Goal: Task Accomplishment & Management: Use online tool/utility

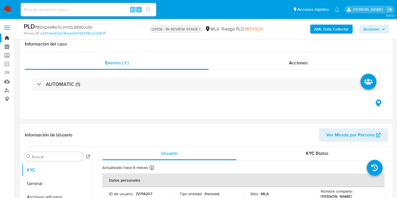
select select "10"
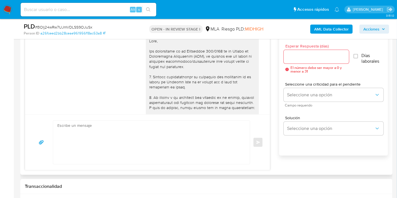
scroll to position [188, 0]
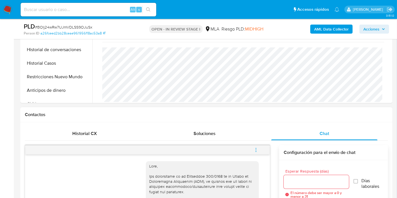
click at [258, 149] on icon "menu-action" at bounding box center [256, 150] width 5 height 5
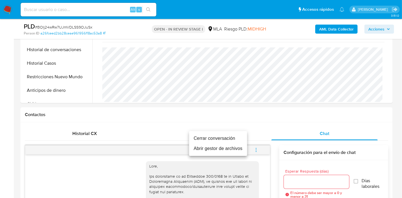
click at [211, 139] on li "Cerrar conversación" at bounding box center [218, 138] width 58 height 10
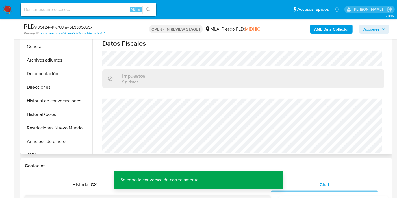
scroll to position [94, 0]
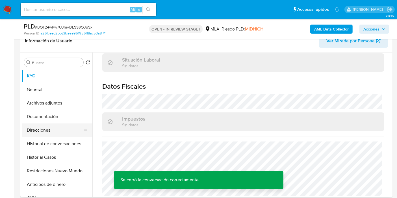
click at [26, 125] on button "Direcciones" at bounding box center [55, 131] width 66 height 14
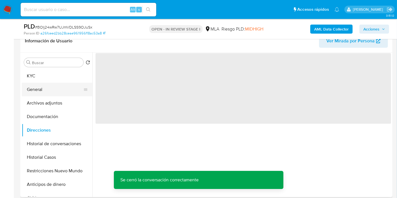
scroll to position [0, 0]
click at [57, 92] on button "General" at bounding box center [55, 90] width 66 height 14
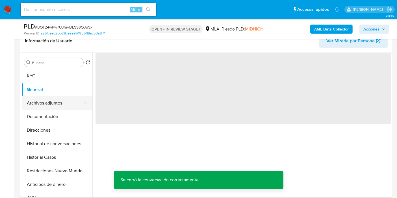
click at [57, 100] on button "Archivos adjuntos" at bounding box center [55, 103] width 66 height 14
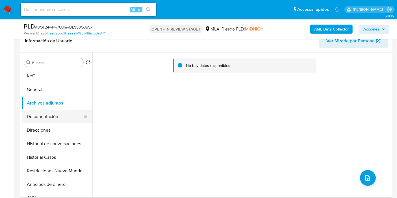
click at [49, 116] on button "Documentación" at bounding box center [55, 117] width 66 height 14
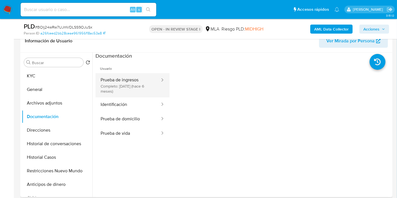
click at [126, 86] on button "Prueba de ingresos Completo: 24/02/2025 (hace 6 meses)" at bounding box center [128, 85] width 65 height 24
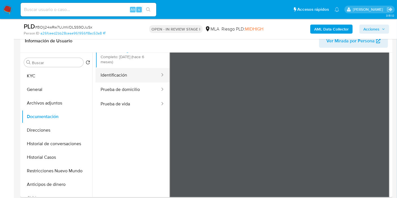
scroll to position [49, 0]
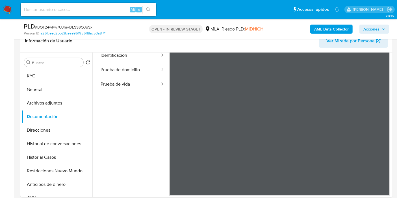
click at [43, 79] on button "KYC" at bounding box center [55, 76] width 66 height 14
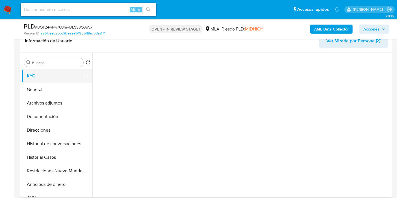
scroll to position [0, 0]
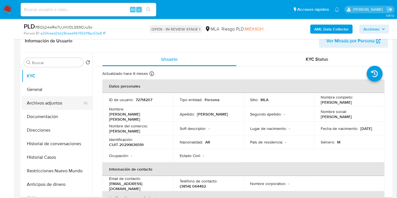
click at [61, 109] on button "Archivos adjuntos" at bounding box center [55, 103] width 66 height 14
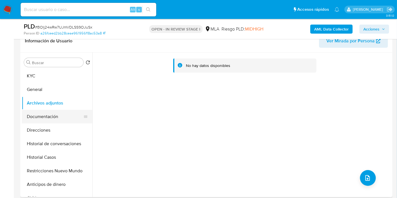
click at [57, 112] on button "Documentación" at bounding box center [55, 117] width 66 height 14
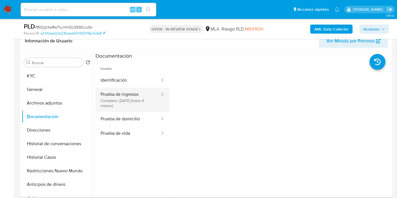
click at [139, 91] on button "Prueba de ingresos Completo: 24/02/2025 (hace 6 meses)" at bounding box center [128, 100] width 65 height 24
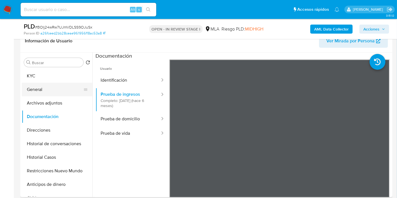
click at [48, 91] on button "General" at bounding box center [55, 90] width 66 height 14
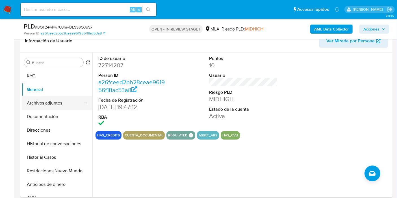
click at [25, 101] on button "Archivos adjuntos" at bounding box center [55, 103] width 66 height 14
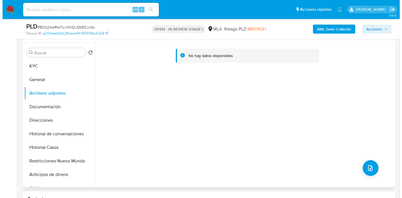
scroll to position [94, 0]
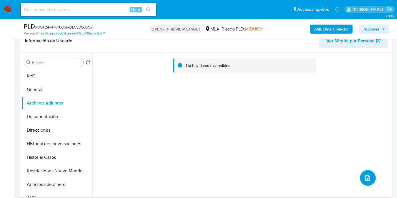
click at [366, 174] on button "upload-file" at bounding box center [368, 178] width 16 height 16
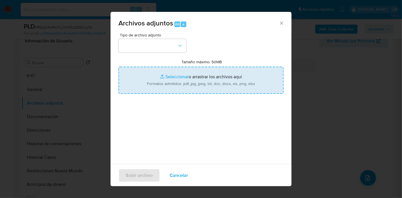
click at [213, 72] on input "Tamaño máximo: 50MB Seleccionar archivos" at bounding box center [200, 80] width 165 height 27
type input "C:\fakepath\Certificación de Ingresos de febrero 2024 - enero 2025.pdf"
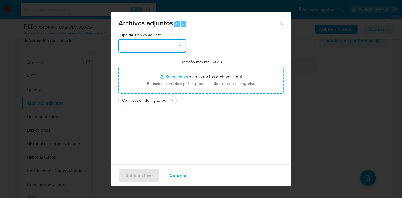
click at [167, 44] on button "button" at bounding box center [152, 46] width 68 height 14
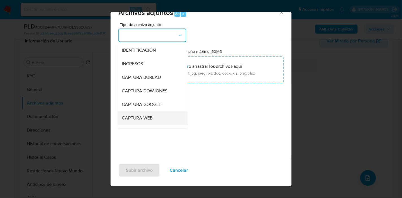
scroll to position [0, 0]
click at [121, 62] on li "INGRESOS" at bounding box center [152, 64] width 70 height 14
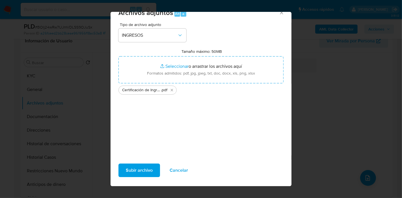
click at [143, 169] on span "Subir archivo" at bounding box center [139, 170] width 27 height 12
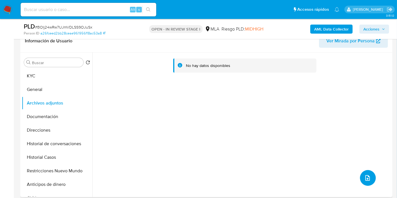
click at [370, 182] on button "upload-file" at bounding box center [368, 178] width 16 height 16
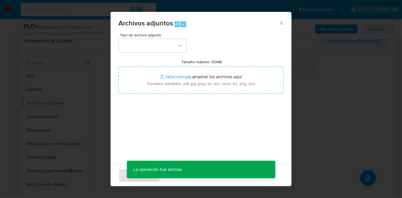
click at [333, 73] on div "Archivos adjuntos Alt a Tipo de archivo adjunto Tamaño máximo: 50MB Seleccionar…" at bounding box center [201, 99] width 402 height 198
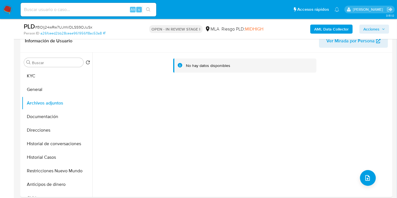
click at [329, 32] on b "AML Data Collector" at bounding box center [331, 29] width 34 height 9
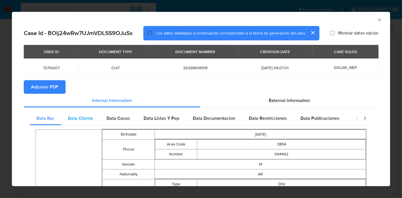
click at [85, 116] on span "Data Cliente" at bounding box center [80, 118] width 25 height 7
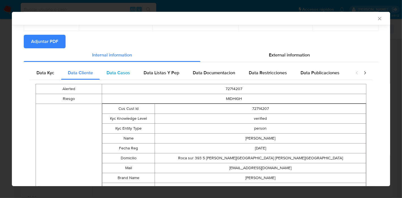
click at [111, 78] on div "Data Casos" at bounding box center [118, 73] width 37 height 14
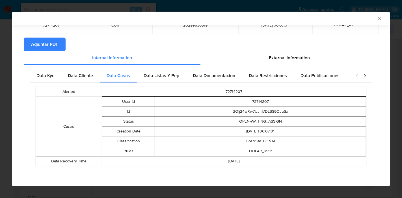
scroll to position [41, 0]
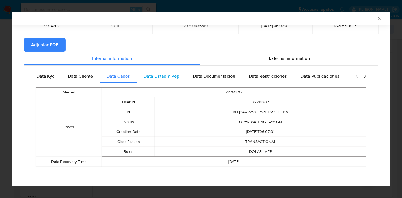
click at [171, 81] on div "Data Listas Y Pep" at bounding box center [161, 77] width 49 height 14
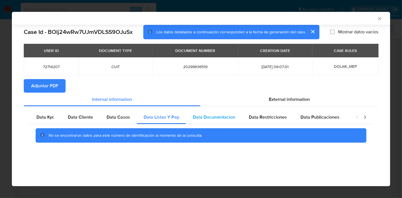
click at [227, 115] on span "Data Documentacion" at bounding box center [214, 117] width 42 height 7
click at [280, 116] on span "Data Restricciones" at bounding box center [268, 117] width 38 height 7
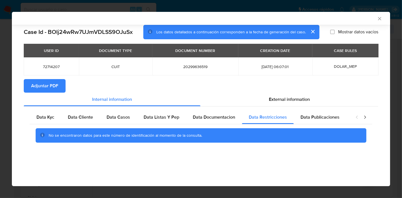
drag, startPoint x: 324, startPoint y: 115, endPoint x: 355, endPoint y: 117, distance: 31.2
click at [329, 116] on span "Data Publicaciones" at bounding box center [320, 117] width 39 height 7
click at [364, 116] on icon "closure-recommendation-modal" at bounding box center [365, 118] width 6 height 6
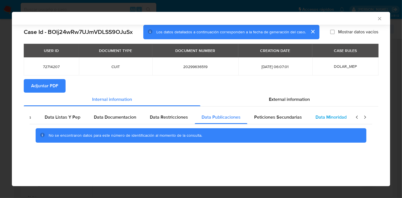
scroll to position [0, 99]
click at [323, 122] on div "Data Minoridad" at bounding box center [330, 118] width 45 height 14
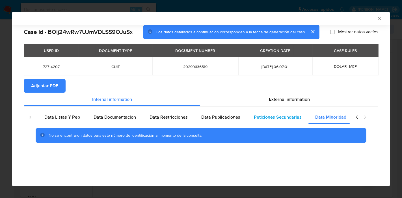
click at [269, 115] on span "Peticiones Secundarias" at bounding box center [278, 117] width 48 height 7
click at [355, 119] on icon "closure-recommendation-modal" at bounding box center [357, 118] width 6 height 6
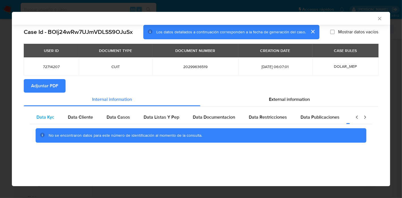
scroll to position [0, 0]
click at [49, 115] on span "Data Kyc" at bounding box center [45, 117] width 18 height 7
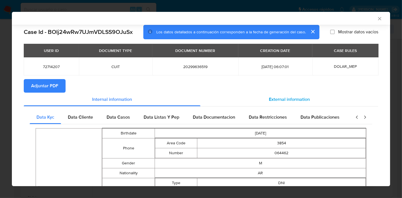
click at [276, 96] on div "External information" at bounding box center [289, 100] width 178 height 14
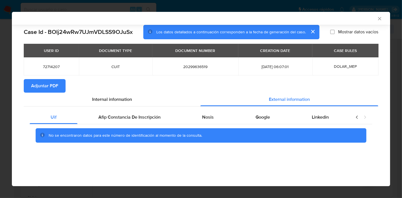
click at [146, 124] on div "No se encontraron datos para este número de identificación al momento de la con…" at bounding box center [201, 135] width 343 height 23
click at [146, 119] on span "Afip Constancia De Inscripción" at bounding box center [129, 117] width 62 height 7
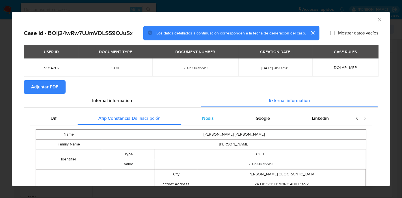
click at [205, 112] on div "Nosis" at bounding box center [208, 119] width 53 height 14
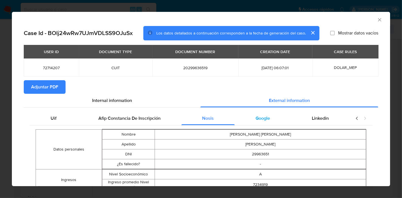
scroll to position [30, 0]
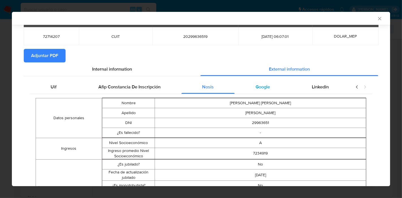
click at [266, 93] on div "Google" at bounding box center [263, 87] width 56 height 14
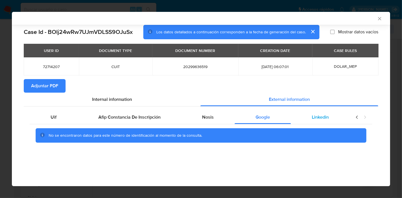
click at [318, 122] on div "Linkedin" at bounding box center [320, 118] width 59 height 14
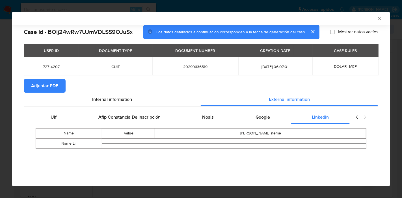
click at [356, 116] on icon "closure-recommendation-modal" at bounding box center [357, 117] width 2 height 3
click at [57, 121] on div "Uif" at bounding box center [54, 118] width 48 height 14
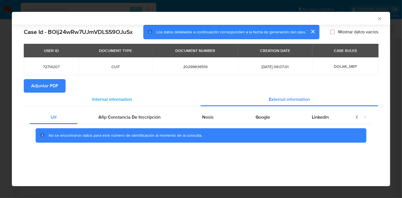
click at [143, 94] on div "Internal information" at bounding box center [112, 100] width 177 height 14
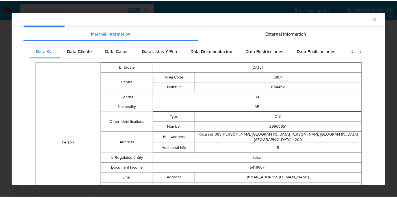
scroll to position [30, 0]
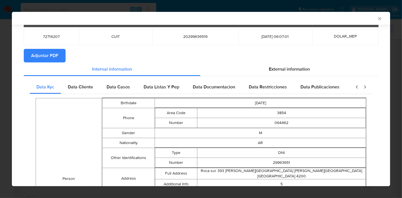
click at [51, 59] on span "Adjuntar PDF" at bounding box center [44, 55] width 27 height 12
click at [0, 69] on div "AML Data Collector Case Id - BOlj24wRw7UJmVDLSS9OJuSx Los datos detallados a co…" at bounding box center [201, 99] width 402 height 198
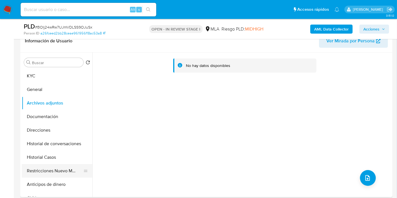
click at [63, 175] on button "Restricciones Nuevo Mundo" at bounding box center [55, 171] width 66 height 14
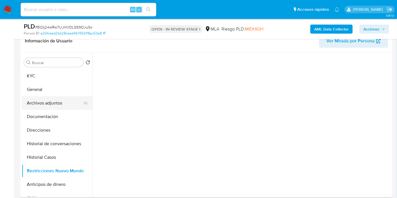
click at [53, 108] on button "Archivos adjuntos" at bounding box center [55, 103] width 66 height 14
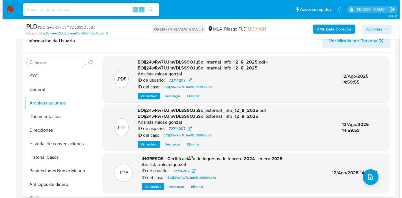
scroll to position [1, 0]
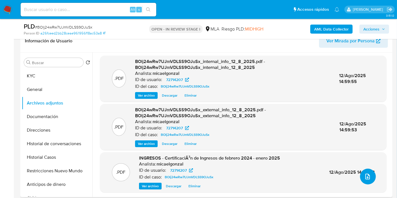
click at [360, 175] on button "upload-file" at bounding box center [368, 177] width 16 height 16
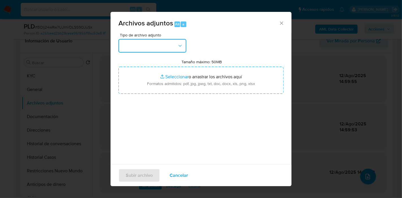
click at [163, 42] on button "button" at bounding box center [152, 46] width 68 height 14
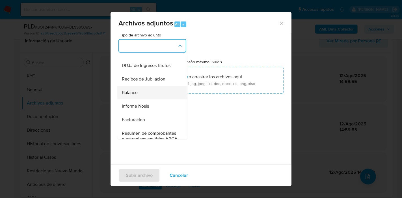
scroll to position [188, 0]
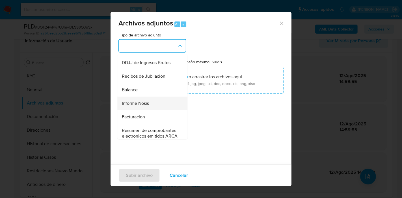
click at [152, 110] on div "Informe Nosis" at bounding box center [151, 104] width 58 height 14
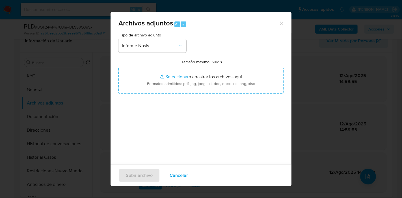
click at [232, 64] on div "Tamaño máximo: 50MB Seleccionar archivos Seleccionar o arrastrar los archivos a…" at bounding box center [200, 76] width 165 height 34
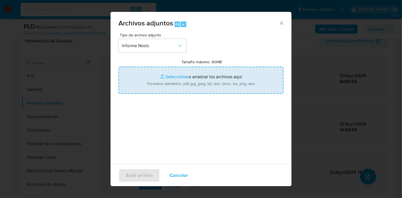
click at [215, 86] on input "Tamaño máximo: 50MB Seleccionar archivos" at bounding box center [200, 80] width 165 height 27
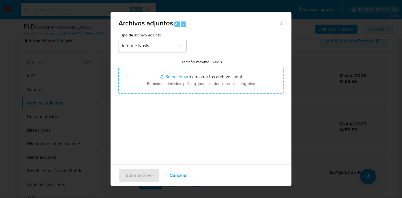
type input "C:\fakepath\NOSIS de Jose Antonio Perez Neme.pdf"
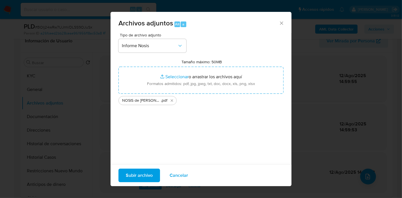
click at [137, 180] on span "Subir archivo" at bounding box center [139, 175] width 27 height 12
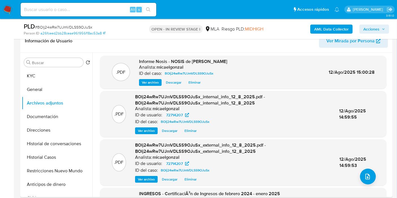
click at [372, 169] on div ".PDF BOlj24wRw7UJmVDLSS9OJuSx_external_info_12_8_2025.pdf - BOlj24wRw7UJmVDLSS9…" at bounding box center [243, 162] width 281 height 40
click at [371, 170] on button "upload-file" at bounding box center [368, 177] width 16 height 16
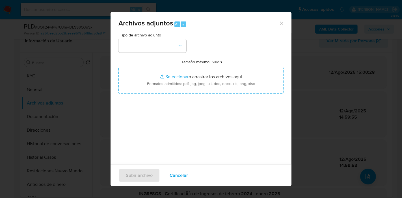
click at [148, 38] on div "Tipo de archivo adjunto" at bounding box center [152, 43] width 68 height 20
click at [154, 45] on button "button" at bounding box center [152, 46] width 68 height 14
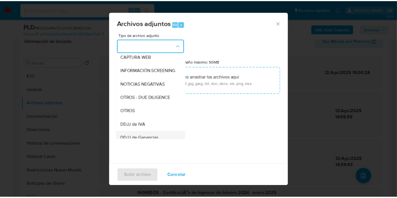
scroll to position [94, 0]
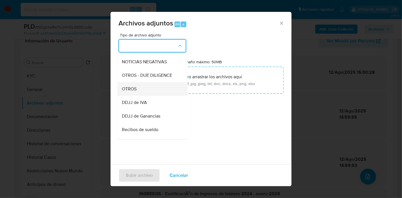
drag, startPoint x: 157, startPoint y: 102, endPoint x: 171, endPoint y: 90, distance: 18.1
click at [171, 90] on ul "IDENTIFICACIÓN INGRESOS CAPTURA BUREAU CAPTURA DOWJONES CAPTURA GOOGLE CAPTURA …" at bounding box center [152, 105] width 70 height 291
click at [171, 90] on div "OTROS" at bounding box center [151, 89] width 58 height 14
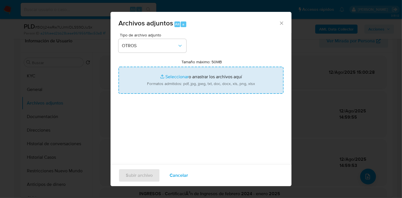
click at [192, 83] on input "Tamaño máximo: 50MB Seleccionar archivos" at bounding box center [200, 80] width 165 height 27
type input "C:\fakepath\Movimientos de Jose Antonio Perez Neme.xlsx"
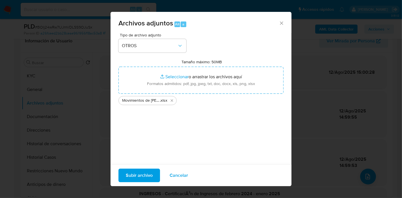
click at [161, 122] on div "Tipo de archivo adjunto OTROS Tamaño máximo: 50MB Seleccionar archivos Seleccio…" at bounding box center [200, 99] width 165 height 133
click at [134, 175] on span "Subir archivo" at bounding box center [139, 175] width 27 height 12
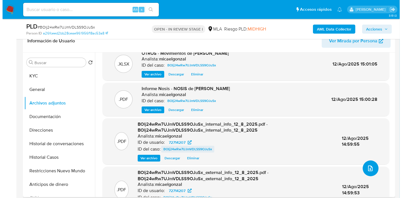
scroll to position [0, 0]
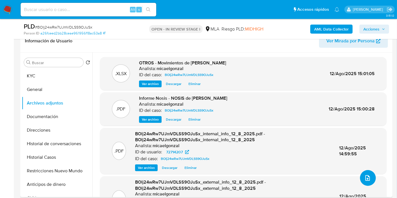
click at [360, 174] on button "upload-file" at bounding box center [368, 178] width 16 height 16
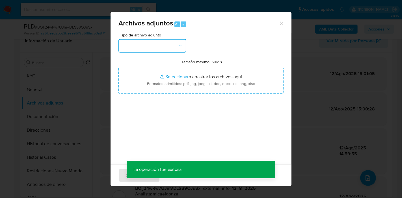
click at [147, 44] on button "button" at bounding box center [152, 46] width 68 height 14
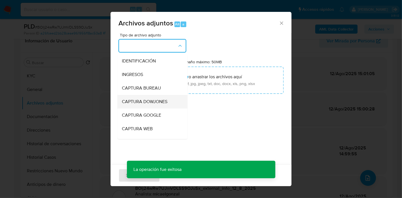
scroll to position [63, 0]
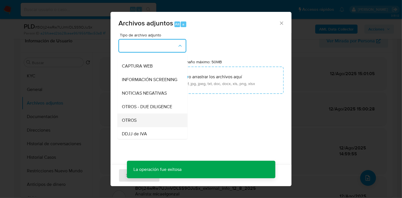
click at [146, 122] on div "OTROS" at bounding box center [151, 121] width 58 height 14
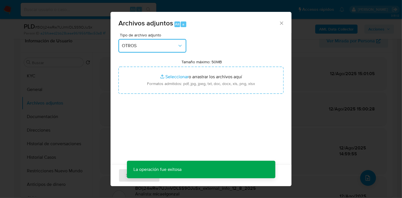
click at [185, 50] on button "OTROS" at bounding box center [152, 46] width 68 height 14
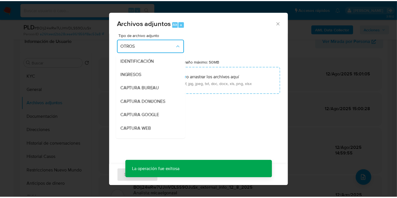
scroll to position [92, 0]
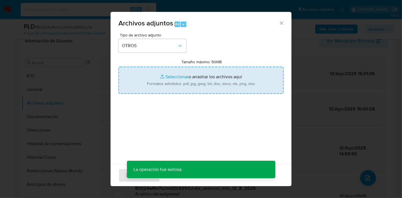
click at [224, 79] on input "Tamaño máximo: 50MB Seleccionar archivos" at bounding box center [200, 80] width 165 height 27
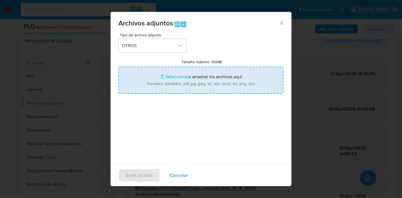
type input "C:\fakepath\Caselog BOlj24wRw7UJmVDLSS9OJuSx_2025_07_18_10_46_47.docx"
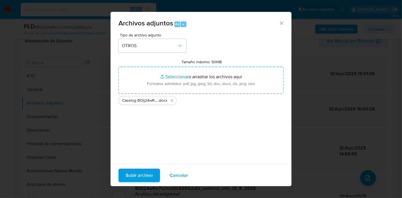
click at [120, 177] on button "Subir archivo" at bounding box center [139, 176] width 42 height 14
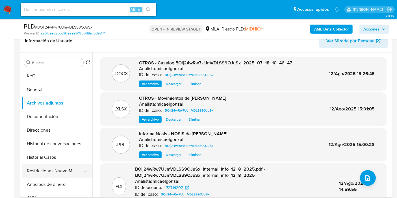
click at [40, 172] on button "Restricciones Nuevo Mundo" at bounding box center [55, 171] width 66 height 14
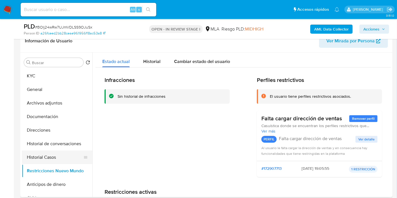
click at [57, 151] on button "Historial Casos" at bounding box center [55, 158] width 66 height 14
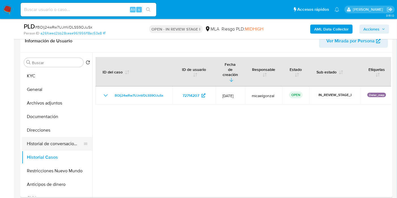
click at [71, 139] on button "Historial de conversaciones" at bounding box center [55, 144] width 66 height 14
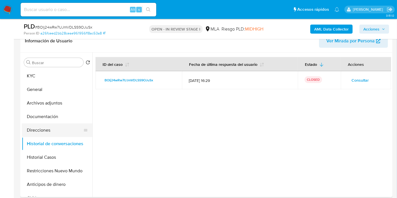
click at [49, 127] on button "Direcciones" at bounding box center [55, 131] width 66 height 14
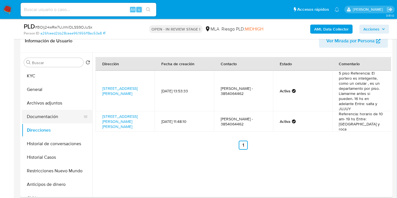
click at [56, 113] on button "Documentación" at bounding box center [55, 117] width 66 height 14
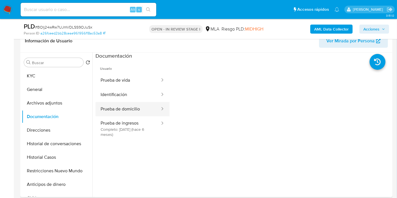
click at [106, 109] on button "Prueba de domicilio" at bounding box center [128, 109] width 65 height 14
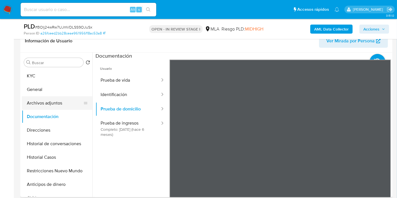
click at [34, 102] on button "Archivos adjuntos" at bounding box center [55, 103] width 66 height 14
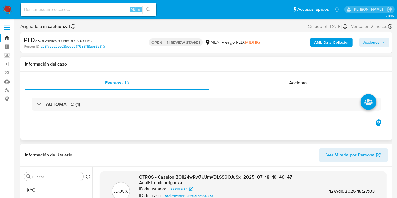
scroll to position [63, 0]
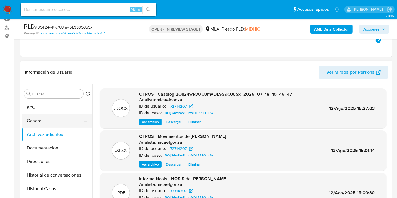
click at [49, 127] on button "General" at bounding box center [55, 121] width 66 height 14
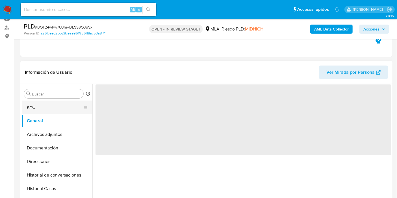
click at [62, 108] on button "KYC" at bounding box center [55, 108] width 66 height 14
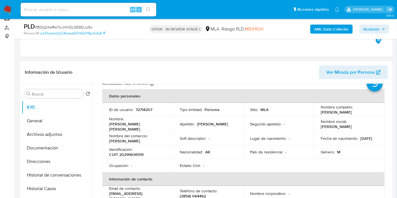
scroll to position [31, 0]
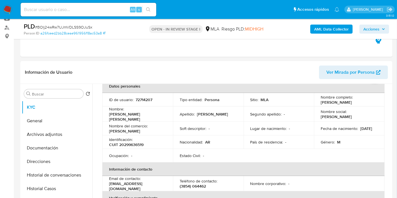
click at [378, 28] on span "Acciones" at bounding box center [372, 29] width 16 height 9
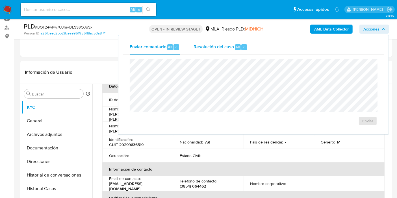
click at [220, 44] on span "Resolución del caso" at bounding box center [214, 47] width 40 height 7
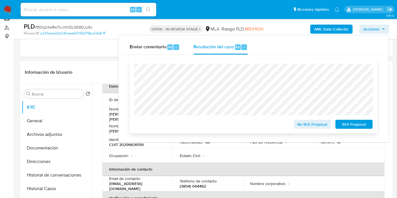
click at [319, 124] on span "No ROI Proposal" at bounding box center [312, 124] width 29 height 8
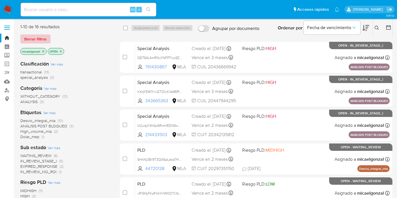
click at [38, 35] on span "Borrar filtros" at bounding box center [35, 39] width 22 height 8
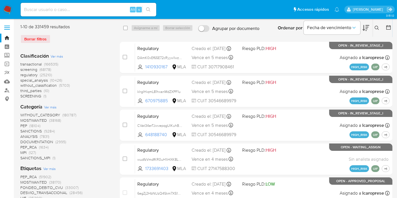
click at [381, 27] on button at bounding box center [377, 28] width 9 height 7
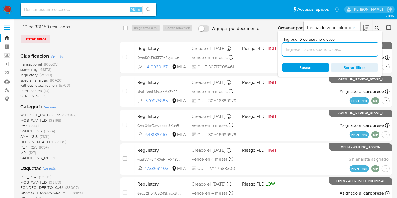
click at [365, 48] on input at bounding box center [330, 49] width 96 height 7
type input "v"
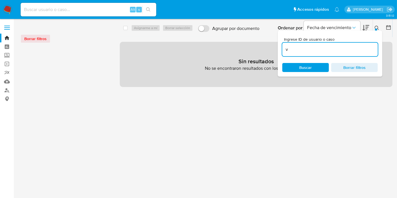
click at [365, 48] on input "v" at bounding box center [330, 49] width 96 height 7
paste input "2Z1ZoxUcy3veu8fa49ZrP2Dt"
type input "2Z1ZoxUcy3veu8fa49ZrP2Dt"
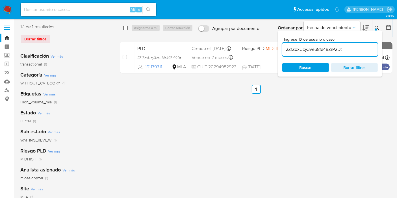
click at [125, 27] on input "checkbox" at bounding box center [125, 28] width 5 height 5
checkbox input "true"
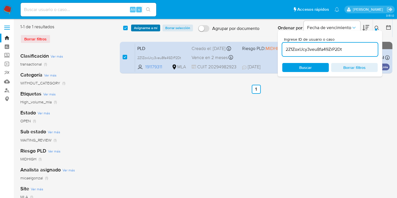
click at [139, 26] on span "Asignarme a mí" at bounding box center [145, 28] width 23 height 6
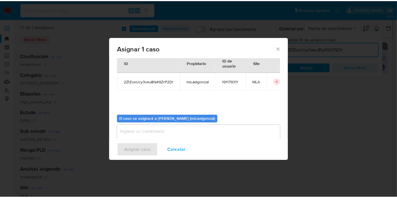
scroll to position [29, 0]
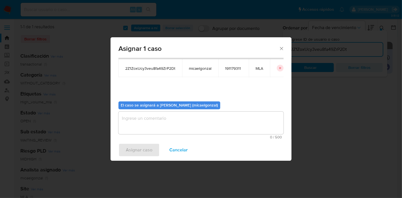
click at [189, 120] on textarea "assign-modal" at bounding box center [200, 123] width 165 height 23
click at [152, 153] on button "Asignar caso" at bounding box center [138, 150] width 41 height 14
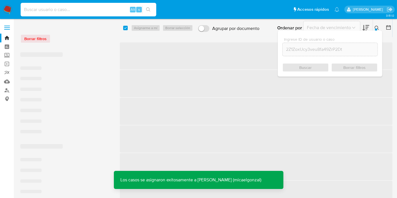
click at [107, 10] on input at bounding box center [89, 9] width 136 height 7
paste input "2Z1ZoxUcy3veu8fa49ZrP2Dt"
type input "2Z1ZoxUcy3veu8fa49ZrP2Dt"
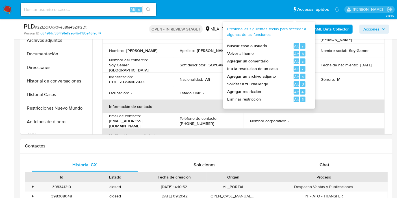
scroll to position [220, 0]
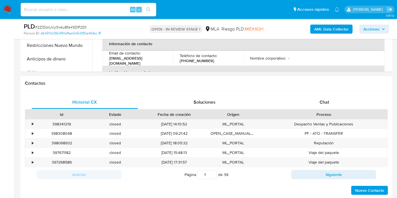
select select "10"
click at [322, 113] on div "Proceso" at bounding box center [324, 115] width 120 height 6
click at [327, 96] on div "Chat" at bounding box center [324, 103] width 106 height 14
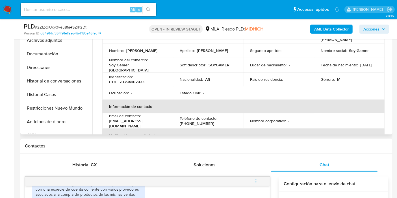
scroll to position [63, 0]
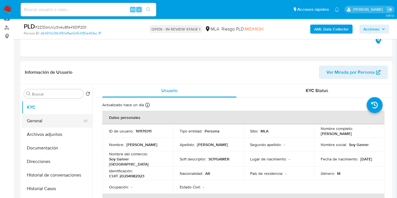
click at [49, 120] on button "General" at bounding box center [55, 121] width 66 height 14
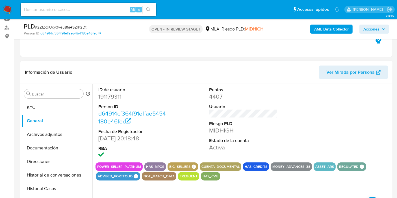
click at [159, 107] on dt "Person ID" at bounding box center [132, 107] width 68 height 6
click at [44, 108] on button "KYC" at bounding box center [55, 108] width 66 height 14
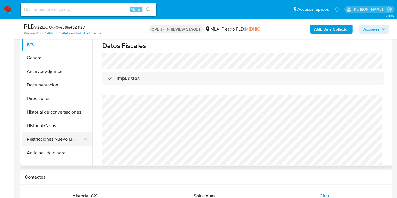
scroll to position [126, 0]
click at [56, 94] on button "Direcciones" at bounding box center [55, 99] width 66 height 14
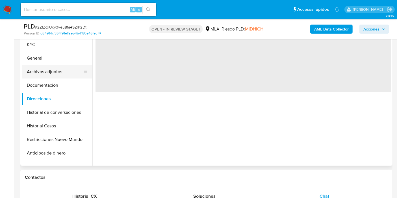
scroll to position [0, 0]
click at [56, 73] on button "Archivos adjuntos" at bounding box center [55, 72] width 66 height 14
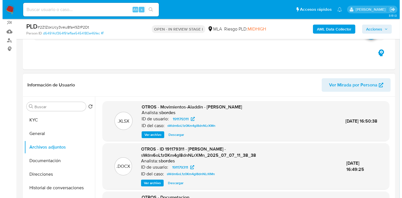
scroll to position [31, 0]
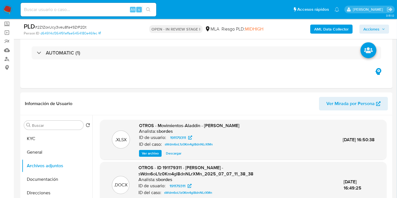
click at [336, 28] on b "AML Data Collector" at bounding box center [331, 29] width 34 height 9
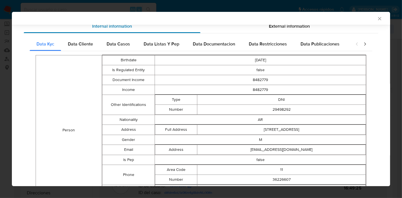
scroll to position [0, 0]
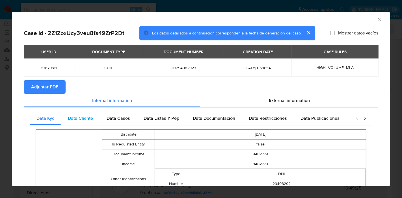
click at [81, 118] on span "Data Cliente" at bounding box center [80, 118] width 25 height 7
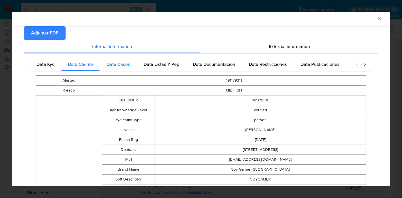
click at [126, 66] on span "Data Casos" at bounding box center [118, 64] width 23 height 7
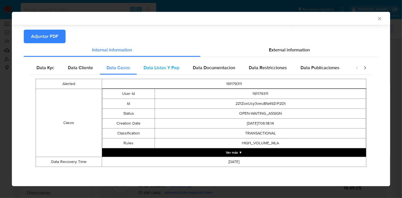
click at [169, 70] on span "Data Listas Y Pep" at bounding box center [162, 67] width 36 height 7
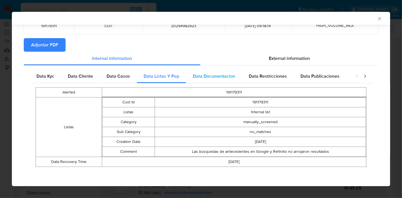
click at [229, 72] on div "Data Documentacion" at bounding box center [214, 77] width 56 height 14
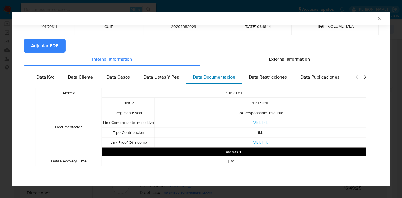
scroll to position [40, 0]
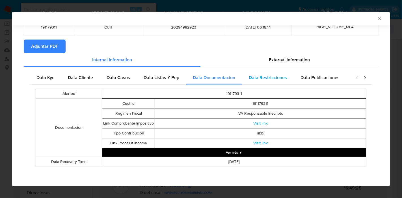
click at [259, 74] on span "Data Restricciones" at bounding box center [268, 77] width 38 height 7
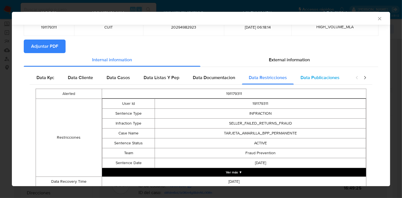
click at [320, 81] on div "Data Publicaciones" at bounding box center [320, 78] width 53 height 14
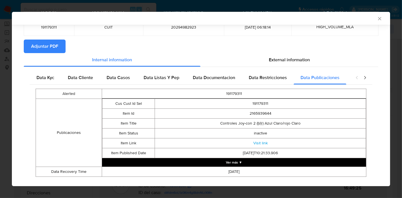
click at [362, 77] on icon "closure-recommendation-modal" at bounding box center [365, 78] width 6 height 6
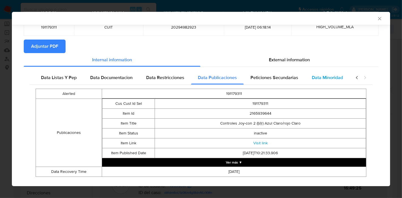
click at [321, 79] on span "Data Minoridad" at bounding box center [327, 77] width 31 height 7
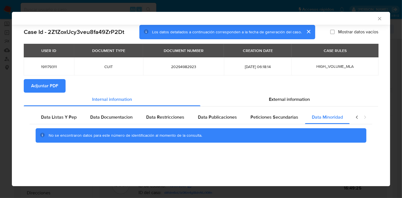
scroll to position [0, 0]
drag, startPoint x: 280, startPoint y: 117, endPoint x: 381, endPoint y: 105, distance: 101.6
click at [284, 116] on span "Peticiones Secundarias" at bounding box center [278, 117] width 48 height 7
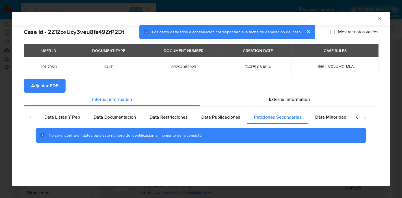
click at [353, 116] on div "closure-recommendation-modal" at bounding box center [361, 118] width 23 height 14
click at [355, 116] on icon "closure-recommendation-modal" at bounding box center [357, 118] width 6 height 6
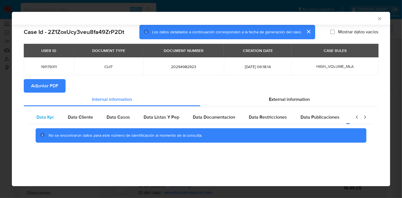
click at [46, 120] on span "Data Kyc" at bounding box center [45, 117] width 18 height 7
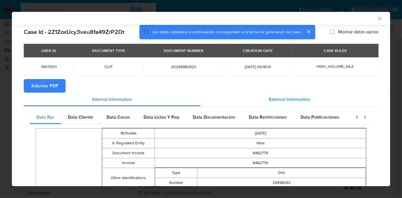
click at [277, 98] on span "External information" at bounding box center [289, 99] width 41 height 7
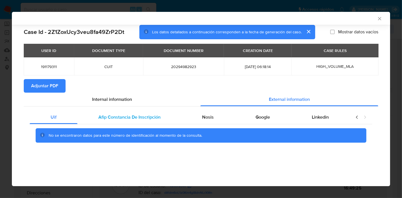
click at [150, 119] on span "Afip Constancia De Inscripción" at bounding box center [129, 117] width 62 height 7
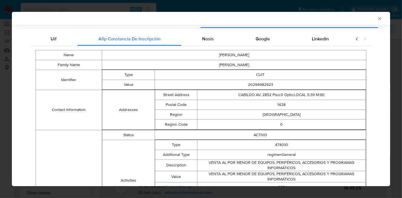
scroll to position [41, 0]
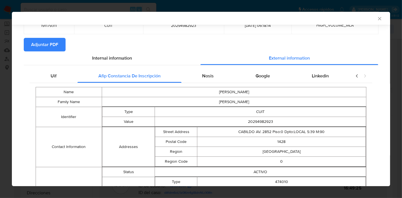
click at [210, 75] on span "Nosis" at bounding box center [208, 76] width 12 height 7
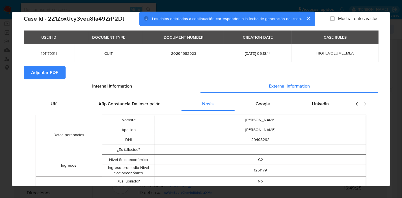
scroll to position [5, 0]
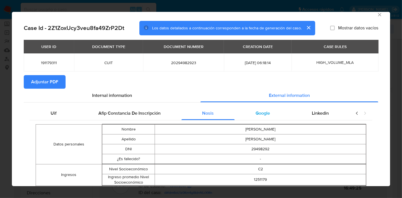
click at [261, 116] on div "Google" at bounding box center [263, 114] width 56 height 14
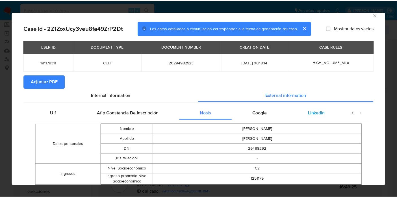
scroll to position [0, 0]
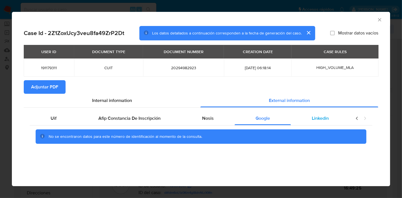
click at [315, 118] on span "Linkedin" at bounding box center [320, 118] width 17 height 7
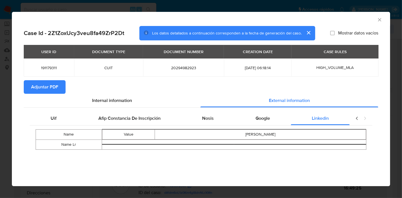
click at [356, 119] on icon "closure-recommendation-modal" at bounding box center [357, 119] width 6 height 6
drag, startPoint x: 51, startPoint y: 120, endPoint x: 156, endPoint y: 103, distance: 106.0
click at [52, 119] on span "Uif" at bounding box center [54, 118] width 6 height 7
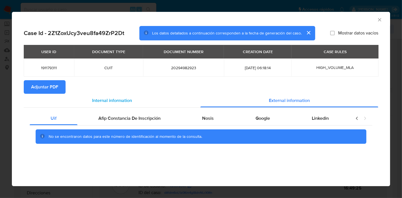
click at [144, 103] on div "Internal information" at bounding box center [112, 101] width 177 height 14
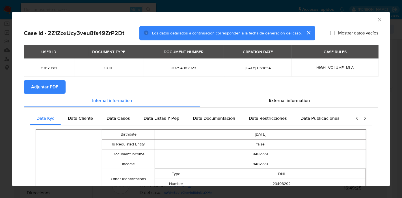
click at [42, 82] on span "Adjuntar PDF" at bounding box center [44, 87] width 27 height 12
click at [377, 18] on icon "Cerrar ventana" at bounding box center [380, 20] width 6 height 6
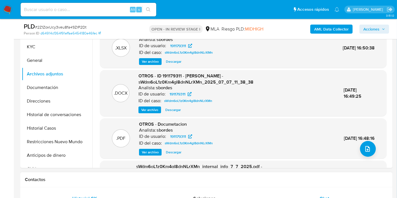
scroll to position [126, 0]
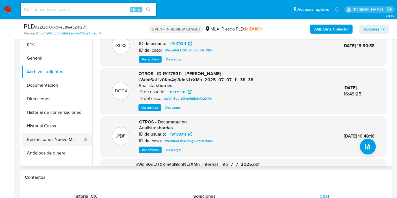
click at [65, 133] on button "Restricciones Nuevo Mundo" at bounding box center [55, 140] width 66 height 14
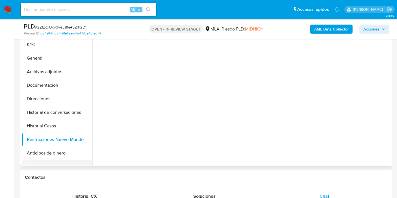
scroll to position [94, 0]
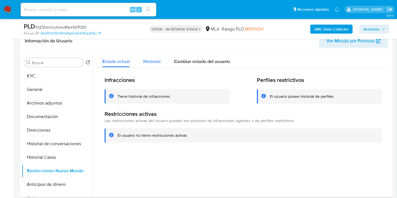
click at [154, 61] on span "Historial" at bounding box center [151, 61] width 17 height 7
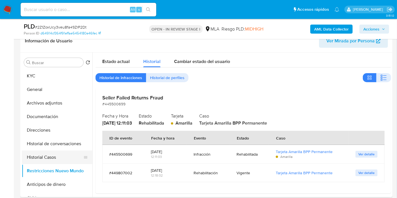
click at [35, 152] on button "Historial Casos" at bounding box center [55, 158] width 66 height 14
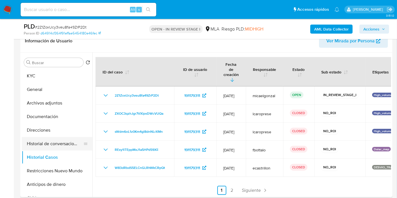
click at [40, 146] on button "Historial de conversaciones" at bounding box center [55, 144] width 66 height 14
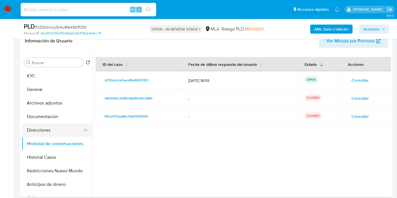
click at [40, 130] on button "Direcciones" at bounding box center [55, 131] width 66 height 14
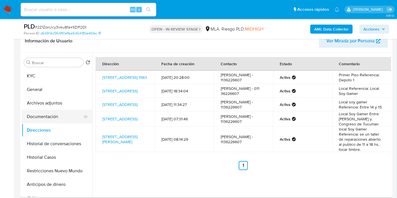
click at [56, 121] on button "Documentación" at bounding box center [55, 117] width 66 height 14
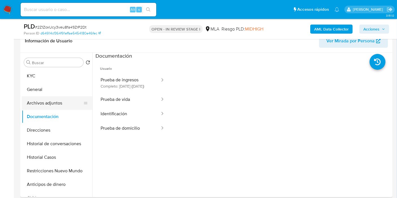
click at [64, 106] on button "Archivos adjuntos" at bounding box center [55, 103] width 66 height 14
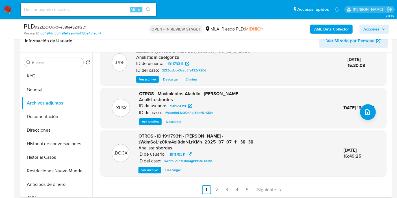
scroll to position [188, 0]
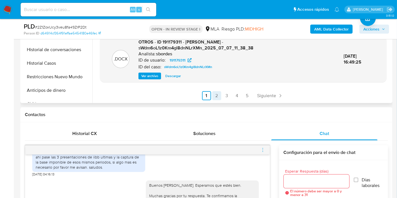
click at [219, 93] on link "2" at bounding box center [216, 95] width 9 height 9
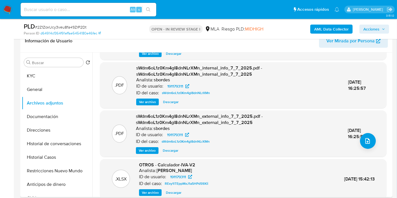
scroll to position [60, 0]
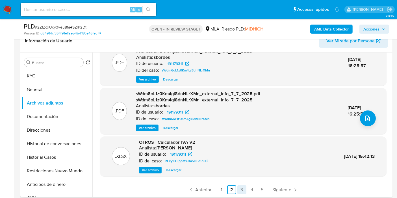
click at [242, 191] on link "3" at bounding box center [242, 189] width 9 height 9
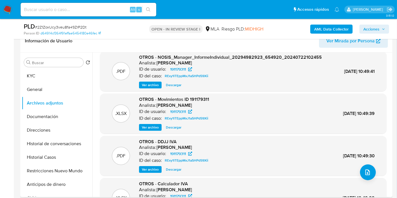
scroll to position [0, 0]
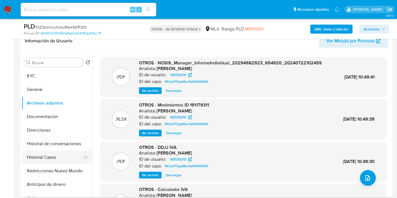
click at [50, 151] on button "Historial Casos" at bounding box center [55, 158] width 66 height 14
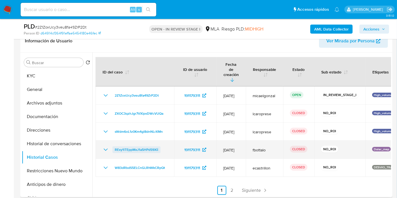
click at [157, 146] on span "RExy1lTEppMxJ1a5HPd59Xii" at bounding box center [137, 149] width 44 height 7
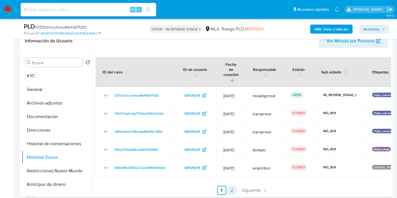
click at [234, 186] on link "2" at bounding box center [232, 190] width 9 height 9
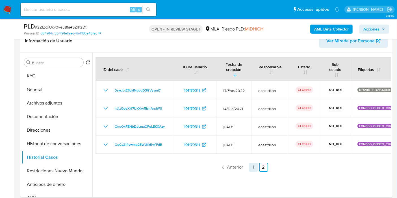
click at [252, 167] on link "1" at bounding box center [253, 167] width 9 height 9
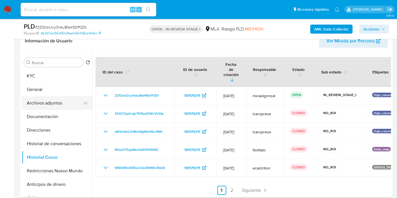
click at [68, 105] on button "Archivos adjuntos" at bounding box center [55, 103] width 66 height 14
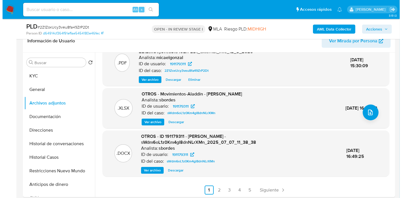
scroll to position [66, 0]
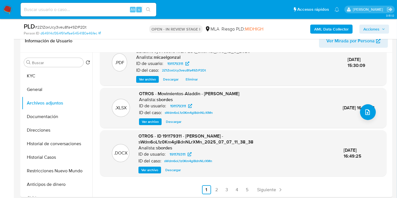
click at [157, 164] on div "OTROS - ID 191179311 - Roberto Reino - sWdm6oL1z0Km4gl8dnNLrXMn_2025_07_07_11_3…" at bounding box center [237, 153] width 196 height 40
click at [157, 169] on span "Ver archivo" at bounding box center [149, 170] width 17 height 6
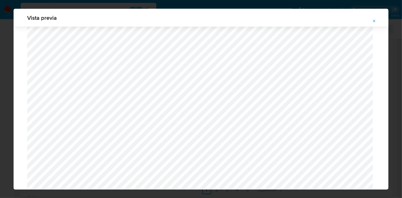
scroll to position [428, 0]
click at [0, 79] on div "Vista previa" at bounding box center [201, 99] width 402 height 198
click at [375, 19] on icon "Attachment preview" at bounding box center [374, 21] width 5 height 5
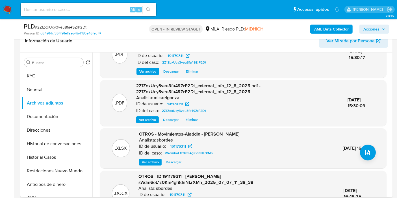
scroll to position [3, 0]
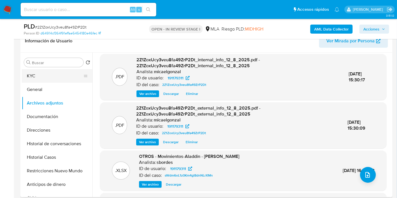
click at [56, 81] on button "KYC" at bounding box center [55, 76] width 66 height 14
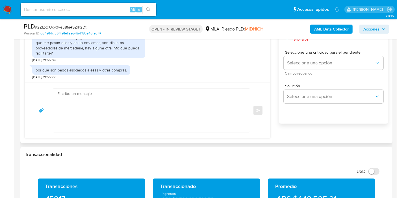
scroll to position [354, 0]
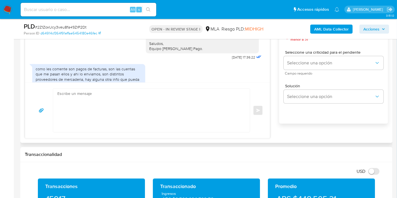
click at [153, 117] on textarea at bounding box center [149, 111] width 185 height 44
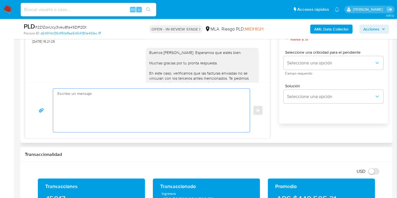
scroll to position [291, 0]
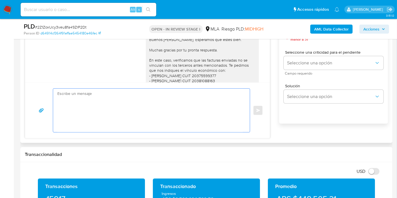
click at [189, 106] on textarea at bounding box center [149, 111] width 185 height 44
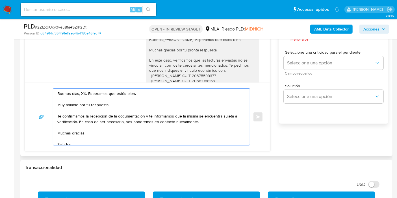
click at [82, 93] on textarea "Buenos días, XX. Esperamos que estés bien. Muy amable por tu respuesta. Te conf…" at bounding box center [149, 117] width 185 height 57
click at [110, 108] on textarea "Buenos días, Roberto. Esperamos que estés bien. Muy amable por tu respuesta. Te…" at bounding box center [149, 117] width 185 height 57
click at [118, 103] on textarea "Buenos días, Roberto. Esperamos que estés bien. Muy amable por tu respuesta. Te…" at bounding box center [149, 117] width 185 height 57
drag, startPoint x: 79, startPoint y: 122, endPoint x: 59, endPoint y: 115, distance: 21.0
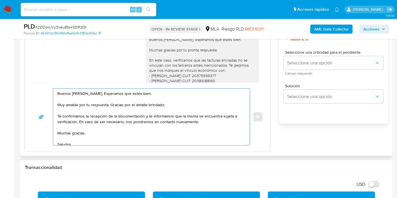
click at [59, 115] on textarea "Buenos días, Roberto. Esperamos que estés bien. Muy amable por tu respuesta. Gr…" at bounding box center [149, 117] width 185 height 57
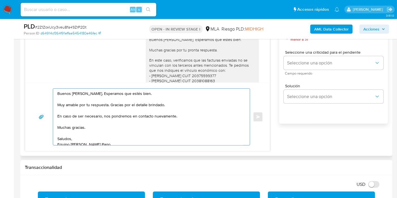
click at [64, 126] on textarea "Buenos días, Roberto. Esperamos que estés bien. Muy amable por tu respuesta. Gr…" at bounding box center [149, 117] width 185 height 57
click at [65, 141] on textarea "Buenos días, Roberto. Esperamos que estés bien. Muy amable por tu respuesta. Gr…" at bounding box center [149, 117] width 185 height 57
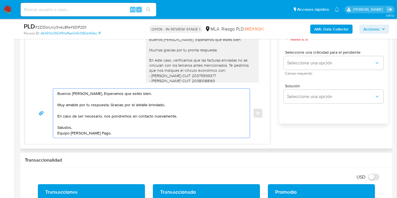
scroll to position [283, 0]
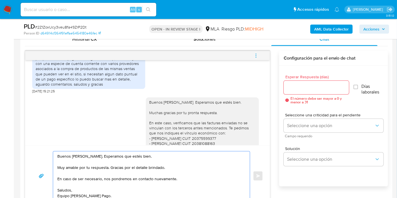
type textarea "Buenos días, Roberto. Esperamos que estés bien. Muy amable por tu respuesta. Gr…"
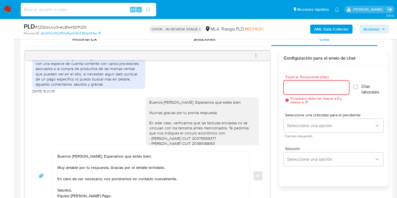
click at [324, 89] on input "Esperar Respuesta (días)" at bounding box center [316, 87] width 65 height 7
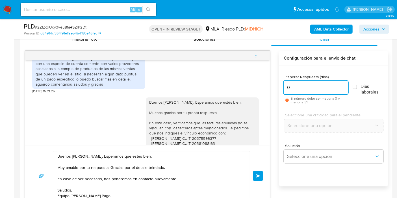
type input "0"
drag, startPoint x: 258, startPoint y: 167, endPoint x: 255, endPoint y: 171, distance: 5.0
click at [258, 168] on div "Buenos días, Roberto. Esperamos que estés bien. Muy amable por tu respuesta. Gr…" at bounding box center [147, 176] width 231 height 50
click at [255, 171] on button "Enviar" at bounding box center [258, 176] width 10 height 10
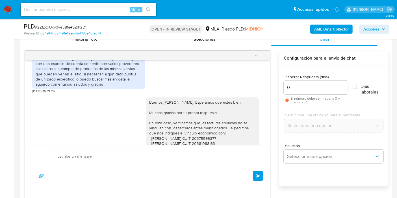
scroll to position [448, 0]
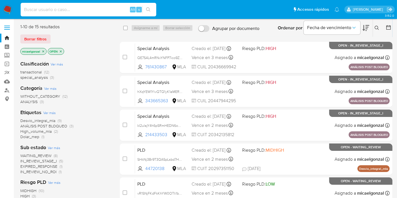
click at [105, 8] on input at bounding box center [89, 9] width 136 height 7
paste input "2027208752"
type input "2027208752"
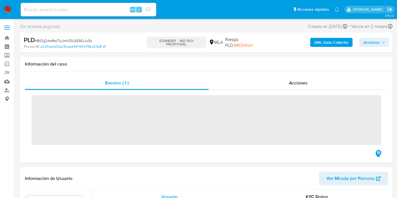
click at [8, 6] on img at bounding box center [8, 10] width 10 height 10
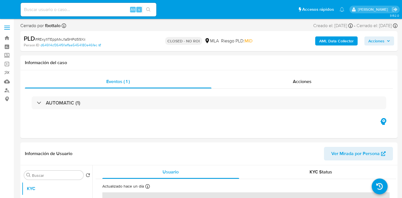
select select "10"
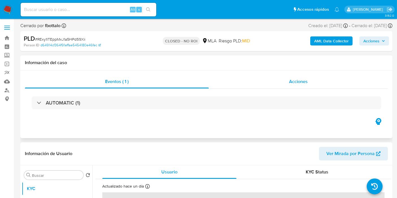
click at [274, 80] on div "Acciones" at bounding box center [298, 82] width 179 height 14
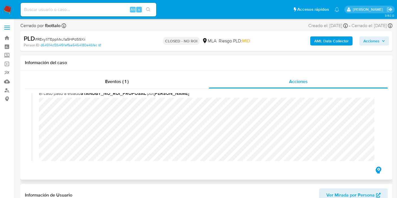
scroll to position [157, 0]
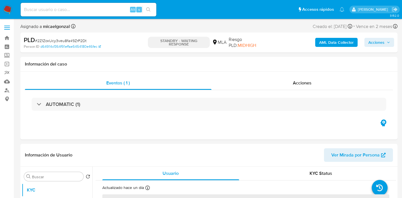
select select "10"
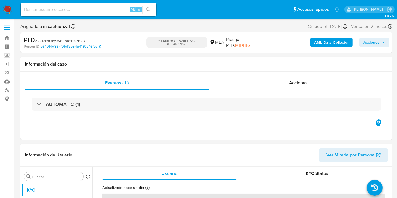
click at [63, 39] on span "# 2Z1ZoxUcy3veu8fa49ZrP2Dt" at bounding box center [60, 41] width 51 height 6
copy span "2Z1ZoxUcy3veu8fa49ZrP2Dt"
click at [10, 13] on img at bounding box center [8, 10] width 10 height 10
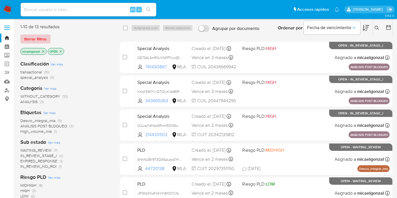
click at [43, 42] on span "Borrar filtros" at bounding box center [35, 39] width 22 height 8
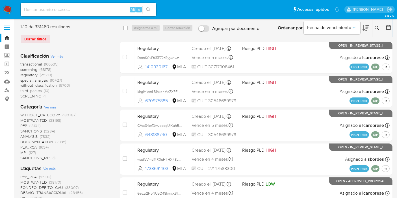
click at [377, 29] on icon at bounding box center [377, 28] width 4 height 4
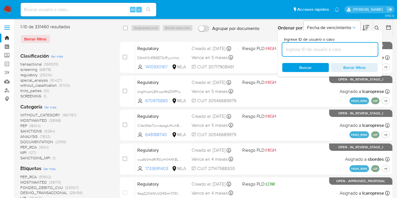
click at [344, 47] on input at bounding box center [330, 49] width 96 height 7
type input "2Z1ZoxUcy3veu8fa49ZrP2Dt"
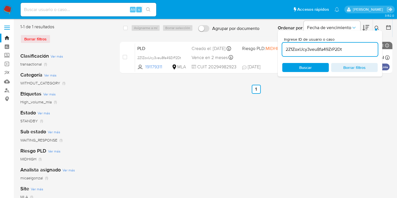
click at [124, 33] on div "select-all-cases-checkbox Asignarme a mí Borrar selección Agrupar por documento…" at bounding box center [256, 28] width 273 height 18
click at [313, 66] on span "Buscar" at bounding box center [305, 68] width 39 height 8
click at [313, 69] on span "Buscar" at bounding box center [305, 68] width 39 height 8
click at [125, 27] on input "checkbox" at bounding box center [125, 28] width 5 height 5
checkbox input "true"
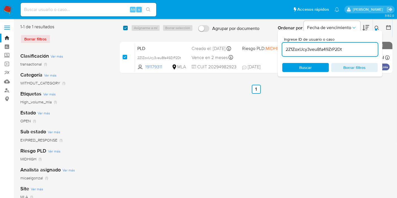
checkbox input "true"
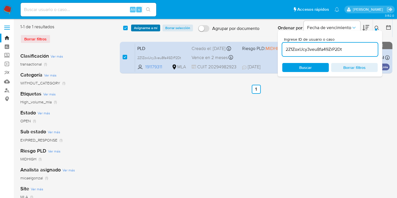
click at [148, 27] on span "Asignarme a mí" at bounding box center [145, 28] width 23 height 6
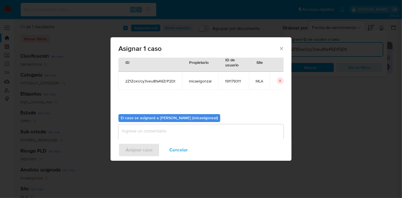
scroll to position [29, 0]
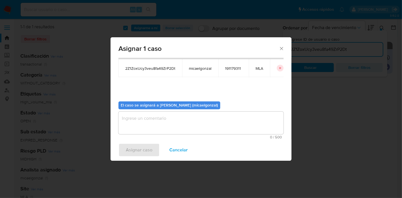
click at [182, 128] on textarea "assign-modal" at bounding box center [200, 123] width 165 height 23
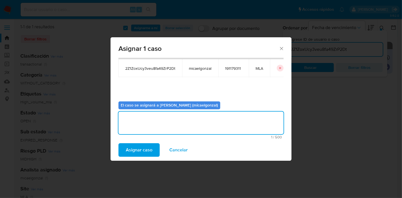
click at [137, 148] on div "Asignar 1 caso Casos a asignar: ID Propietario ID de usuario Site 2Z1ZoxUcy3veu…" at bounding box center [201, 99] width 402 height 198
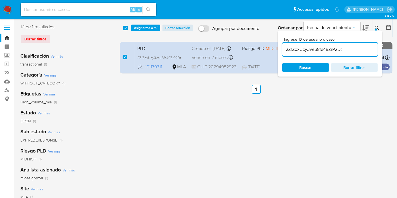
click at [152, 29] on span "Asignarme a mí" at bounding box center [145, 28] width 23 height 6
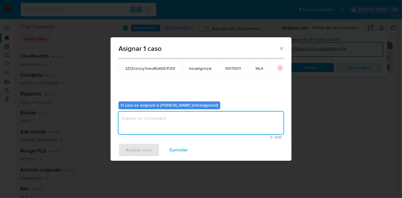
click at [144, 120] on textarea "assign-modal" at bounding box center [200, 123] width 165 height 23
click at [142, 144] on span "Asignar caso" at bounding box center [139, 150] width 27 height 12
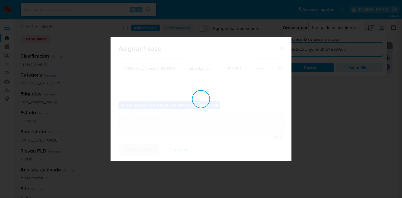
checkbox input "false"
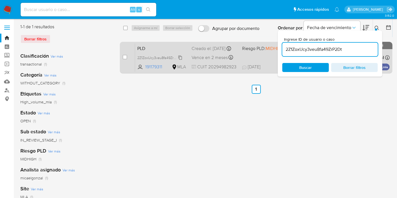
click at [164, 58] on span "2Z1ZoxUcy3veu8fa49ZrP2Dt" at bounding box center [159, 57] width 44 height 6
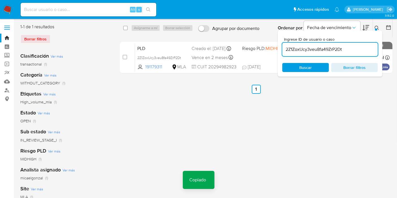
click at [68, 9] on input at bounding box center [89, 9] width 136 height 7
paste input "2Z1ZoxUcy3veu8fa49ZrP2Dt"
type input "2Z1ZoxUcy3veu8fa49ZrP2Dt"
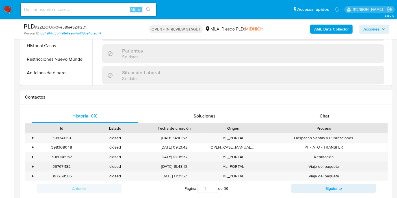
scroll to position [306, 0]
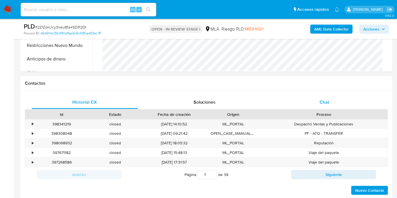
click at [316, 105] on div "Chat" at bounding box center [324, 103] width 106 height 14
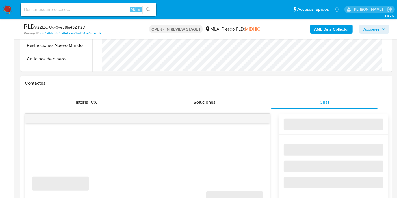
select select "10"
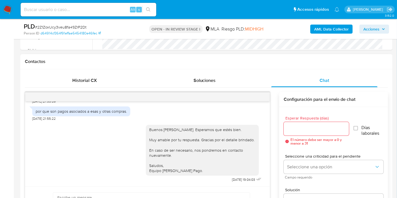
scroll to position [251, 0]
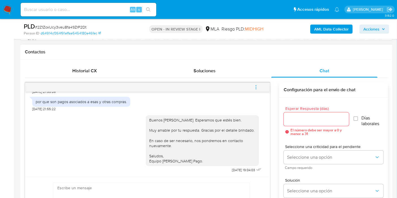
click at [260, 85] on button "menu-action" at bounding box center [256, 88] width 19 height 14
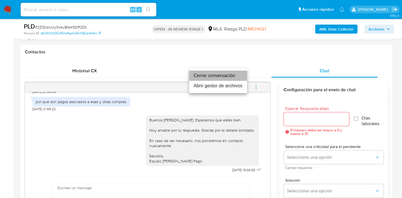
click at [210, 72] on li "Cerrar conversación" at bounding box center [218, 76] width 58 height 10
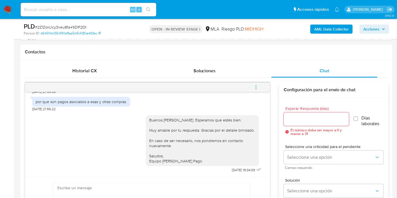
scroll to position [126, 0]
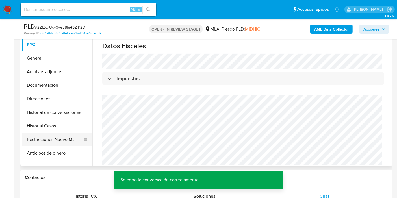
drag, startPoint x: 36, startPoint y: 155, endPoint x: 45, endPoint y: 144, distance: 13.8
click at [38, 152] on button "Anticipos de dinero" at bounding box center [57, 153] width 71 height 14
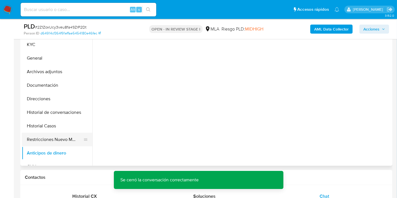
scroll to position [0, 0]
click at [45, 144] on button "Restricciones Nuevo Mundo" at bounding box center [55, 140] width 66 height 14
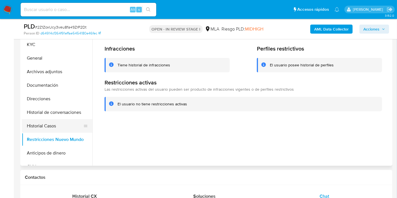
click at [72, 122] on button "Historial Casos" at bounding box center [55, 126] width 66 height 14
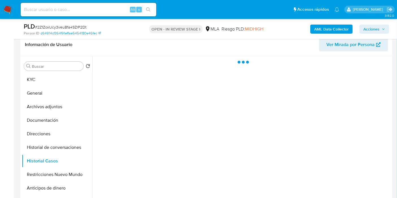
scroll to position [63, 0]
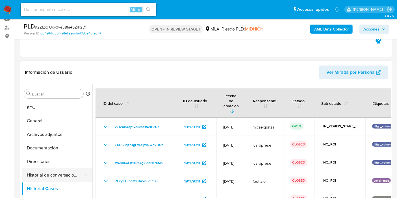
click at [44, 174] on button "Historial de conversaciones" at bounding box center [55, 176] width 66 height 14
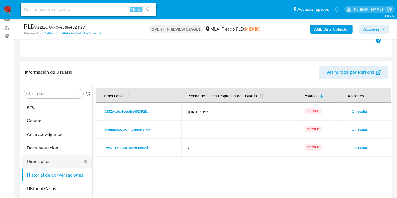
click at [62, 162] on button "Direcciones" at bounding box center [55, 162] width 66 height 14
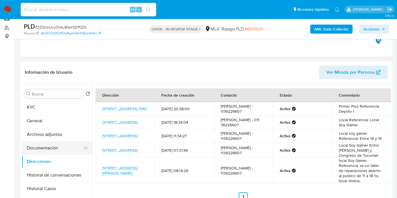
click at [62, 141] on button "Documentación" at bounding box center [55, 148] width 66 height 14
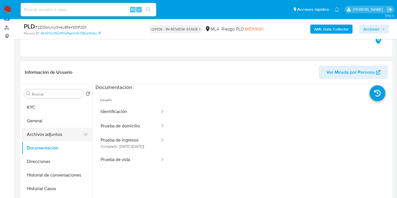
click at [63, 135] on button "Archivos adjuntos" at bounding box center [55, 135] width 66 height 14
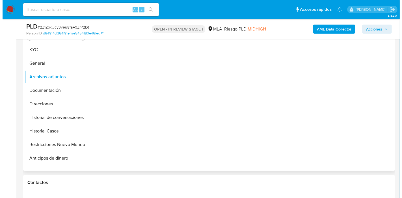
scroll to position [126, 0]
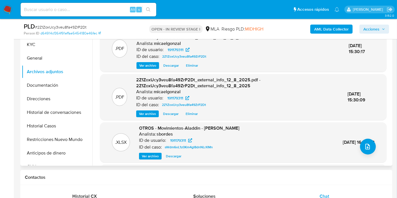
click at [351, 133] on div ".XLSX OTROS - Movimientos-Aladdin - Roberto Reino Analista: sbordes ID de usuar…" at bounding box center [243, 142] width 281 height 34
click at [365, 139] on button "upload-file" at bounding box center [368, 147] width 16 height 16
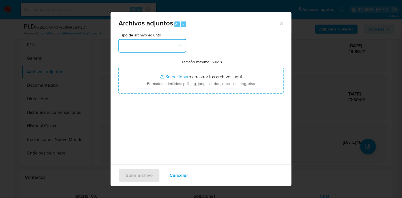
click at [170, 41] on button "button" at bounding box center [152, 46] width 68 height 14
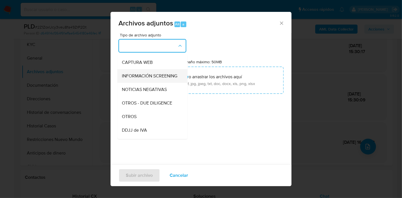
scroll to position [94, 0]
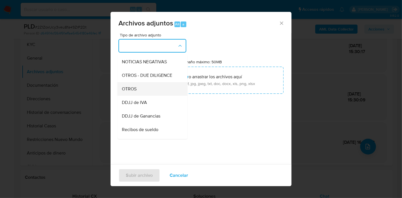
click at [151, 96] on div "OTROS" at bounding box center [151, 89] width 58 height 14
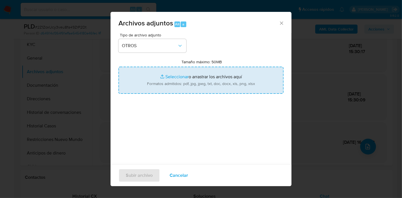
click at [165, 85] on input "Tamaño máximo: 50MB Seleccionar archivos" at bounding box center [200, 80] width 165 height 27
type input "C:\fakepath\Facturas - Proveedores.pdf"
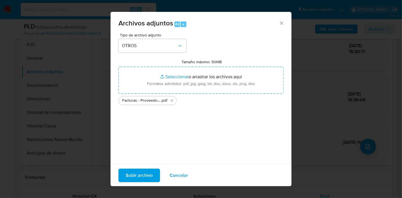
click at [144, 176] on span "Subir archivo" at bounding box center [139, 175] width 27 height 12
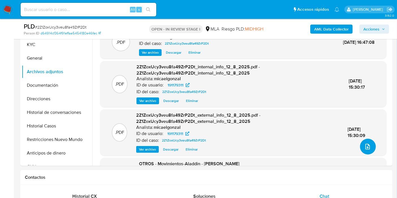
click at [370, 148] on button "upload-file" at bounding box center [368, 147] width 16 height 16
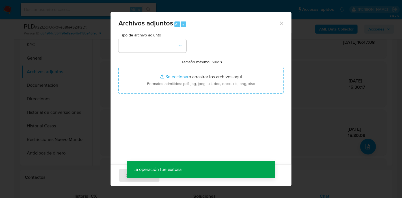
click at [172, 54] on div "Tipo de archivo adjunto Tamaño máximo: 50MB Seleccionar archivos Seleccionar o …" at bounding box center [200, 99] width 165 height 133
click at [172, 47] on button "button" at bounding box center [152, 46] width 68 height 14
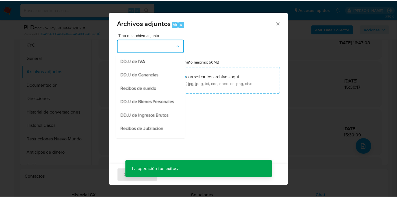
scroll to position [188, 0]
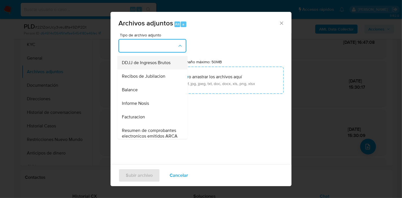
drag, startPoint x: 168, startPoint y: 83, endPoint x: 159, endPoint y: 75, distance: 11.6
click at [159, 75] on ul "IDENTIFICACIÓN INGRESOS CAPTURA BUREAU CAPTURA DOWJONES CAPTURA GOOGLE CAPTURA …" at bounding box center [152, 11] width 70 height 291
click at [159, 66] on span "DDJJ de Ingresos Brutos" at bounding box center [146, 63] width 49 height 6
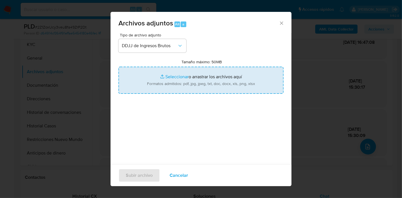
click at [184, 67] on input "Tamaño máximo: 50MB Seleccionar archivos" at bounding box center [200, 80] width 165 height 27
type input "C:\fakepath\DDJJ IIBB CM03 - Abril 2025.pdf"
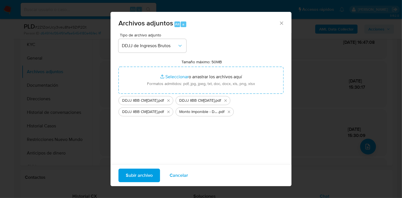
click at [149, 168] on div "Subir archivo Cancelar" at bounding box center [201, 176] width 181 height 22
click at [139, 176] on span "Subir archivo" at bounding box center [139, 175] width 27 height 12
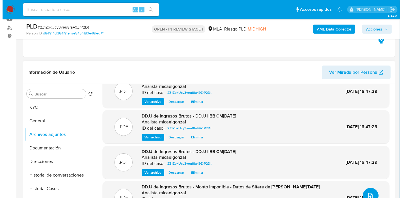
scroll to position [20, 0]
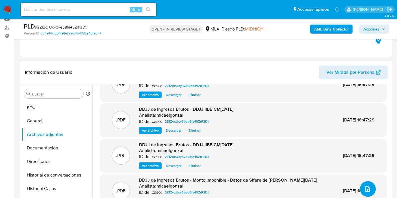
click at [366, 183] on button "upload-file" at bounding box center [368, 189] width 16 height 16
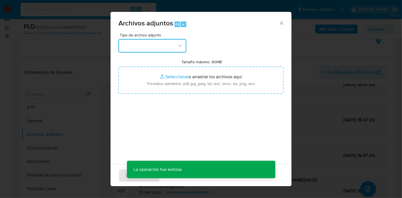
click at [158, 50] on button "button" at bounding box center [152, 46] width 68 height 14
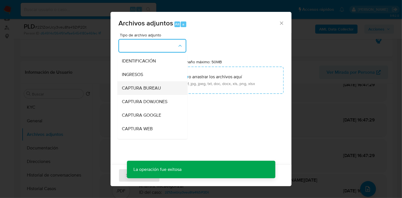
scroll to position [94, 0]
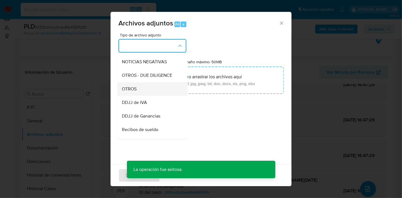
click at [157, 96] on div "OTROS" at bounding box center [151, 89] width 58 height 14
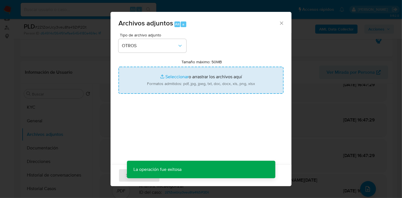
click at [175, 90] on input "Tamaño máximo: 50MB Seleccionar archivos" at bounding box center [200, 80] width 165 height 27
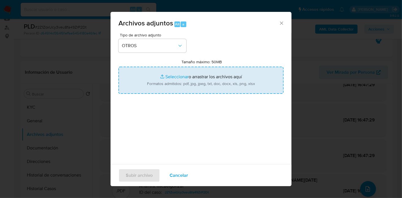
type input "C:\fakepath\Calculador - IIBB.xlsx"
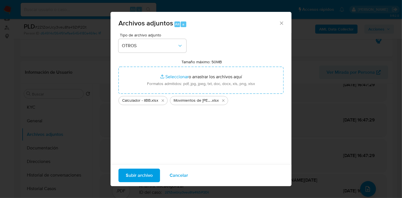
click at [135, 176] on span "Subir archivo" at bounding box center [139, 175] width 27 height 12
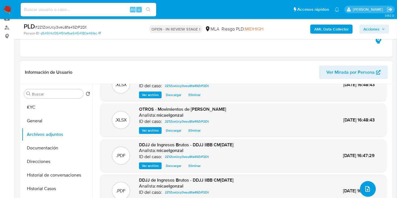
click at [370, 188] on button "upload-file" at bounding box center [368, 189] width 16 height 16
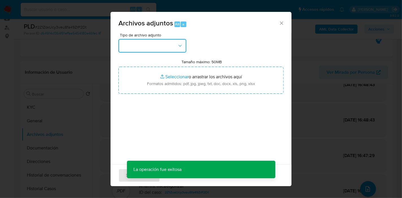
click at [140, 45] on button "button" at bounding box center [152, 46] width 68 height 14
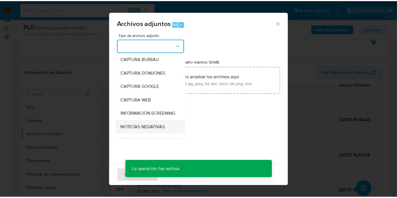
scroll to position [63, 0]
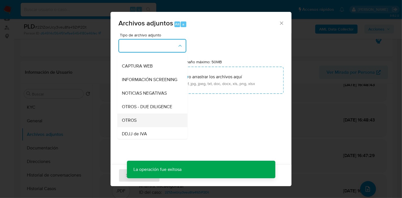
click at [135, 123] on span "OTROS" at bounding box center [129, 121] width 15 height 6
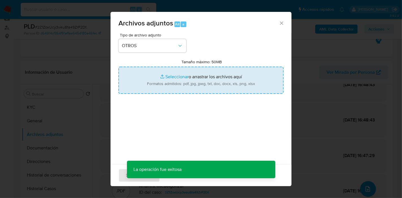
click at [163, 78] on input "Tamaño máximo: 50MB Seleccionar archivos" at bounding box center [200, 80] width 165 height 27
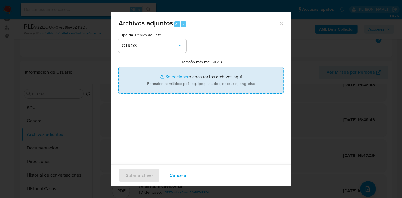
type input "C:\fakepath\Caselog 2Z1ZoxUcy3veu8fa49ZrP2Dt_2025_07_28_12_56_45.docx"
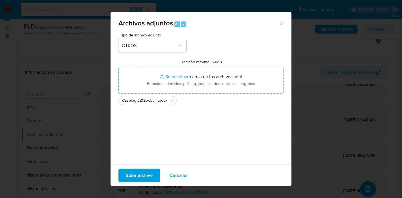
click at [152, 134] on div "Tipo de archivo adjunto OTROS Tamaño máximo: 50MB Seleccionar archivos Seleccio…" at bounding box center [200, 99] width 165 height 133
click at [143, 161] on div "Tipo de archivo adjunto OTROS Tamaño máximo: 50MB Seleccionar archivos Seleccio…" at bounding box center [200, 99] width 165 height 133
click at [138, 169] on span "Subir archivo" at bounding box center [139, 175] width 27 height 12
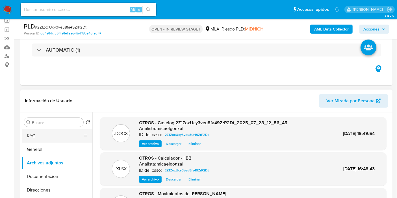
scroll to position [31, 0]
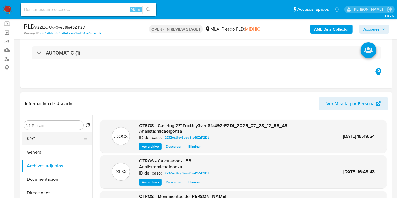
click at [60, 143] on button "KYC" at bounding box center [55, 139] width 66 height 14
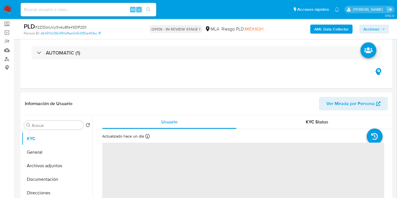
click at [380, 30] on span "Acciones" at bounding box center [375, 29] width 22 height 8
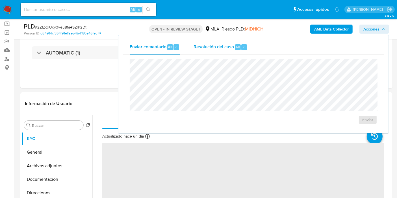
click at [215, 52] on div "Resolución del caso Alt r" at bounding box center [221, 47] width 54 height 15
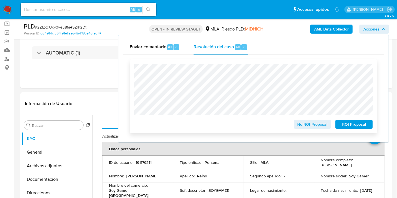
click at [316, 124] on span "No ROI Proposal" at bounding box center [312, 124] width 29 height 8
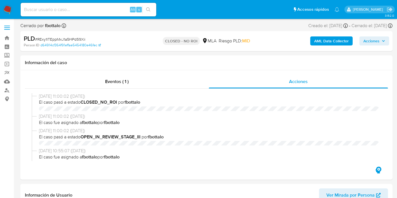
select select "10"
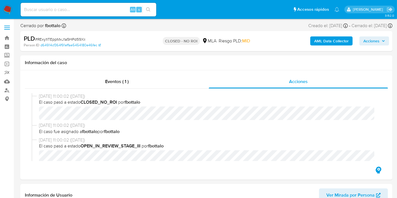
scroll to position [157, 0]
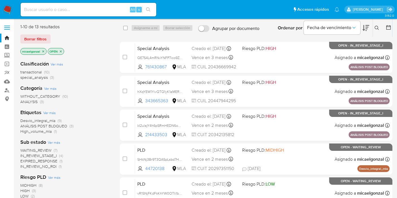
click at [34, 78] on span "special_analysis" at bounding box center [33, 78] width 27 height 6
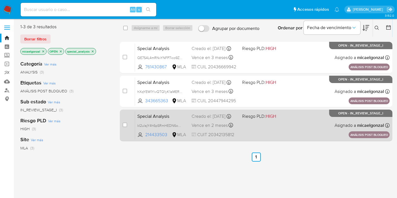
click at [268, 122] on div "Special Analysis kI2ulajY4h6pSRmHEDN6oal0 214433503 MLA Riesgo PLD: HIGH Creado…" at bounding box center [262, 125] width 255 height 29
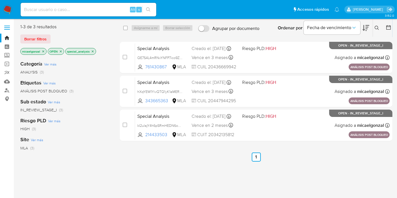
drag, startPoint x: 17, startPoint y: 7, endPoint x: 13, endPoint y: 8, distance: 4.7
click at [16, 7] on nav "Pausado Ver notificaciones Alt s Accesos rápidos Presiona las siguientes teclas…" at bounding box center [198, 9] width 397 height 19
click at [12, 8] on nav "Pausado Ver notificaciones Alt s Accesos rápidos Presiona las siguientes teclas…" at bounding box center [198, 9] width 397 height 19
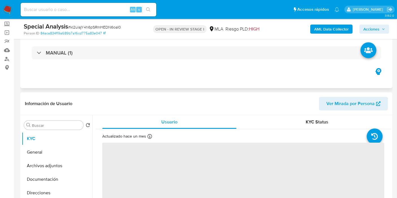
scroll to position [126, 0]
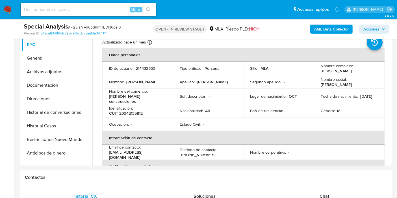
select select "10"
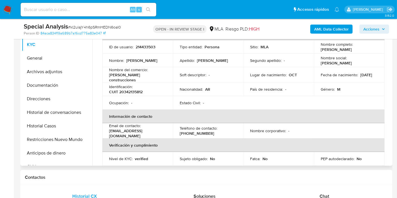
scroll to position [31, 0]
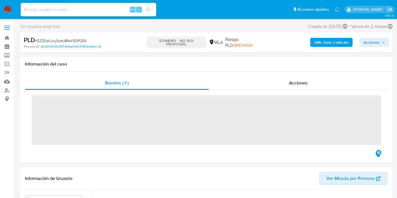
click at [7, 5] on img at bounding box center [8, 10] width 10 height 10
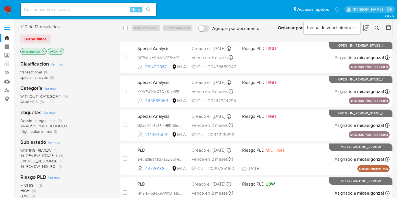
click at [5, 12] on img at bounding box center [8, 10] width 10 height 10
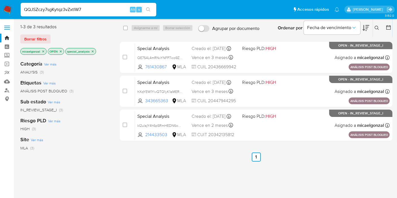
type input "QQJSZczy7sgKytqz3vZxtlW7"
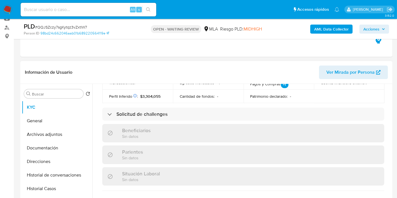
select select "10"
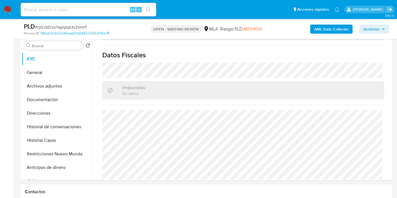
scroll to position [157, 0]
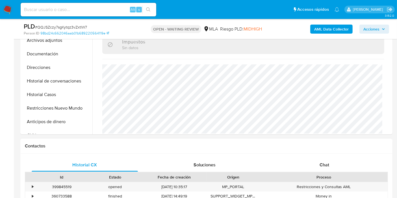
click at [312, 157] on div "Historial CX Soluciones Chat Id Estado Fecha de creación Origen Proceso • 39984…" at bounding box center [206, 197] width 372 height 86
click at [309, 165] on div "Chat" at bounding box center [324, 165] width 106 height 14
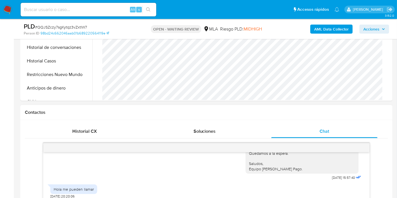
scroll to position [220, 0]
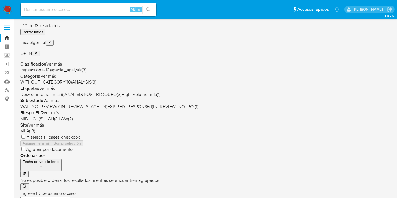
scroll to position [31, 0]
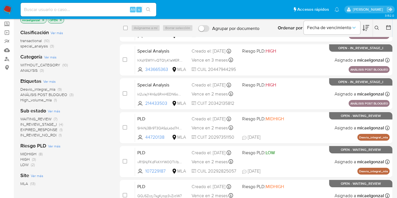
click at [35, 117] on span "WAITING_REVIEW" at bounding box center [35, 119] width 31 height 6
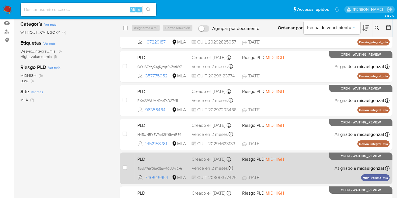
scroll to position [102, 0]
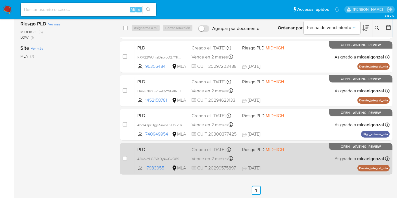
click at [275, 146] on div "PLD 43kvwYLGPVeDy4wGkO8952ME 17983955 MLA Riesgo PLD: MIDHIGH Creado el: [DATE]…" at bounding box center [262, 158] width 255 height 29
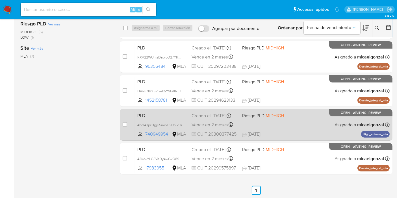
click at [290, 122] on div "PLD 4bdIA7pY0jgKSuw70vUnI2Hr 740949954 MLA Riesgo PLD: MIDHIGH Creado el: [DATE…" at bounding box center [262, 125] width 255 height 29
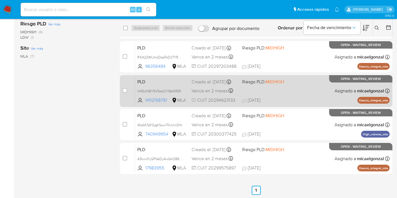
click at [339, 94] on span "Asignado a micaelgonzal" at bounding box center [359, 91] width 49 height 6
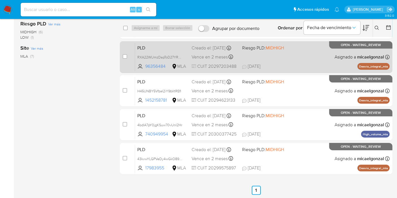
click at [315, 59] on div "PLD RXA22WUmzDapToD27YRavm5W 96356484 MLA Riesgo PLD: MIDHIGH Creado el: 12/07/…" at bounding box center [262, 57] width 255 height 29
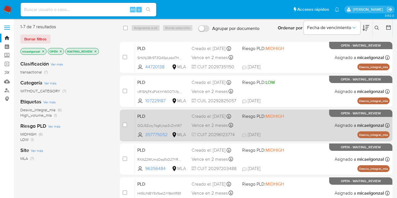
scroll to position [0, 0]
click at [281, 132] on div "PLD QQJSZczy7sgKytqz3vZxtlW7 357775052 MLA Riesgo PLD: MIDHIGH Creado el: 12/07…" at bounding box center [262, 125] width 255 height 29
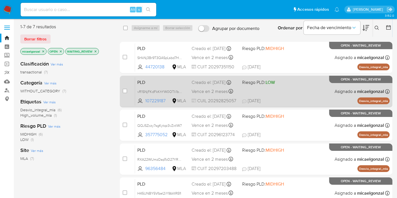
click at [205, 84] on div "Creado el: 12/07/2025 Creado el: 12/07/2025 03:28:58" at bounding box center [215, 82] width 46 height 6
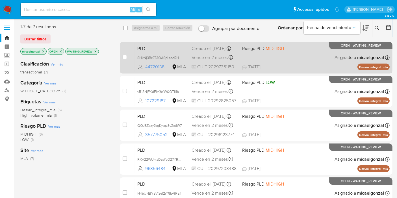
click at [265, 55] on div "PLD SHkNj3Br9T3QASpLsbd7H0ia 44720138 MLA Riesgo PLD: MIDHIGH Creado el: 12/07/…" at bounding box center [262, 57] width 255 height 29
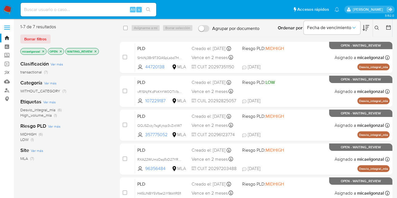
click at [6, 1] on nav "Pausado Ver notificaciones Alt s Accesos rápidos Presiona las siguientes teclas…" at bounding box center [198, 9] width 397 height 19
click at [5, 9] on img at bounding box center [8, 10] width 10 height 10
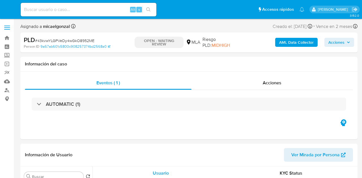
select select "10"
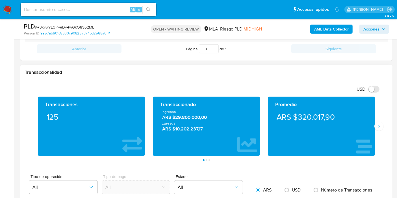
scroll to position [251, 0]
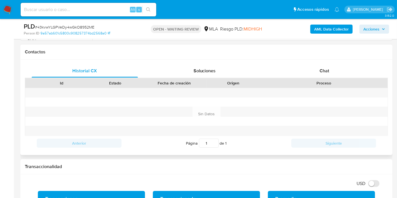
click at [345, 61] on div "Historial CX Soluciones Chat Id Estado Fecha de creación Origen Proceso Anterio…" at bounding box center [206, 108] width 372 height 96
click at [329, 71] on span "Chat" at bounding box center [325, 71] width 10 height 7
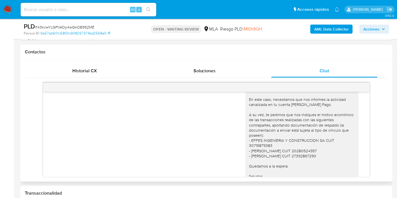
scroll to position [854, 0]
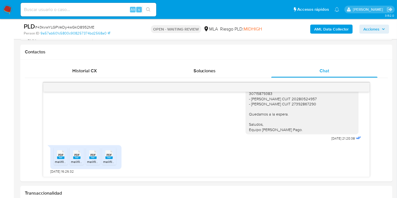
click at [88, 25] on span "# 43kvwYLGPVeDy4wGkO8952ME" at bounding box center [64, 27] width 59 height 6
copy span "43kvwYLGPVeDy4wGkO8952ME"
click at [7, 10] on img at bounding box center [8, 10] width 10 height 10
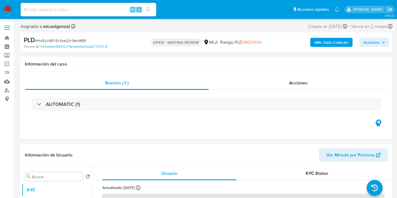
select select "10"
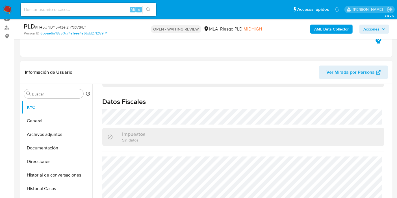
scroll to position [188, 0]
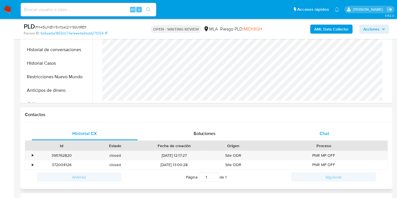
click at [317, 127] on div "Chat" at bounding box center [324, 134] width 106 height 14
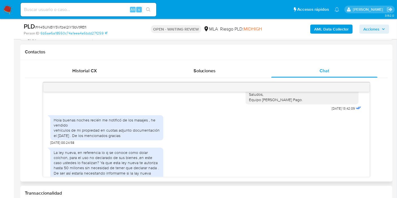
scroll to position [544, 0]
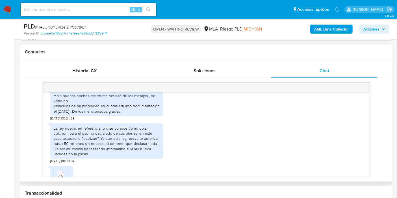
click at [104, 114] on div "Hola buenas noches recién me notificó de los masajes , he vendido vehículos de …" at bounding box center [107, 103] width 106 height 21
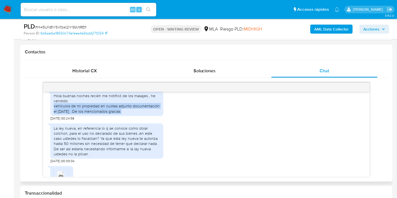
click at [104, 114] on div "Hola buenas noches recién me notificó de los masajes , he vendido vehículos de …" at bounding box center [107, 103] width 106 height 21
click at [99, 132] on div "La ley nueva, en referencia lo q se conoce como dolar colchon, para el uso no d…" at bounding box center [106, 142] width 113 height 43
click at [94, 143] on div "La ley nueva, en referencia lo q se conoce como dolar colchon, para el uso no d…" at bounding box center [107, 141] width 106 height 31
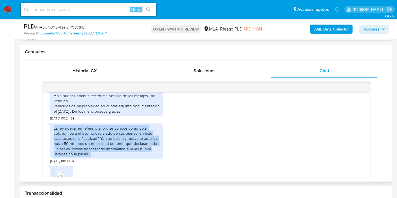
click at [94, 143] on div "La ley nueva, en referencia lo q se conoce como dolar colchon, para el uso no d…" at bounding box center [107, 141] width 106 height 31
click at [92, 156] on div "La ley nueva, en referencia lo q se conoce como dolar colchon, para el uso no d…" at bounding box center [107, 141] width 106 height 31
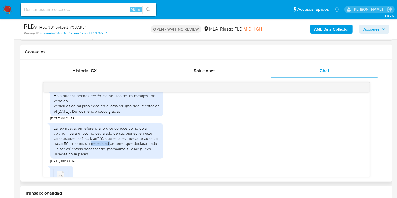
click at [92, 156] on div "La ley nueva, en referencia lo q se conoce como dolar colchon, para el uso no d…" at bounding box center [107, 141] width 106 height 31
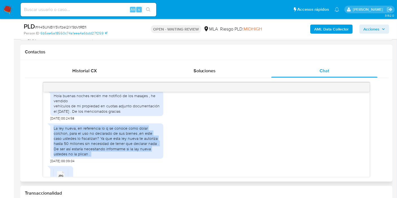
click at [92, 156] on div "La ley nueva, en referencia lo q se conoce como dolar colchon, para el uso no d…" at bounding box center [107, 141] width 106 height 31
click at [102, 144] on div "La ley nueva, en referencia lo q se conoce como dolar colchon, para el uso no d…" at bounding box center [107, 141] width 106 height 31
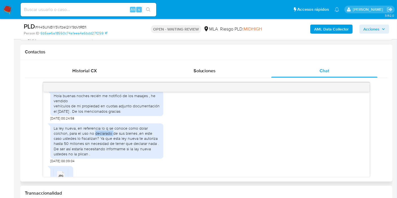
click at [102, 144] on div "La ley nueva, en referencia lo q se conoce como dolar colchon, para el uso no d…" at bounding box center [107, 141] width 106 height 31
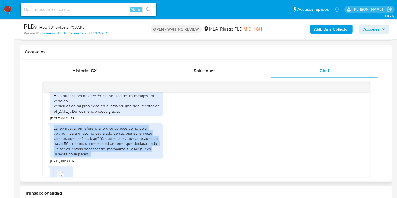
click at [102, 144] on div "La ley nueva, en referencia lo q se conoce como dolar colchon, para el uso no d…" at bounding box center [107, 141] width 106 height 31
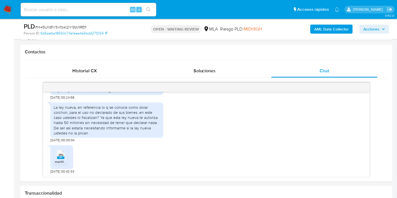
click at [77, 28] on span "# H45UNBY5VfzeI2iY9bVtREfl" at bounding box center [60, 27] width 51 height 6
copy span "H45UNBY5VfzeI2iY9bVtREfl"
click at [13, 8] on nav "Pausado Ver notificaciones Alt s Accesos rápidos Presiona las siguientes teclas…" at bounding box center [198, 9] width 397 height 19
click at [11, 6] on img at bounding box center [8, 10] width 10 height 10
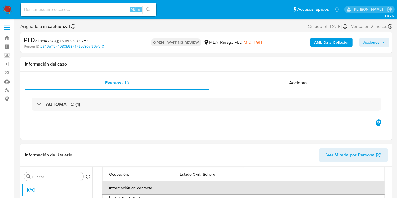
select select "10"
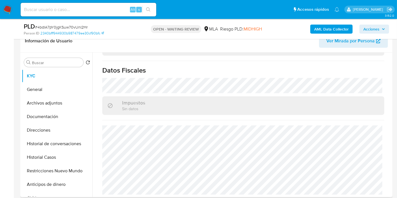
scroll to position [188, 0]
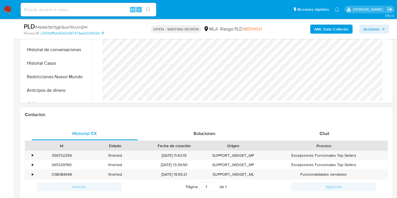
click at [329, 145] on div "Proceso" at bounding box center [324, 146] width 120 height 6
click at [338, 133] on div "Chat" at bounding box center [324, 134] width 106 height 14
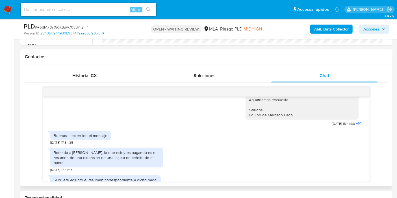
scroll to position [283, 0]
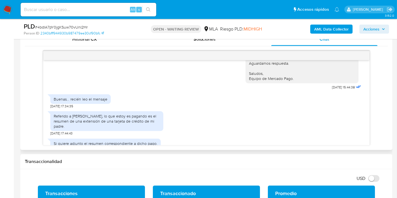
click at [124, 114] on div "Referido a Gabriel Cesar Escola, lo que estoy es pagando es el resumen de una e…" at bounding box center [107, 122] width 106 height 16
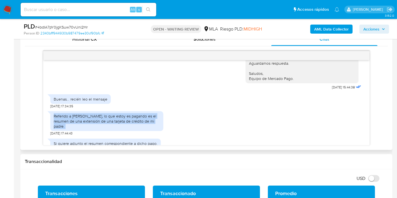
click at [124, 114] on div "Referido a Gabriel Cesar Escola, lo que estoy es pagando es el resumen de una e…" at bounding box center [107, 122] width 106 height 16
click at [142, 114] on div "Referido a Gabriel Cesar Escola, lo que estoy es pagando es el resumen de una e…" at bounding box center [107, 122] width 106 height 16
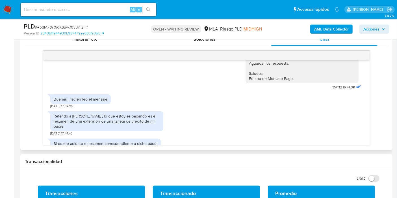
click at [143, 114] on div "Referido a Gabriel Cesar Escola, lo que estoy es pagando es el resumen de una e…" at bounding box center [107, 122] width 106 height 16
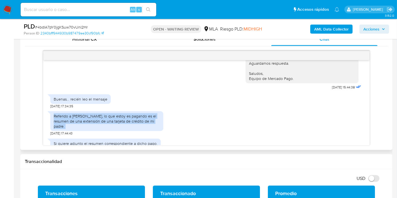
click at [143, 114] on div "Referido a Gabriel Cesar Escola, lo que estoy es pagando es el resumen de una e…" at bounding box center [107, 122] width 106 height 16
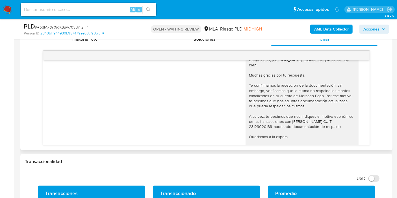
scroll to position [159, 0]
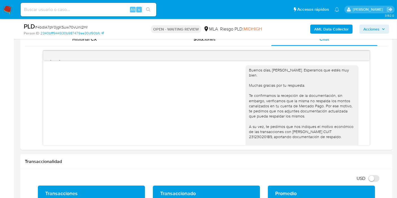
click at [74, 25] on span "# 4bdIA7pY0jgKSuw70vUnI2Hr" at bounding box center [61, 27] width 53 height 6
copy span "4bdIA7pY0jgKSuw70vUnI2Hr"
click at [7, 6] on img at bounding box center [8, 10] width 10 height 10
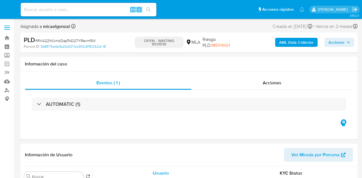
select select "10"
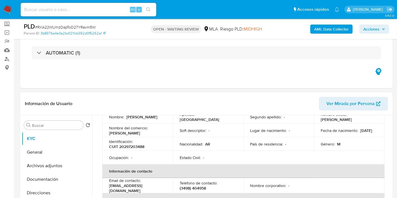
scroll to position [31, 0]
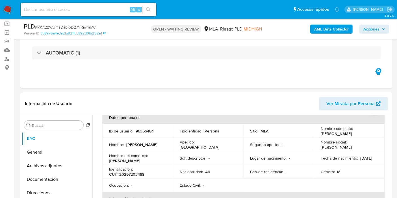
click at [89, 26] on span "# RXA22WUmzDapToD27YRavm5W" at bounding box center [65, 27] width 61 height 6
copy span "RXA22WUmzDapToD27YRavm5W"
click at [5, 11] on img at bounding box center [8, 10] width 10 height 10
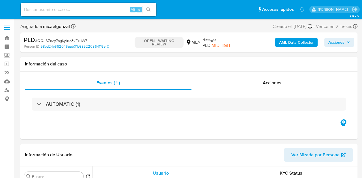
select select "10"
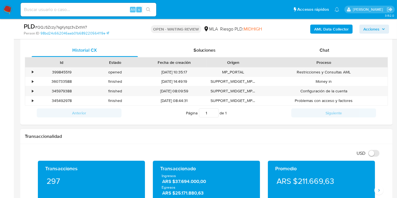
scroll to position [251, 0]
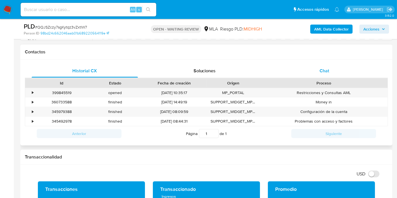
click at [342, 70] on div "Chat" at bounding box center [324, 71] width 106 height 14
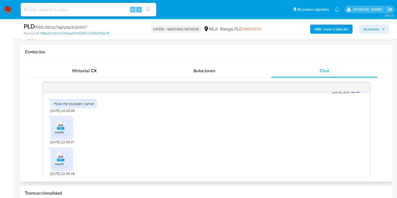
scroll to position [534, 0]
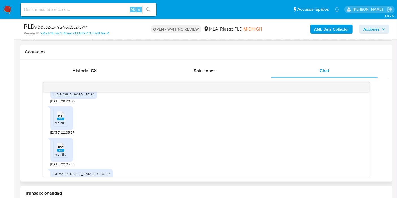
click at [64, 120] on rect at bounding box center [60, 119] width 7 height 3
click at [62, 149] on span "PDF" at bounding box center [60, 148] width 5 height 4
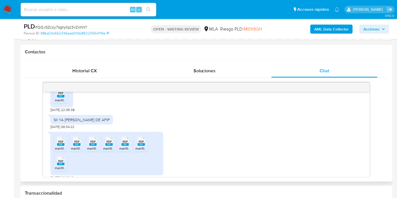
scroll to position [597, 0]
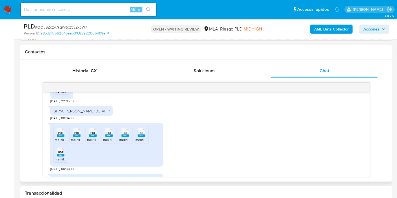
drag, startPoint x: 66, startPoint y: 136, endPoint x: 77, endPoint y: 142, distance: 12.6
click at [66, 136] on div "PDF PDF" at bounding box center [61, 132] width 12 height 11
click at [77, 137] on rect at bounding box center [76, 136] width 7 height 3
click at [91, 135] on span "PDF" at bounding box center [92, 133] width 5 height 4
click at [110, 138] on icon "PDF" at bounding box center [108, 133] width 7 height 10
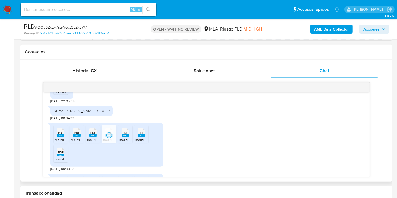
click at [124, 135] on span "PDF" at bounding box center [125, 133] width 5 height 4
drag, startPoint x: 137, startPoint y: 138, endPoint x: 85, endPoint y: 147, distance: 53.4
click at [138, 138] on icon "PDF" at bounding box center [141, 133] width 7 height 10
click at [64, 154] on div "PDF PDF" at bounding box center [61, 151] width 12 height 11
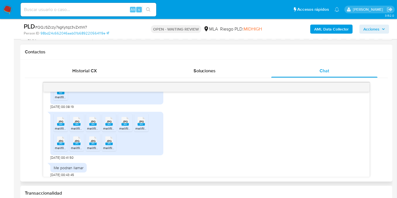
scroll to position [660, 0]
click at [57, 126] on icon "JPG" at bounding box center [60, 121] width 7 height 10
drag, startPoint x: 80, startPoint y: 129, endPoint x: 91, endPoint y: 130, distance: 11.1
click at [80, 125] on rect at bounding box center [76, 124] width 7 height 3
click at [92, 125] on rect at bounding box center [92, 124] width 7 height 3
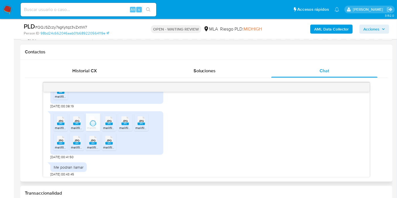
drag, startPoint x: 107, startPoint y: 129, endPoint x: 119, endPoint y: 129, distance: 12.4
click at [109, 125] on rect at bounding box center [108, 124] width 7 height 3
drag, startPoint x: 122, startPoint y: 127, endPoint x: 143, endPoint y: 129, distance: 20.7
click at [122, 126] on div "JPG JPG" at bounding box center [125, 120] width 12 height 11
drag, startPoint x: 145, startPoint y: 128, endPoint x: 126, endPoint y: 135, distance: 21.0
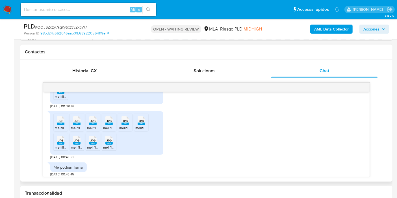
click at [145, 126] on div "JPG JPG" at bounding box center [141, 120] width 12 height 11
click at [62, 143] on span "JPG" at bounding box center [60, 141] width 5 height 4
click at [75, 143] on span "JPG" at bounding box center [76, 141] width 5 height 4
click at [89, 145] on div "JPG JPG" at bounding box center [93, 139] width 12 height 11
click at [115, 145] on div "JPG JPG" at bounding box center [109, 139] width 12 height 11
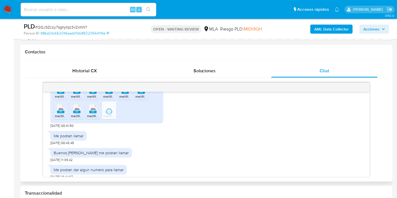
scroll to position [719, 0]
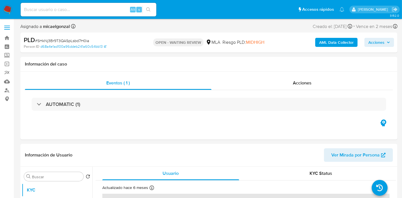
select select "10"
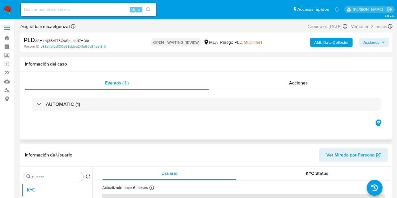
click at [225, 134] on div "Eventos ( 1 ) Acciones AUTOMATIC (1)" at bounding box center [206, 106] width 372 height 68
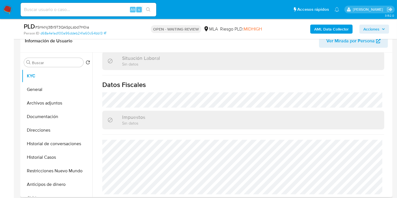
scroll to position [188, 0]
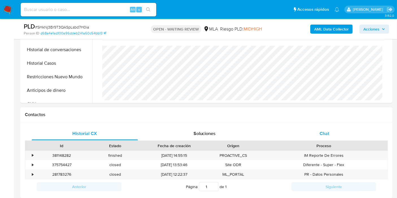
click at [314, 130] on div "Chat" at bounding box center [324, 134] width 106 height 14
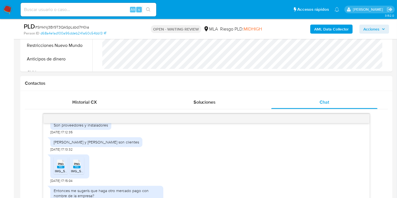
scroll to position [251, 0]
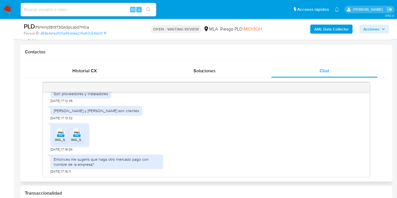
click at [131, 161] on div "Entonces me sugerís que haga otro mercado pago con nombre de la empresa?" at bounding box center [107, 162] width 106 height 10
click at [131, 162] on div "Entonces me sugerís que haga otro mercado pago con nombre de la empresa?" at bounding box center [107, 162] width 106 height 10
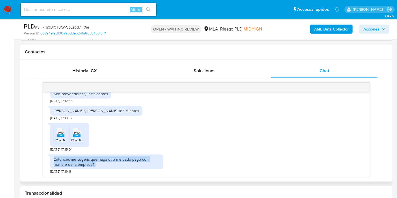
click at [131, 162] on div "Entonces me sugerís que haga otro mercado pago con nombre de la empresa?" at bounding box center [107, 162] width 106 height 10
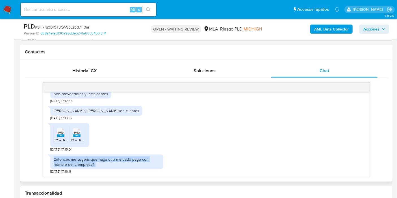
click at [131, 162] on div "Entonces me sugerís que haga otro mercado pago con nombre de la empresa?" at bounding box center [107, 162] width 106 height 10
drag, startPoint x: 131, startPoint y: 162, endPoint x: 90, endPoint y: 155, distance: 41.8
click at [90, 155] on div "Entonces me sugerís que haga otro mercado pago con nombre de la empresa?" at bounding box center [106, 162] width 113 height 15
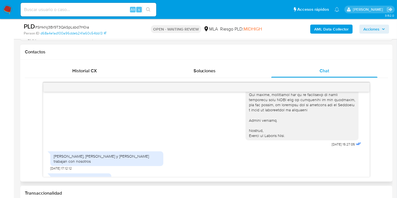
scroll to position [252, 0]
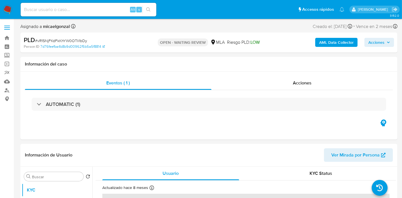
select select "10"
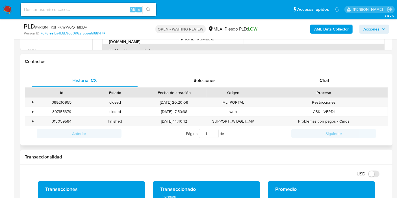
scroll to position [251, 0]
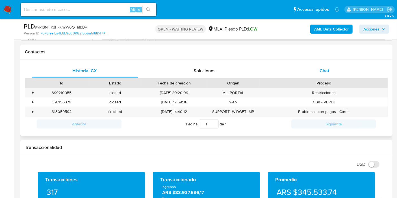
click at [342, 64] on div "Chat" at bounding box center [324, 71] width 106 height 14
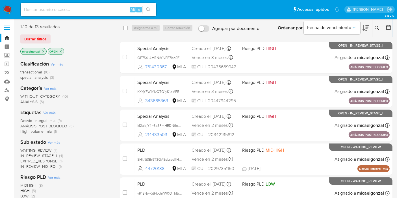
click at [12, 12] on nav "Pausado Ver notificaciones Alt s Accesos rápidos Presiona las siguientes teclas…" at bounding box center [198, 9] width 397 height 19
click at [8, 9] on img at bounding box center [8, 10] width 10 height 10
click at [44, 41] on span "Borrar filtros" at bounding box center [35, 39] width 22 height 8
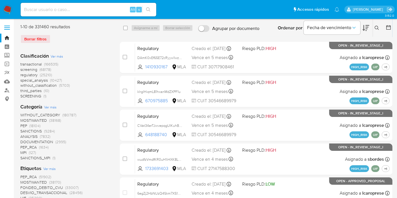
click at [378, 29] on icon at bounding box center [377, 28] width 5 height 5
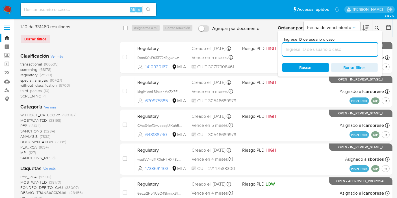
click at [299, 49] on input at bounding box center [330, 49] width 96 height 7
type input "43kvwYLGPVeDy4wGkO8952ME"
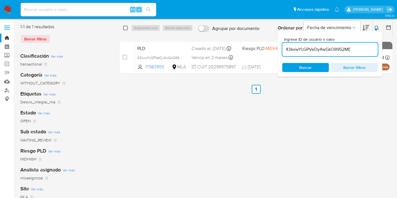
click at [127, 30] on input "checkbox" at bounding box center [125, 28] width 5 height 5
checkbox input "true"
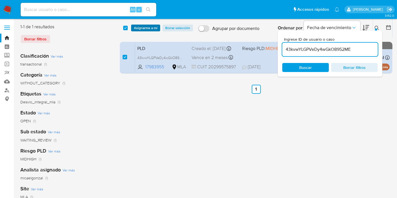
click at [142, 27] on span "Asignarme a mí" at bounding box center [145, 28] width 23 height 6
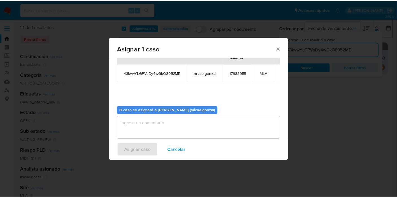
scroll to position [29, 0]
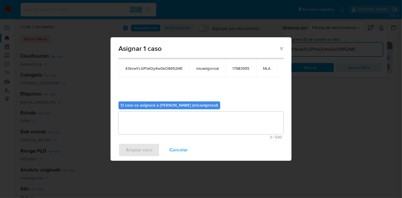
click at [193, 122] on textarea "assign-modal" at bounding box center [200, 123] width 165 height 23
click at [126, 152] on span "Asignar caso" at bounding box center [139, 150] width 27 height 12
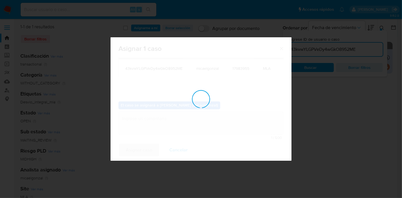
checkbox input "false"
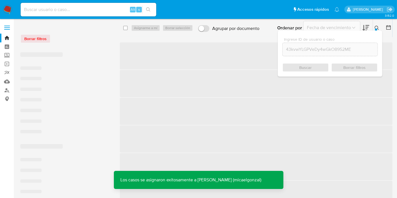
click at [93, 15] on div "Alt s" at bounding box center [89, 10] width 136 height 14
click at [98, 10] on input at bounding box center [89, 9] width 136 height 7
paste input "43kvwYLGPVeDy4wGkO8952ME"
type input "43kvwYLGPVeDy4wGkO8952ME"
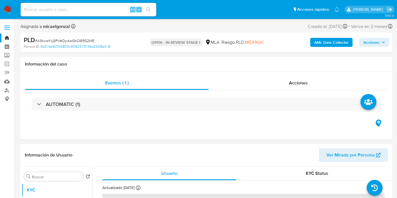
select select "10"
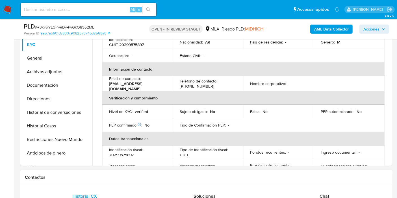
scroll to position [94, 0]
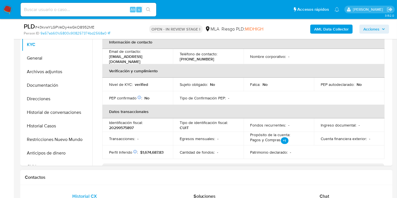
click at [326, 195] on span "Chat" at bounding box center [325, 196] width 10 height 7
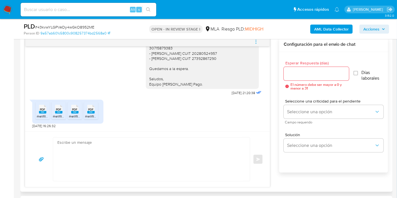
scroll to position [346, 0]
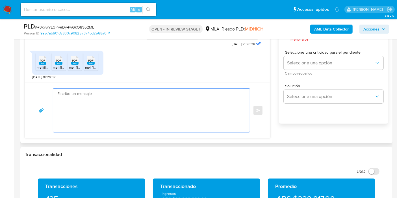
click at [134, 95] on textarea at bounding box center [149, 111] width 185 height 44
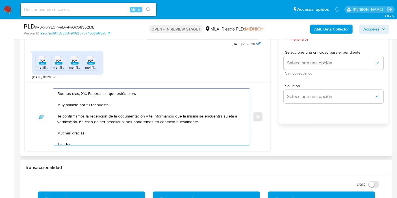
click at [82, 92] on textarea "Buenos días, XX. Esperamos que estés bien. Muy amable por tu respuesta. Te conf…" at bounding box center [149, 117] width 185 height 57
click at [93, 103] on textarea "Buenos [PERSON_NAME]. Esperamos que estés bien. Muy amable por tu respuesta. Te…" at bounding box center [149, 117] width 185 height 57
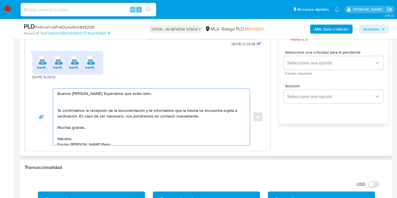
click at [56, 107] on div "Buenos [PERSON_NAME]. Esperamos que estés bien. Te confirmamos la recepción de …" at bounding box center [150, 117] width 194 height 57
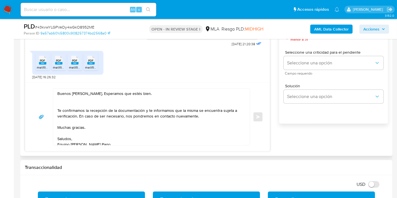
click at [57, 113] on textarea "Buenos [PERSON_NAME]. Esperamos que estés bien. Te confirmamos la recepción de …" at bounding box center [149, 117] width 185 height 57
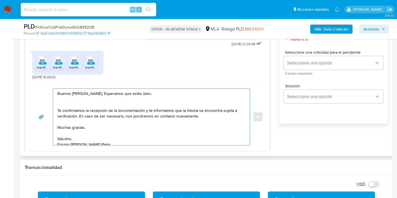
click at [57, 111] on textarea "Buenos [PERSON_NAME]. Esperamos que estés bien. Te confirmamos la recepción de …" at bounding box center [149, 117] width 185 height 57
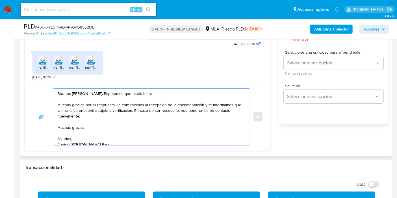
drag, startPoint x: 206, startPoint y: 105, endPoint x: 219, endPoint y: 118, distance: 18.6
click at [219, 118] on textarea "Buenos [PERSON_NAME]. Esperamos que estés bien. Muchas gracias por tu respuesta…" at bounding box center [149, 117] width 185 height 57
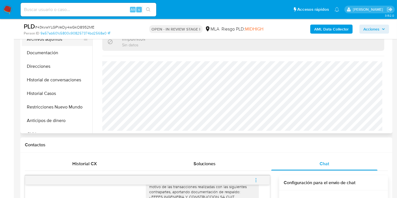
scroll to position [126, 0]
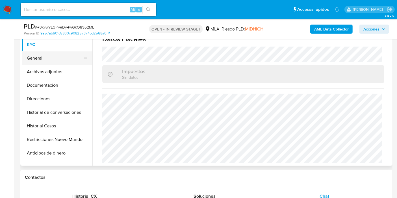
click at [40, 63] on button "General" at bounding box center [55, 58] width 66 height 14
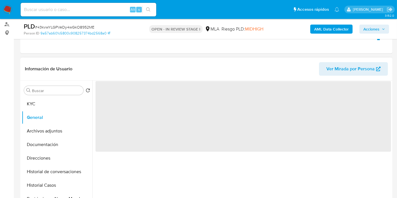
scroll to position [63, 0]
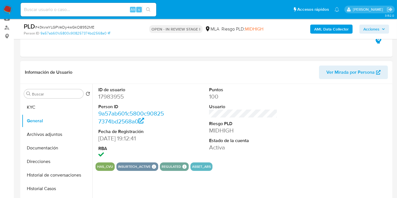
click at [108, 96] on dd "17983955" at bounding box center [132, 97] width 68 height 8
copy dd "17983955"
click at [35, 109] on button "KYC" at bounding box center [55, 108] width 66 height 14
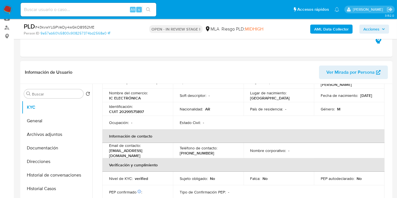
click at [133, 105] on div "Identificación : CUIT 20299575897" at bounding box center [137, 109] width 57 height 10
click at [135, 109] on p "CUIT 20299575897" at bounding box center [126, 111] width 35 height 5
copy p "20299575897"
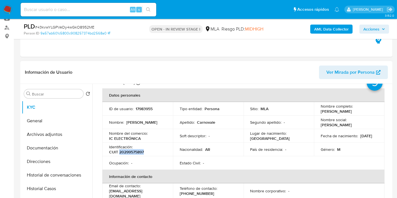
scroll to position [0, 0]
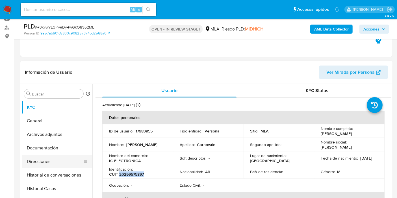
click at [40, 161] on button "Direcciones" at bounding box center [55, 162] width 66 height 14
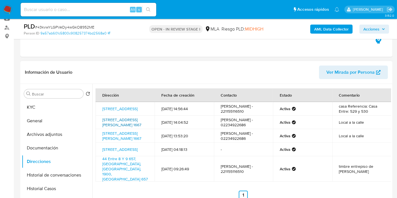
click at [123, 126] on link "[STREET_ADDRESS][PERSON_NAME] 1667" at bounding box center [121, 122] width 39 height 11
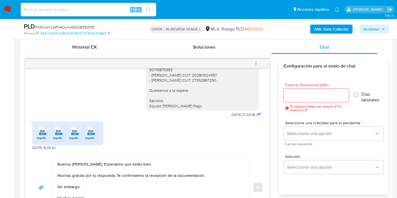
scroll to position [314, 0]
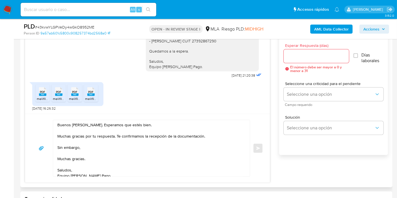
click at [116, 159] on textarea "Buenos [PERSON_NAME]. Esperamos que estés bien. Muchas gracias por tu respuesta…" at bounding box center [149, 148] width 185 height 57
click at [121, 152] on textarea "Buenos [PERSON_NAME]. Esperamos que estés bien. Muchas gracias por tu respuesta…" at bounding box center [149, 148] width 185 height 57
click at [120, 143] on textarea "Buenos [PERSON_NAME]. Esperamos que estés bien. Muchas gracias por tu respuesta…" at bounding box center [149, 148] width 185 height 57
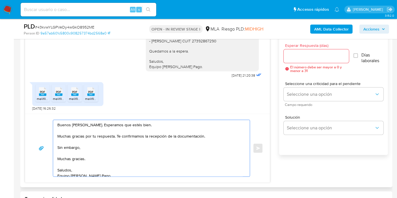
click at [112, 149] on textarea "Buenos [PERSON_NAME]. Esperamos que estés bien. Muchas gracias por tu respuesta…" at bounding box center [149, 148] width 185 height 57
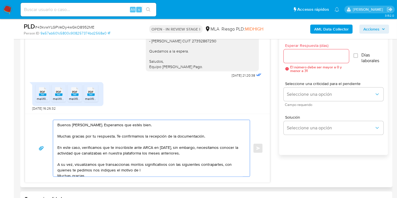
click at [220, 164] on textarea "Buenos [PERSON_NAME]. Esperamos que estés bien. Muchas gracias por tu respuesta…" at bounding box center [149, 148] width 185 height 57
drag, startPoint x: 222, startPoint y: 164, endPoint x: 223, endPoint y: 167, distance: 3.7
click at [223, 167] on textarea "Buenos [PERSON_NAME]. Esperamos que estés bien. Muchas gracias por tu respuesta…" at bounding box center [149, 148] width 185 height 57
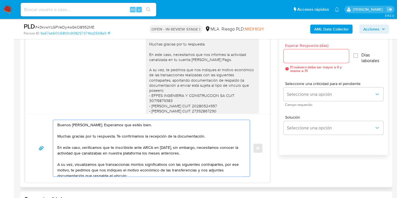
scroll to position [791, 0]
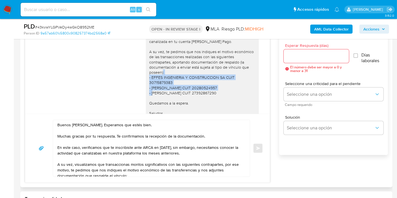
drag, startPoint x: 145, startPoint y: 87, endPoint x: 219, endPoint y: 99, distance: 74.7
click at [219, 99] on div "Buenos [PERSON_NAME]. Esperamos que estés bien. Muchas gracias por tu respuesta…" at bounding box center [202, 67] width 106 height 108
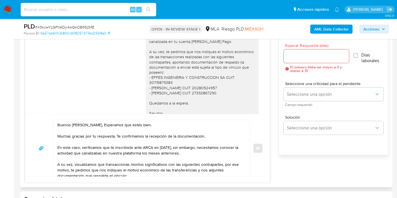
click at [222, 99] on div "Buenos [PERSON_NAME]. Esperamos que estés bien. Muchas gracias por tu respuesta…" at bounding box center [202, 67] width 106 height 108
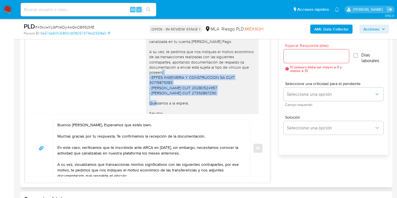
drag, startPoint x: 223, startPoint y: 107, endPoint x: 144, endPoint y: 88, distance: 81.1
click at [149, 88] on div "Buenos [PERSON_NAME]. Esperamos que estés bien. Muchas gracias por tu respuesta…" at bounding box center [202, 67] width 106 height 108
copy div "- EFFES INGENIERIA Y CONSTRUCCION SA CUIT 30715879383 - [PERSON_NAME] CUIT 2028…"
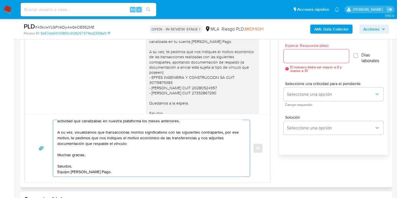
click at [78, 143] on textarea "Buenos [PERSON_NAME]. Esperamos que estés bien. Muchas gracias por tu respuesta…" at bounding box center [149, 148] width 185 height 57
click at [74, 141] on textarea "Buenos [PERSON_NAME]. Esperamos que estés bien. Muchas gracias por tu respuesta…" at bounding box center [149, 148] width 185 height 57
click at [72, 137] on textarea "Buenos [PERSON_NAME]. Esperamos que estés bien. Muchas gracias por tu respuesta…" at bounding box center [149, 148] width 185 height 57
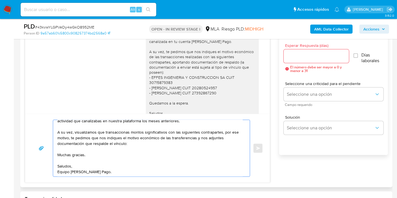
paste textarea "- EFFES INGENIERIA Y CONSTRUCCION SA CUIT 30715879383 - [PERSON_NAME] CUIT 2028…"
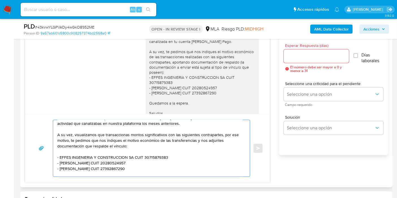
scroll to position [0, 0]
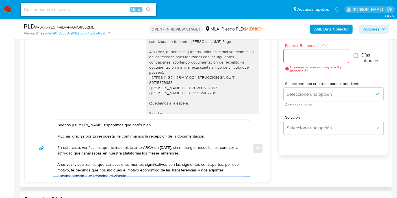
click at [72, 137] on textarea "Buenos [PERSON_NAME]. Esperamos que estés bien. Muchas gracias por tu respuesta…" at bounding box center [149, 148] width 185 height 57
click at [168, 171] on textarea "Buenos [PERSON_NAME]. Esperamos que estés bien. Muchas gracias por tu respuesta…" at bounding box center [149, 148] width 185 height 57
click at [185, 160] on textarea "Buenos [PERSON_NAME]. Esperamos que estés bien. Muchas gracias por tu respuesta…" at bounding box center [149, 148] width 185 height 57
drag, startPoint x: 195, startPoint y: 159, endPoint x: 198, endPoint y: 162, distance: 4.1
click at [195, 159] on textarea "Buenos [PERSON_NAME]. Esperamos que estés bien. Muchas gracias por tu respuesta…" at bounding box center [149, 148] width 185 height 57
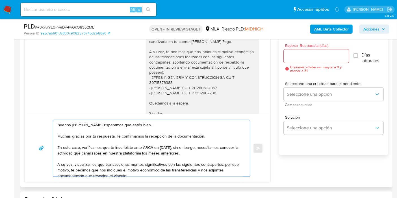
scroll to position [31, 0]
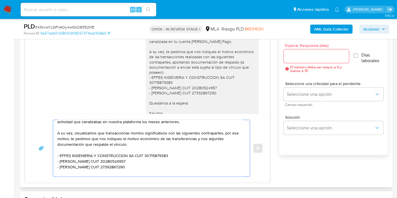
click at [199, 149] on textarea "Buenos [PERSON_NAME]. Esperamos que estés bien. Muchas gracias por tu respuesta…" at bounding box center [149, 148] width 185 height 57
click at [163, 140] on textarea "Buenos [PERSON_NAME]. Esperamos que estés bien. Muchas gracias por tu respuesta…" at bounding box center [149, 148] width 185 height 57
drag, startPoint x: 165, startPoint y: 140, endPoint x: 172, endPoint y: 150, distance: 11.9
click at [170, 146] on textarea "Buenos [PERSON_NAME]. Esperamos que estés bien. Muchas gracias por tu respuesta…" at bounding box center [149, 148] width 185 height 57
click at [172, 150] on textarea "Buenos [PERSON_NAME]. Esperamos que estés bien. Muchas gracias por tu respuesta…" at bounding box center [149, 148] width 185 height 57
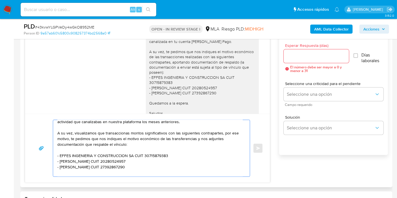
click at [185, 143] on textarea "Buenos [PERSON_NAME]. Esperamos que estés bien. Muchas gracias por tu respuesta…" at bounding box center [149, 148] width 185 height 57
click at [211, 135] on textarea "Buenos [PERSON_NAME]. Esperamos que estés bien. Muchas gracias por tu respuesta…" at bounding box center [149, 148] width 185 height 57
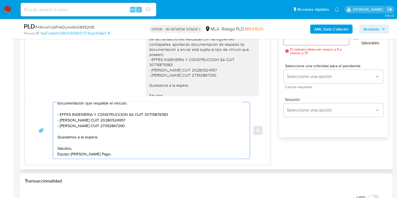
scroll to position [346, 0]
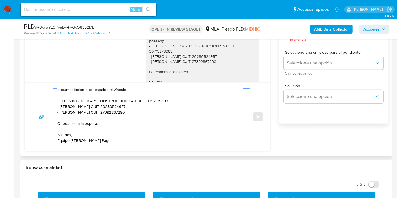
click at [69, 106] on textarea "Buenos [PERSON_NAME]. Esperamos que estés bien. Muchas gracias por tu respuesta…" at bounding box center [149, 117] width 185 height 57
click at [65, 113] on textarea "Buenos [PERSON_NAME]. Esperamos que estés bien. Muchas gracias por tu respuesta…" at bounding box center [149, 117] width 185 height 57
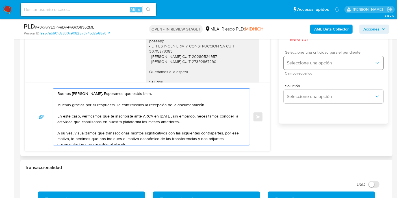
scroll to position [283, 0]
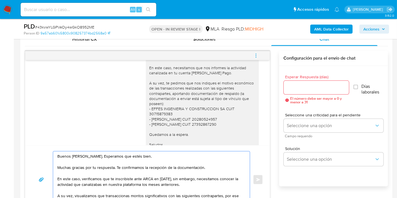
type textarea "Buenos [PERSON_NAME]. Esperamos que estés bien. Muchas gracias por tu respuesta…"
click at [319, 87] on input "Esperar Respuesta (días)" at bounding box center [316, 87] width 65 height 7
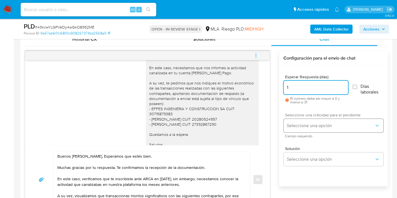
type input "1"
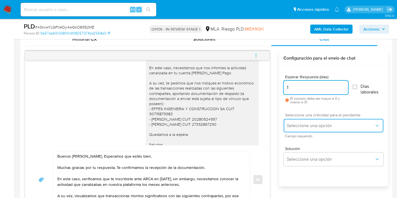
click at [320, 124] on span "Seleccione una opción" at bounding box center [330, 126] width 87 height 6
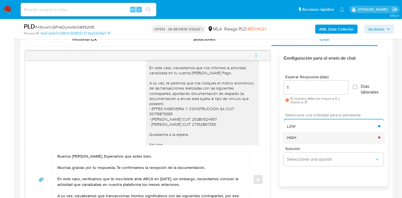
click at [308, 137] on div "HIGH" at bounding box center [332, 137] width 91 height 11
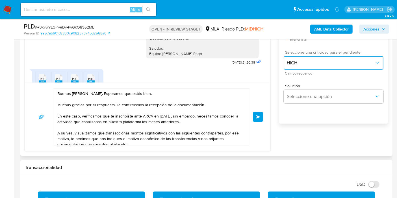
scroll to position [791, 0]
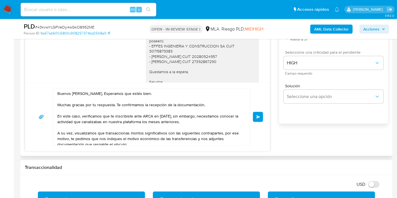
click at [260, 116] on span "Enviar" at bounding box center [258, 116] width 4 height 3
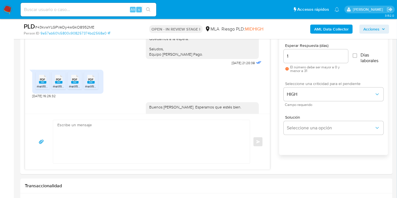
scroll to position [842, 0]
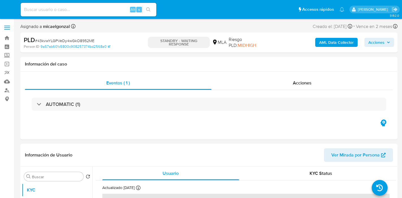
select select "10"
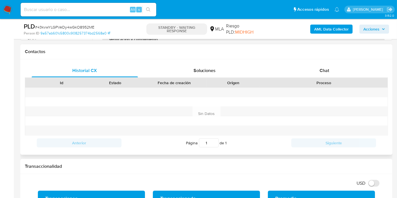
scroll to position [251, 0]
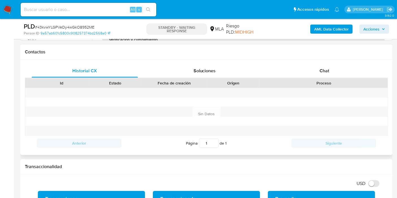
click at [332, 50] on h1 "Contactos" at bounding box center [206, 52] width 363 height 6
click at [331, 60] on div "Historial CX Soluciones Chat Id Estado Fecha de creación Origen Proceso Anterio…" at bounding box center [206, 108] width 372 height 96
click at [330, 64] on div "Chat" at bounding box center [324, 71] width 106 height 14
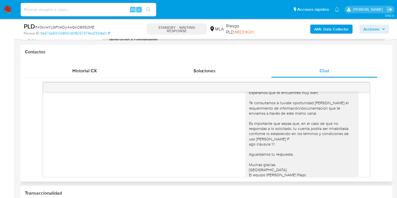
scroll to position [0, 0]
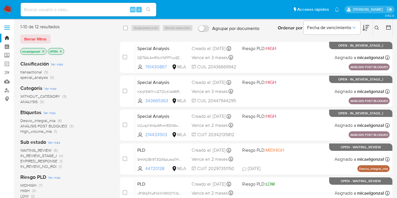
click at [39, 34] on div "1-10 de 12 resultados Borrar filtros micaelgonzal OPEN" at bounding box center [65, 40] width 90 height 32
click at [42, 37] on span "Borrar filtros" at bounding box center [35, 39] width 22 height 8
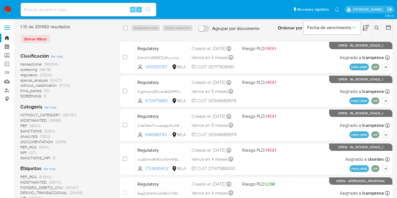
click at [376, 27] on icon at bounding box center [377, 28] width 5 height 5
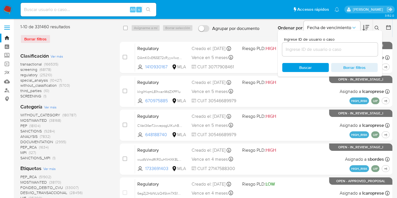
click at [328, 55] on div at bounding box center [330, 50] width 96 height 14
drag, startPoint x: 329, startPoint y: 54, endPoint x: 329, endPoint y: 48, distance: 5.4
click at [329, 53] on div at bounding box center [330, 50] width 96 height 14
click at [329, 48] on input at bounding box center [330, 49] width 96 height 7
paste input "4bdIA7pY0jgKSuw70vUnI2Hr"
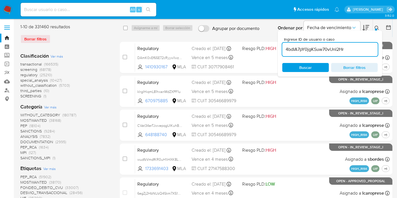
type input "4bdIA7pY0jgKSuw70vUnI2Hr"
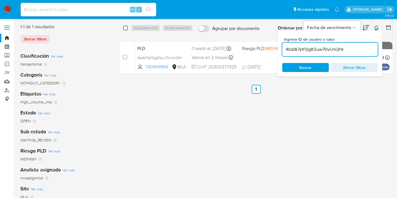
click at [125, 27] on input "checkbox" at bounding box center [125, 28] width 5 height 5
checkbox input "true"
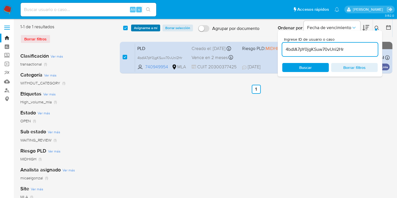
click at [144, 29] on span "Asignarme a mí" at bounding box center [145, 28] width 23 height 6
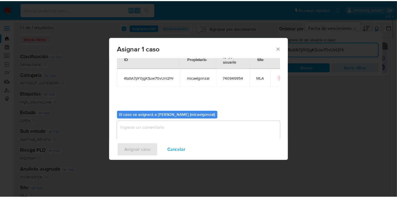
scroll to position [29, 0]
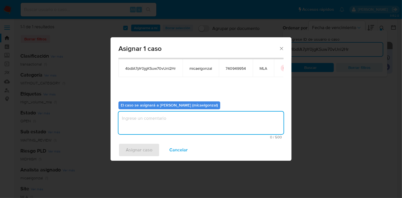
click at [166, 124] on textarea "assign-modal" at bounding box center [200, 123] width 165 height 23
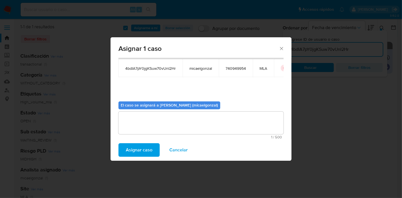
click at [148, 147] on span "Asignar caso" at bounding box center [139, 150] width 27 height 12
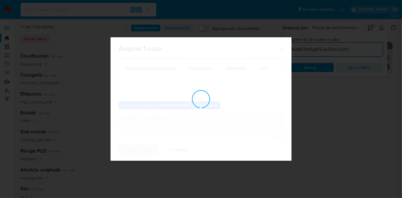
checkbox input "false"
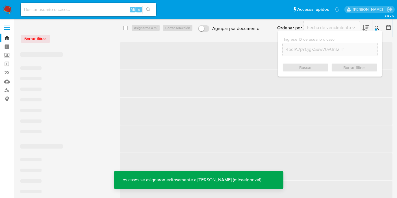
click at [92, 9] on input at bounding box center [89, 9] width 136 height 7
paste input "4bdIA7pY0jgKSuw70vUnI2Hr"
type input "4bdIA7pY0jgKSuw70vUnI2Hr"
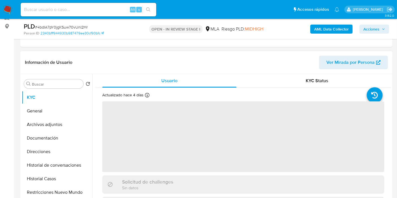
scroll to position [63, 0]
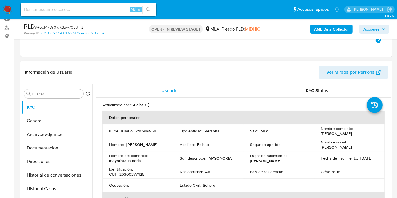
select select "10"
click at [339, 136] on p "Jonathan Maximiliano Belsito" at bounding box center [336, 133] width 31 height 5
click at [330, 135] on p "Jonathan Maximiliano Belsito" at bounding box center [336, 133] width 31 height 5
copy p "Jonathan"
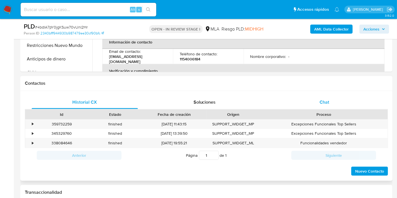
click at [322, 96] on div "Chat" at bounding box center [324, 103] width 106 height 14
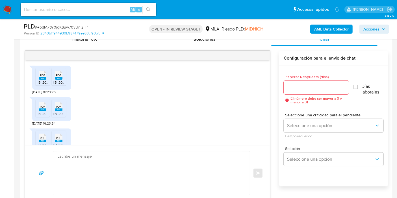
scroll to position [316, 0]
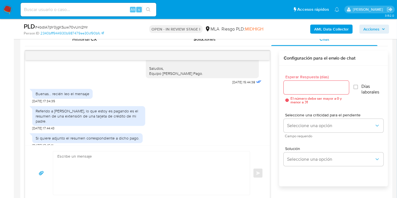
click at [148, 150] on div "Enviar" at bounding box center [147, 173] width 245 height 56
click at [136, 159] on textarea at bounding box center [149, 174] width 185 height 44
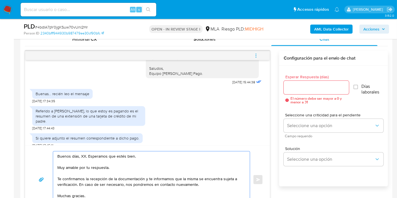
drag, startPoint x: 85, startPoint y: 153, endPoint x: 81, endPoint y: 156, distance: 4.9
click at [84, 154] on textarea "Buenos días, XX. Esperamos que estés bien. Muy amable por tu respuesta. Te conf…" at bounding box center [149, 180] width 185 height 57
click at [81, 156] on textarea "Buenos días, XX. Esperamos que estés bien. Muy amable por tu respuesta. Te conf…" at bounding box center [149, 180] width 185 height 57
paste textarea "Jonathan"
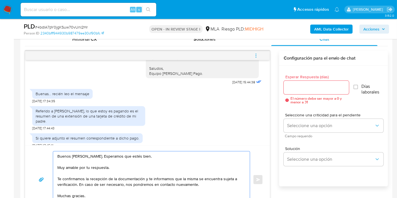
click at [88, 167] on textarea "Buenos días, Jonathan. Esperamos que estés bien. Muy amable por tu respuesta. T…" at bounding box center [149, 180] width 185 height 57
click at [167, 174] on textarea "Buenos días, Jonathan. Esperamos que estés bien. Muchas gracias por tu respuest…" at bounding box center [149, 180] width 185 height 57
click at [166, 176] on textarea "Buenos días, Jonathan. Esperamos que estés bien. Muchas gracias por tu respuest…" at bounding box center [149, 180] width 185 height 57
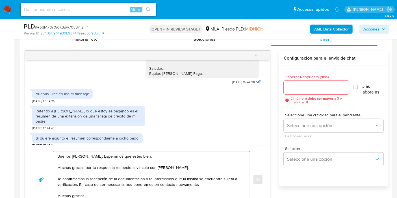
click at [166, 176] on textarea "Buenos días, Jonathan. Esperamos que estés bien. Muchas gracias por tu respuest…" at bounding box center [149, 180] width 185 height 57
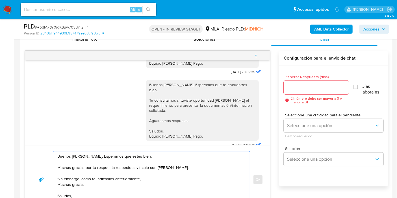
scroll to position [159, 0]
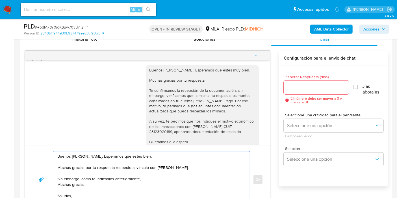
click at [218, 89] on div "Buenos días, Jonathan. Esperamos que estés muy bien. Muchas gracias por tu resp…" at bounding box center [202, 114] width 106 height 92
click at [205, 98] on div "Buenos días, Jonathan. Esperamos que estés muy bien. Muchas gracias por tu resp…" at bounding box center [202, 114] width 106 height 92
click at [171, 95] on div "Buenos días, Jonathan. Esperamos que estés muy bien. Muchas gracias por tu resp…" at bounding box center [202, 114] width 106 height 92
click at [170, 97] on div "Buenos días, Jonathan. Esperamos que estés muy bien. Muchas gracias por tu resp…" at bounding box center [202, 114] width 106 height 92
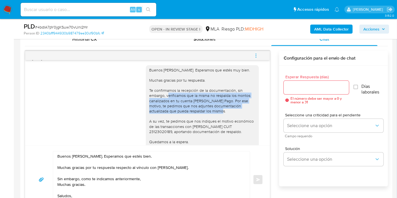
drag, startPoint x: 161, startPoint y: 97, endPoint x: 222, endPoint y: 108, distance: 61.8
click at [222, 108] on div "Buenos días, Jonathan. Esperamos que estés muy bien. Muchas gracias por tu resp…" at bounding box center [202, 114] width 106 height 92
copy div "verificamos que la misma no respalda los montos canalizados en tu cuenta de Mer…"
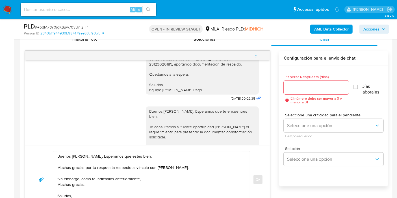
scroll to position [253, 0]
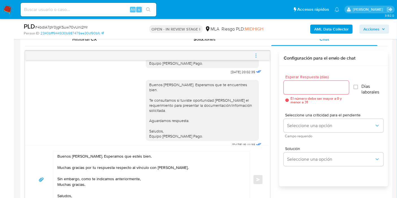
click at [152, 184] on textarea "Buenos días, Jonathan. Esperamos que estés bien. Muchas gracias por tu respuest…" at bounding box center [149, 180] width 185 height 57
click at [154, 181] on textarea "Buenos días, Jonathan. Esperamos que estés bien. Muchas gracias por tu respuest…" at bounding box center [149, 180] width 185 height 57
click at [157, 177] on textarea "Buenos días, Jonathan. Esperamos que estés bien. Muchas gracias por tu respuest…" at bounding box center [149, 180] width 185 height 57
paste textarea "verificamos que la misma no respalda los montos canalizados en tu cuenta de Mer…"
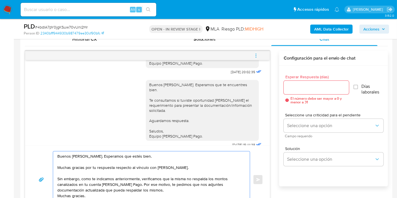
click at [178, 179] on textarea "Buenos días, Jonathan. Esperamos que estés bien. Muchas gracias por tu respuest…" at bounding box center [149, 180] width 185 height 57
click at [180, 178] on textarea "Buenos días, Jonathan. Esperamos que estés bien. Muchas gracias por tu respuest…" at bounding box center [149, 180] width 185 height 57
click at [0, 0] on lt-span "documentació n" at bounding box center [0, 0] width 0 height 0
click at [234, 175] on textarea "Buenos días, Jonathan. Esperamos que estés bien. Muchas gracias por tu respuest…" at bounding box center [149, 180] width 185 height 57
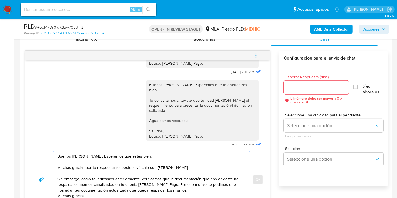
click at [234, 178] on textarea "Buenos días, Jonathan. Esperamos que estés bien. Muchas gracias por tu respuest…" at bounding box center [149, 180] width 185 height 57
click at [233, 176] on textarea "Buenos días, Jonathan. Esperamos que estés bien. Muchas gracias por tu respuest…" at bounding box center [149, 180] width 185 height 57
click at [161, 177] on textarea "Buenos días, Jonathan. Esperamos que estés bien. Muchas gracias por tu respuest…" at bounding box center [149, 180] width 185 height 57
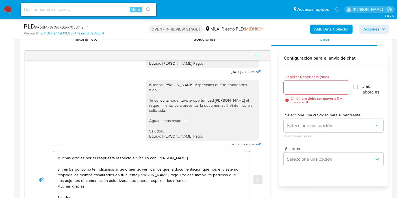
drag, startPoint x: 75, startPoint y: 157, endPoint x: 89, endPoint y: 157, distance: 13.3
click at [77, 157] on textarea "Buenos días, Jonathan. Esperamos que estés bien. Muchas gracias por tu respuest…" at bounding box center [149, 180] width 185 height 57
drag, startPoint x: 76, startPoint y: 156, endPoint x: 81, endPoint y: 157, distance: 4.8
click at [77, 156] on textarea "Buenos días, Jonathan. Esperamos que estés bien. Muchas gracias por tu respuest…" at bounding box center [149, 180] width 185 height 57
drag, startPoint x: 88, startPoint y: 157, endPoint x: 115, endPoint y: 162, distance: 27.2
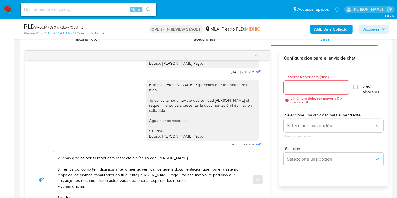
click at [92, 158] on textarea "Buenos días, Jonathan. Esperamos que estés bien. Muchas gracias por tu respuest…" at bounding box center [149, 180] width 185 height 57
drag, startPoint x: 139, startPoint y: 160, endPoint x: 173, endPoint y: 158, distance: 34.0
click at [142, 160] on textarea "Buenos días, Jonathan. Esperamos que estés bien. Muchas gracias por tu respuest…" at bounding box center [149, 180] width 185 height 57
click at [174, 157] on textarea "Buenos días, Jonathan. Esperamos que estés bien. Muchas gracias por tu respuest…" at bounding box center [149, 180] width 185 height 57
click at [184, 162] on textarea "Buenos días, Jonathan. Esperamos que estés bien. Muchas gracias por tu respuest…" at bounding box center [149, 180] width 185 height 57
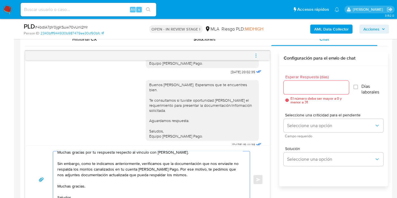
scroll to position [32, 0]
click at [77, 171] on textarea "Buenos días, Jonathan. Esperamos que estés bien. Muchas gracias por tu respuest…" at bounding box center [149, 180] width 185 height 57
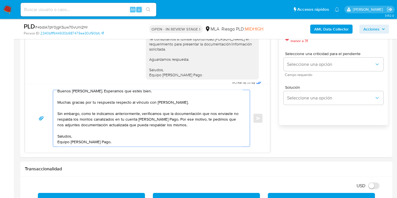
scroll to position [346, 0]
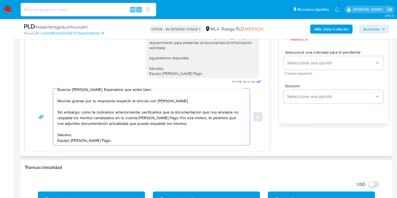
drag, startPoint x: 74, startPoint y: 146, endPoint x: 77, endPoint y: 144, distance: 3.9
click at [75, 146] on div "Buenos días, Jonathan. Esperamos que estés bien. Muchas gracias por tu respuest…" at bounding box center [147, 117] width 245 height 69
click at [79, 143] on textarea "Buenos días, Jonathan. Esperamos que estés bien. Muchas gracias por tu respuest…" at bounding box center [149, 117] width 185 height 57
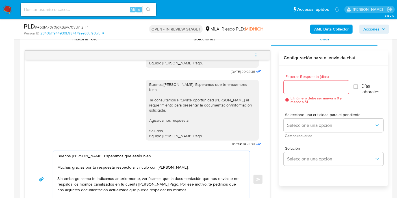
scroll to position [283, 0]
type textarea "Buenos días, Jonathan. Esperamos que estés bien. Muchas gracias por tu respuest…"
click at [299, 88] on input "Esperar Respuesta (días)" at bounding box center [316, 87] width 65 height 7
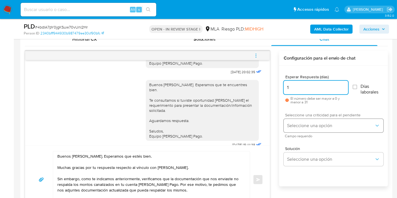
type input "1"
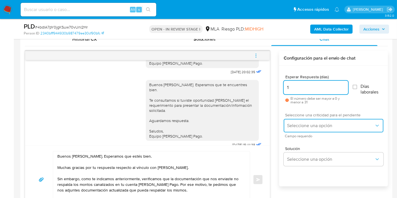
click at [297, 130] on button "Seleccione una opción" at bounding box center [334, 126] width 100 height 14
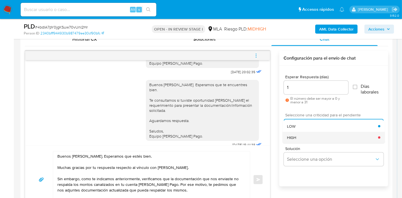
click at [295, 135] on span "HIGH" at bounding box center [291, 137] width 9 height 5
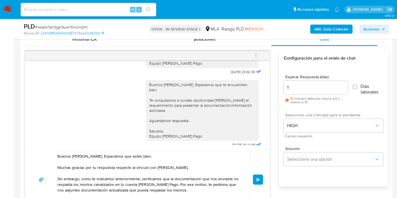
click at [261, 177] on button "Enviar" at bounding box center [258, 180] width 10 height 10
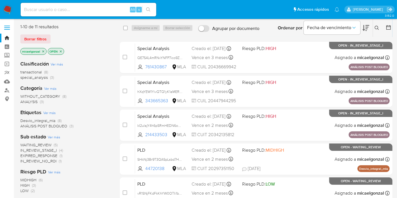
drag, startPoint x: 36, startPoint y: 38, endPoint x: 72, endPoint y: 43, distance: 35.7
click at [37, 42] on span "Borrar filtros" at bounding box center [35, 39] width 22 height 8
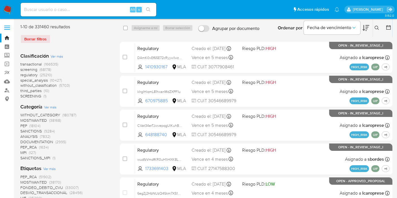
click at [378, 27] on icon at bounding box center [377, 28] width 5 height 5
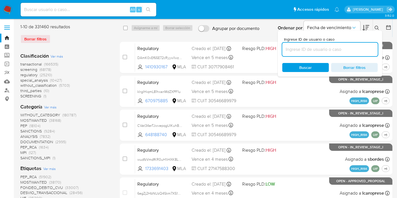
click at [327, 52] on input at bounding box center [330, 49] width 96 height 7
type input "H45UNBY5VfzeI2iY9bVtREfl"
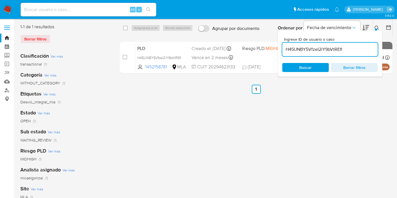
click at [125, 31] on div "select-all-cases-checkbox" at bounding box center [126, 28] width 7 height 7
click at [125, 30] on div "select-all-cases-checkbox" at bounding box center [125, 28] width 5 height 6
click at [124, 29] on input "checkbox" at bounding box center [125, 28] width 5 height 5
checkbox input "true"
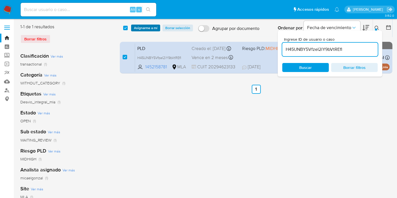
click at [137, 27] on span "Asignarme a mí" at bounding box center [145, 28] width 23 height 6
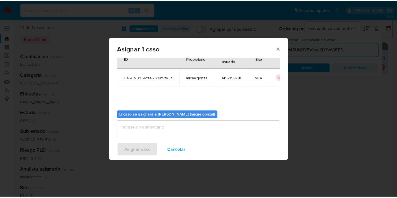
scroll to position [29, 0]
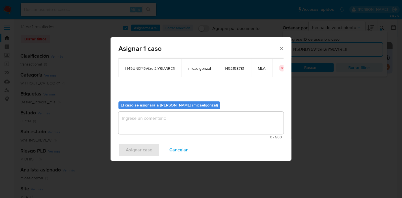
drag, startPoint x: 172, startPoint y: 134, endPoint x: 169, endPoint y: 124, distance: 11.0
click at [172, 134] on div "0 / 500 500 caracteres restantes" at bounding box center [200, 125] width 165 height 27
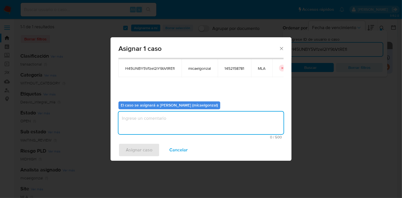
click at [169, 124] on textarea "assign-modal" at bounding box center [200, 123] width 165 height 23
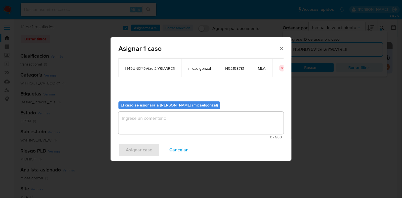
click at [132, 146] on div "Asignar caso Cancelar" at bounding box center [201, 149] width 181 height 21
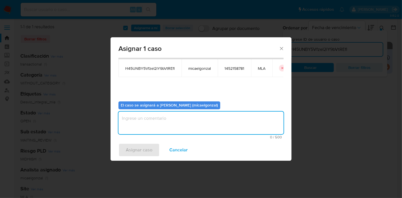
click at [162, 120] on textarea "assign-modal" at bounding box center [200, 123] width 165 height 23
click at [130, 149] on span "Asignar caso" at bounding box center [139, 150] width 27 height 12
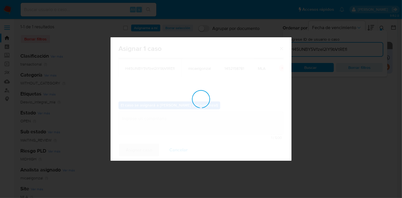
checkbox input "false"
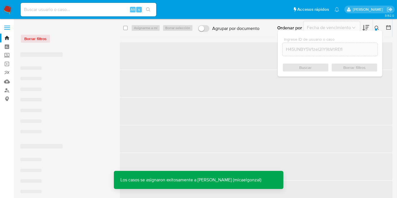
click at [70, 12] on input at bounding box center [89, 9] width 136 height 7
paste input "H45UNBY5VfzeI2iY9bVtREfl"
type input "H45UNBY5VfzeI2iY9bVtREfl"
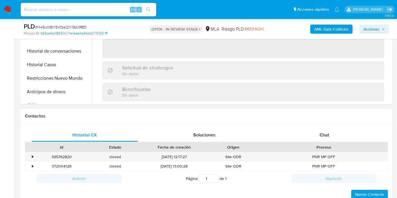
scroll to position [220, 0]
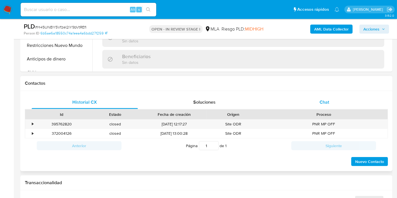
click at [343, 108] on div "Chat" at bounding box center [324, 103] width 106 height 14
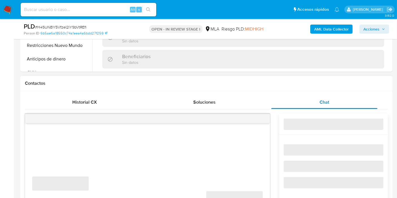
click at [343, 103] on div "Chat" at bounding box center [324, 103] width 106 height 14
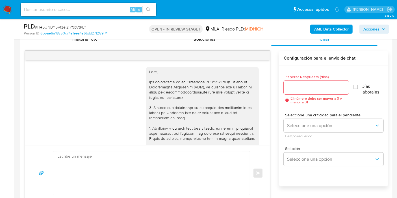
scroll to position [576, 0]
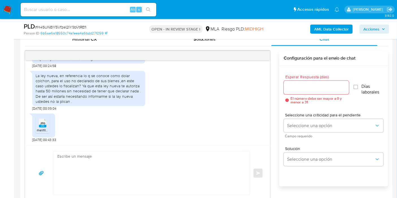
click at [46, 122] on icon at bounding box center [42, 123] width 7 height 9
select select "10"
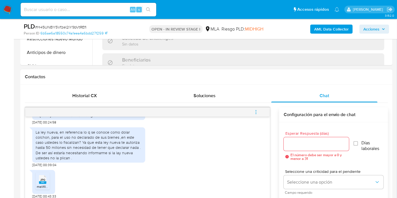
scroll to position [283, 0]
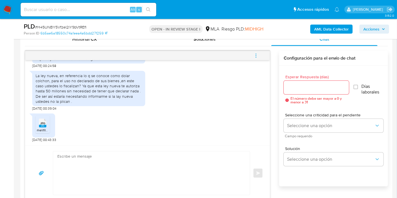
drag, startPoint x: 131, startPoint y: 154, endPoint x: 116, endPoint y: 182, distance: 31.1
click at [131, 154] on textarea at bounding box center [149, 174] width 185 height 44
paste textarea "Queremos asegurarte que la información y documentación que nos proporciones no …"
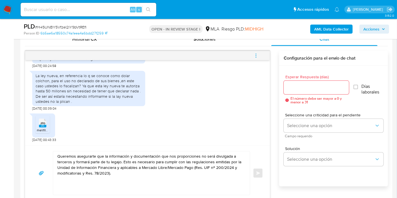
drag, startPoint x: 55, startPoint y: 154, endPoint x: 59, endPoint y: 152, distance: 4.4
click at [57, 153] on div "Queremos asegurarte que la información y documentación que nos proporciones no …" at bounding box center [150, 174] width 194 height 44
click at [57, 153] on textarea "Queremos asegurarte que la información y documentación que nos proporciones no …" at bounding box center [149, 174] width 185 height 44
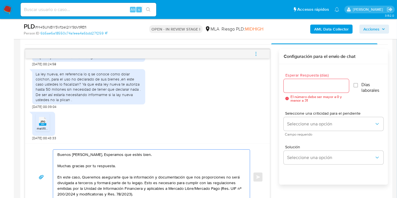
scroll to position [346, 0]
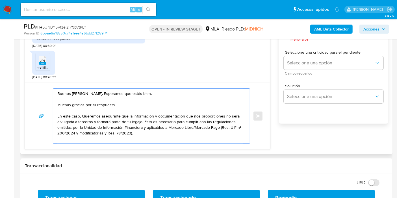
drag, startPoint x: 83, startPoint y: 117, endPoint x: 125, endPoint y: 115, distance: 42.2
click at [128, 114] on textarea "Buenos [PERSON_NAME]. Esperamos que estés bien. Muchas gracias por tu respuesta…" at bounding box center [149, 116] width 185 height 55
click at [147, 132] on textarea "Buenos [PERSON_NAME]. Esperamos que estés bien. Muchas gracias por tu respuesta…" at bounding box center [149, 116] width 185 height 55
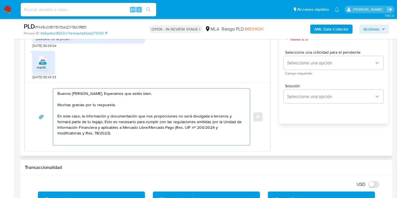
scroll to position [2, 0]
paste textarea "ueremos asegurarte que"
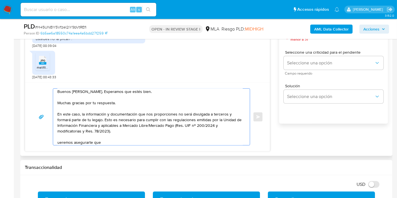
drag, startPoint x: 135, startPoint y: 111, endPoint x: 102, endPoint y: 120, distance: 34.6
click at [102, 120] on textarea "Buenos [PERSON_NAME]. Esperamos que estés bien. Muchas gracias por tu respuesta…" at bounding box center [149, 117] width 185 height 57
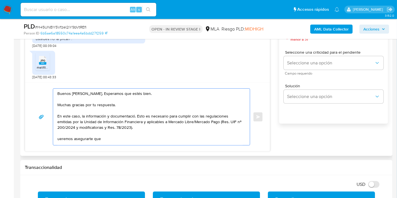
click at [144, 131] on textarea "Buenos [PERSON_NAME]. Esperamos que estés bien. Muchas gracias por tu respuesta…" at bounding box center [149, 117] width 185 height 57
click at [138, 138] on textarea "Buenos [PERSON_NAME]. Esperamos que estés bien. Muchas gracias por tu respuesta…" at bounding box center [149, 117] width 185 height 57
paste textarea "n que nos proporciones no será divulgada a terceros y formará parte de tu legajo"
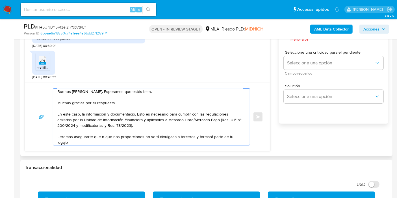
drag, startPoint x: 137, startPoint y: 112, endPoint x: 167, endPoint y: 115, distance: 30.2
click at [167, 115] on textarea "Buenos días, Rafael. Esperamos que estés bien. Muchas gracias por tu respuesta.…" at bounding box center [149, 117] width 185 height 57
drag, startPoint x: 166, startPoint y: 117, endPoint x: 97, endPoint y: 126, distance: 69.3
click at [166, 117] on textarea "Buenos días, Rafael. Esperamos que estés bien. Muchas gracias por tu respuesta.…" at bounding box center [149, 117] width 185 height 57
click at [93, 126] on textarea "Buenos días, Rafael. Esperamos que estés bien. Muchas gracias por tu respuesta.…" at bounding box center [149, 117] width 185 height 57
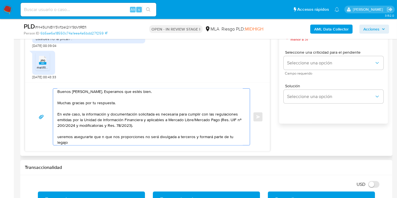
click at [147, 117] on textarea "Buenos días, Rafael. Esperamos que estés bien. Muchas gracias por tu respuesta.…" at bounding box center [149, 117] width 185 height 57
click at [165, 119] on textarea "Buenos días, Rafael. Esperamos que estés bien. Muchas gracias por tu respuesta.…" at bounding box center [149, 117] width 185 height 57
click at [156, 123] on textarea "Buenos días, Rafael. Esperamos que estés bien. Muchas gracias por tu respuesta.…" at bounding box center [149, 117] width 185 height 57
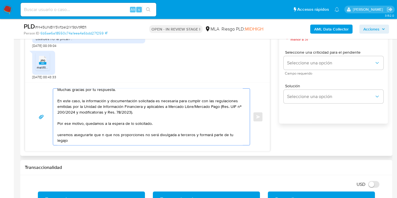
click at [67, 129] on textarea "Buenos días, Rafael. Esperamos que estés bien. Muchas gracias por tu respuesta.…" at bounding box center [149, 117] width 185 height 57
drag, startPoint x: 55, startPoint y: 127, endPoint x: 58, endPoint y: 128, distance: 3.8
click at [56, 127] on div "Buenos días, Rafael. Esperamos que estés bien. Muchas gracias por tu respuesta.…" at bounding box center [150, 117] width 194 height 57
click at [59, 128] on textarea "Buenos días, Rafael. Esperamos que estés bien. Muchas gracias por tu respuesta.…" at bounding box center [149, 117] width 185 height 57
click at [58, 128] on textarea "Buenos días, Rafael. Esperamos que estés bien. Muchas gracias por tu respuesta.…" at bounding box center [149, 117] width 185 height 57
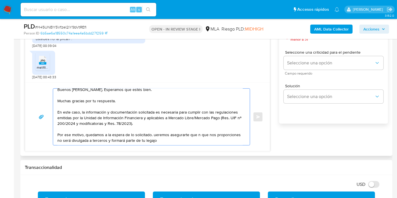
scroll to position [10, 0]
drag, startPoint x: 161, startPoint y: 127, endPoint x: 222, endPoint y: 128, distance: 61.4
click at [222, 128] on textarea "Buenos días, Rafael. Esperamos que estés bien. Muchas gracias por tu respuesta.…" at bounding box center [149, 117] width 185 height 57
click at [205, 116] on textarea "Buenos días, Rafael. Esperamos que estés bien. Muchas gracias por tu respuesta.…" at bounding box center [149, 117] width 185 height 57
drag, startPoint x: 156, startPoint y: 131, endPoint x: 170, endPoint y: 138, distance: 15.7
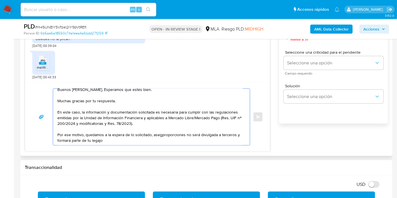
click at [170, 138] on textarea "Buenos días, Rafael. Esperamos que estés bien. Muchas gracias por tu respuesta.…" at bounding box center [149, 117] width 185 height 57
drag, startPoint x: 170, startPoint y: 135, endPoint x: 186, endPoint y: 130, distance: 16.6
click at [186, 130] on textarea "Buenos días, Rafael. Esperamos que estés bien. Muchas gracias por tu respuesta.…" at bounding box center [149, 117] width 185 height 57
click at [156, 121] on textarea "Buenos días, Rafael. Esperamos que estés bien. Muchas gracias por tu respuesta.…" at bounding box center [149, 117] width 185 height 57
click at [159, 116] on textarea "Buenos días, Rafael. Esperamos que estés bien. Muchas gracias por tu respuesta.…" at bounding box center [149, 117] width 185 height 57
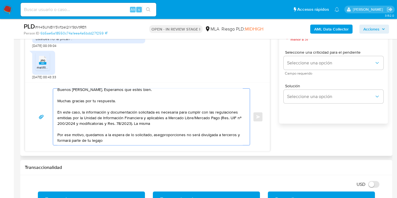
paste textarea "no será divulgada a terceros y formará parte de tu legajo"
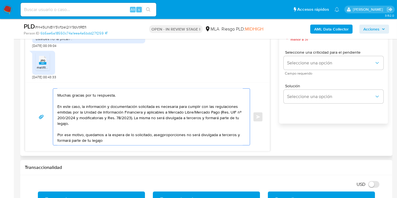
drag, startPoint x: 157, startPoint y: 139, endPoint x: 186, endPoint y: 139, distance: 29.7
click at [186, 139] on textarea "Buenos días, Rafael. Esperamos que estés bien. Muchas gracias por tu respuesta.…" at bounding box center [149, 117] width 185 height 57
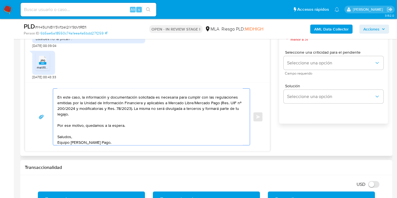
scroll to position [0, 0]
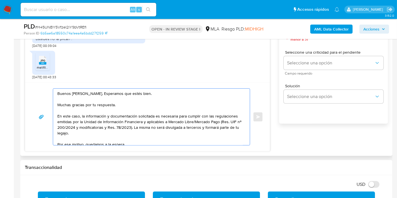
click at [102, 111] on textarea "Buenos días, Rafael. Esperamos que estés bien. Muchas gracias por tu respuesta.…" at bounding box center [149, 117] width 185 height 57
click at [166, 129] on textarea "Buenos días, Rafael. Esperamos que estés bien. Muchas gracias por tu respuesta.…" at bounding box center [149, 117] width 185 height 57
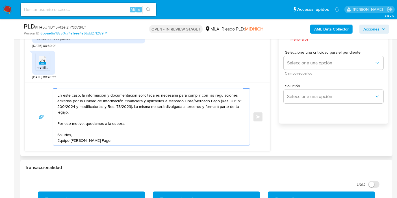
drag, startPoint x: 111, startPoint y: 121, endPoint x: 125, endPoint y: 139, distance: 22.8
click at [112, 123] on textarea "Buenos días, Rafael. Esperamos que estés bien. Muchas gracias por tu respuesta.…" at bounding box center [149, 117] width 185 height 57
click at [128, 126] on textarea "Buenos días, Rafael. Esperamos que estés bien. Muchas gracias por tu respuesta.…" at bounding box center [149, 117] width 185 height 57
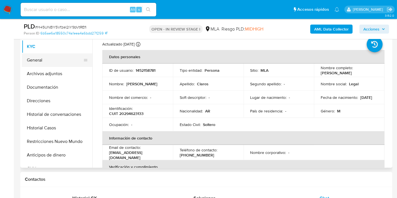
scroll to position [94, 0]
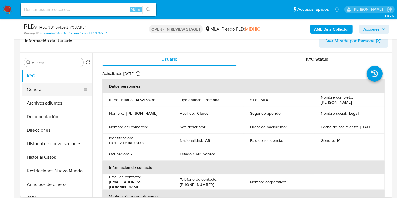
click at [49, 89] on button "General" at bounding box center [55, 90] width 66 height 14
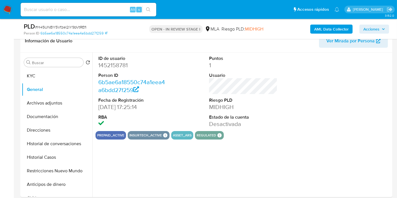
click at [122, 67] on dd "1452158781" at bounding box center [132, 65] width 68 height 8
copy dd "1452158781"
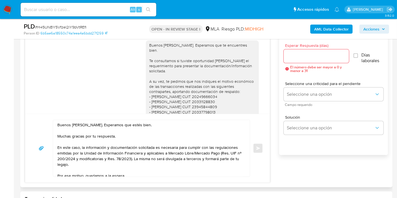
scroll to position [27, 0]
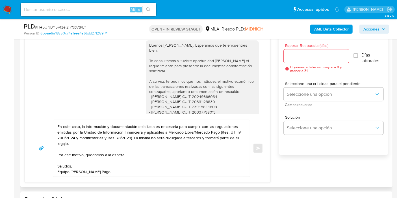
click at [128, 150] on textarea "Buenos días, Rafael. Esperamos que estés bien. Muchas gracias por tu respuesta.…" at bounding box center [149, 148] width 185 height 57
click at [125, 147] on textarea "Buenos días, Rafael. Esperamos que estés bien. Muchas gracias por tu respuesta.…" at bounding box center [149, 148] width 185 height 57
click at [123, 147] on textarea "Buenos días, Rafael. Esperamos que estés bien. Muchas gracias por tu respuesta.…" at bounding box center [149, 148] width 185 height 57
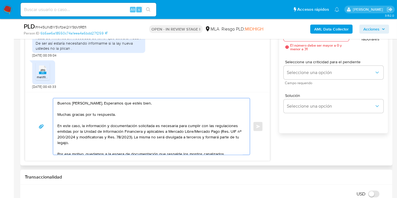
scroll to position [346, 0]
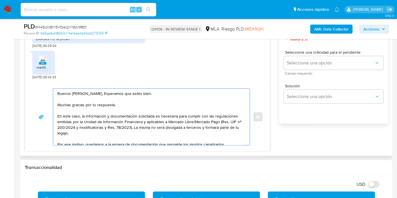
click at [144, 106] on textarea "Buenos días, Rafael. Esperamos que estés bien. Muchas gracias por tu respuesta.…" at bounding box center [149, 117] width 185 height 57
click at [148, 115] on textarea "Buenos días, Rafael. Esperamos que estés bien. Muchas gracias por tu respuesta.…" at bounding box center [149, 117] width 185 height 57
click at [157, 133] on textarea "Buenos días, Rafael. Esperamos que estés bien. Muchas gracias por tu respuesta.…" at bounding box center [149, 117] width 185 height 57
click at [180, 131] on textarea "Buenos días, Rafael. Esperamos que estés bien. Muchas gracias por tu respuesta.…" at bounding box center [149, 117] width 185 height 57
click at [107, 135] on textarea "Buenos días, Rafael. Esperamos que estés bien. Muchas gracias por tu respuesta.…" at bounding box center [149, 117] width 185 height 57
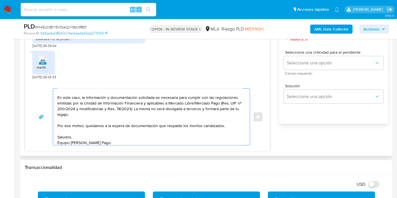
scroll to position [27, 0]
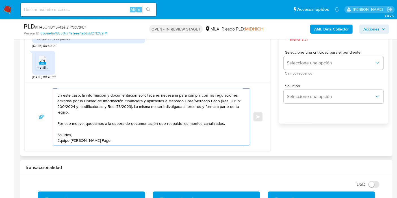
click at [138, 134] on textarea "Buenos días, Rafael. Esperamos que estés bien. Muchas gracias por tu respuesta.…" at bounding box center [149, 117] width 185 height 57
click at [159, 122] on textarea "Buenos días, Rafael. Esperamos que estés bien. Muchas gracias por tu respuesta.…" at bounding box center [149, 117] width 185 height 57
click at [161, 132] on textarea "Buenos días, Rafael. Esperamos que estés bien. Muchas gracias por tu respuesta.…" at bounding box center [149, 117] width 185 height 57
click at [224, 116] on textarea "Buenos días, Rafael. Esperamos que estés bien. Muchas gracias por tu respuesta.…" at bounding box center [149, 117] width 185 height 57
click at [193, 120] on textarea "Buenos días, Rafael. Esperamos que estés bien. Muchas gracias por tu respuesta.…" at bounding box center [149, 117] width 185 height 57
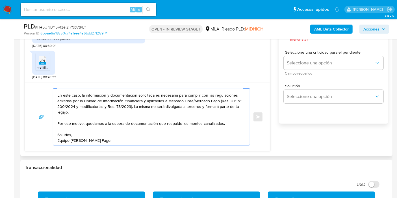
click at [193, 120] on textarea "Buenos días, Rafael. Esperamos que estés bien. Muchas gracias por tu respuesta.…" at bounding box center [149, 117] width 185 height 57
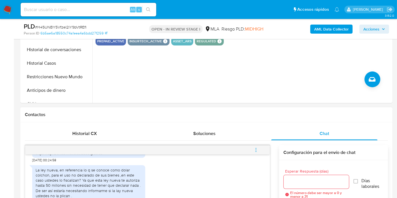
scroll to position [251, 0]
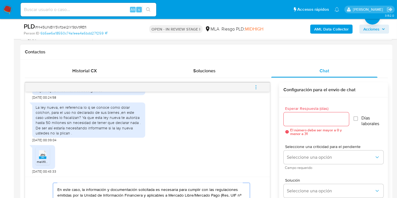
type textarea "Buenos días, Rafael. Esperamos que estés bien. Muchas gracias por tu respuesta.…"
drag, startPoint x: 319, startPoint y: 110, endPoint x: 311, endPoint y: 118, distance: 11.4
click at [317, 112] on div "Esperar Respuesta (días) El número debe ser mayor a 0 y menor a 31" at bounding box center [316, 121] width 65 height 29
click at [311, 118] on input "Esperar Respuesta (días)" at bounding box center [316, 119] width 65 height 7
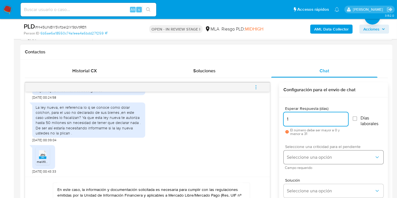
type input "1"
click at [308, 163] on button "Seleccione una opción" at bounding box center [334, 158] width 100 height 14
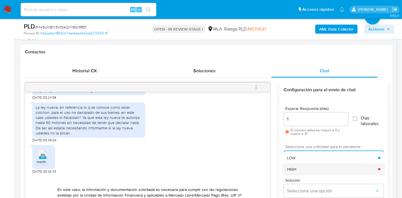
click at [301, 170] on div "HIGH" at bounding box center [332, 169] width 91 height 11
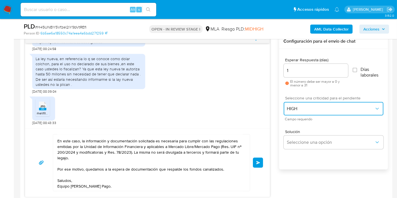
scroll to position [346, 0]
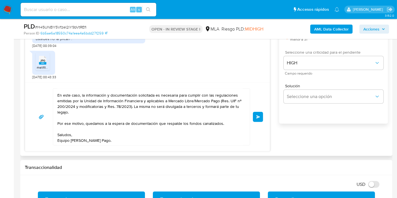
click at [254, 116] on button "Enviar" at bounding box center [258, 117] width 10 height 10
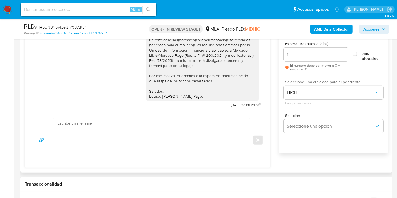
scroll to position [283, 0]
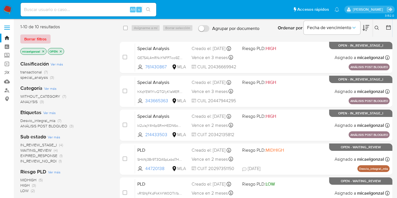
click at [27, 39] on span "Borrar filtros" at bounding box center [35, 39] width 22 height 8
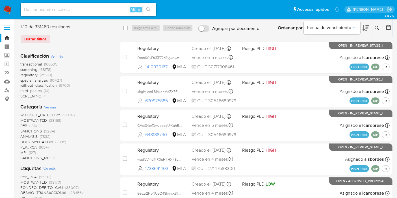
click at [378, 26] on icon at bounding box center [377, 28] width 4 height 4
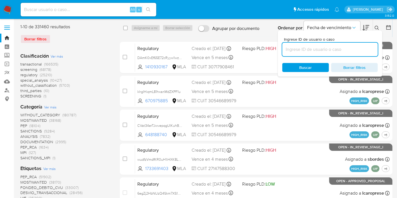
click at [338, 51] on input at bounding box center [330, 49] width 96 height 7
type input "RXA22WUmzDapToD27YRavm5W"
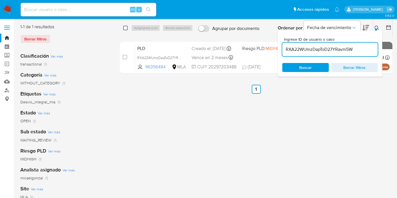
click at [127, 27] on input "checkbox" at bounding box center [125, 28] width 5 height 5
checkbox input "true"
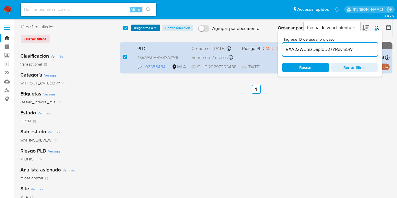
click at [140, 27] on span "Asignarme a mí" at bounding box center [145, 28] width 23 height 6
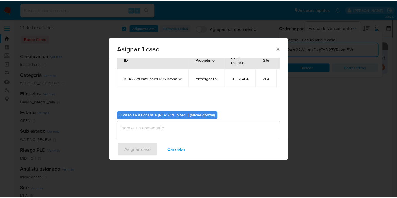
scroll to position [34, 0]
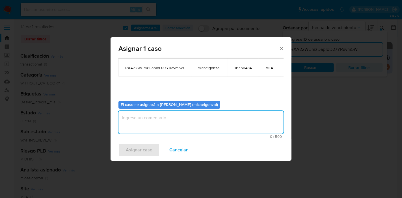
click at [180, 123] on textarea "assign-modal" at bounding box center [200, 122] width 165 height 23
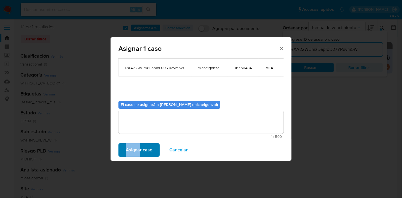
drag, startPoint x: 124, startPoint y: 157, endPoint x: 140, endPoint y: 147, distance: 19.5
click at [140, 147] on div "Asignar caso Cancelar" at bounding box center [201, 149] width 181 height 21
click at [140, 147] on span "Asignar caso" at bounding box center [139, 150] width 27 height 12
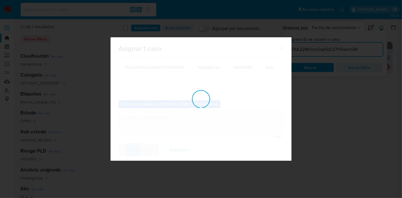
checkbox input "false"
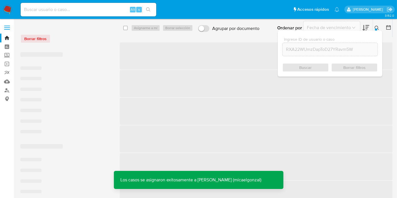
click at [114, 12] on input at bounding box center [89, 9] width 136 height 7
paste input "RXA22WUmzDapToD27YRavm5W"
type input "RXA22WUmzDapToD27YRavm5W"
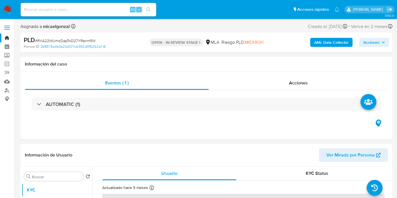
select select "10"
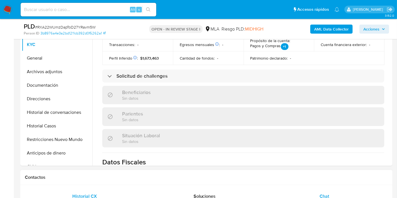
click at [345, 194] on div "Chat" at bounding box center [324, 197] width 106 height 14
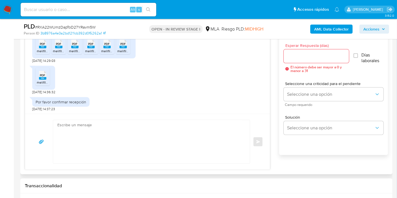
scroll to position [279, 0]
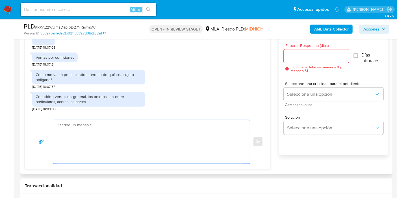
click at [95, 143] on textarea at bounding box center [149, 142] width 185 height 44
click at [119, 129] on textarea at bounding box center [149, 142] width 185 height 44
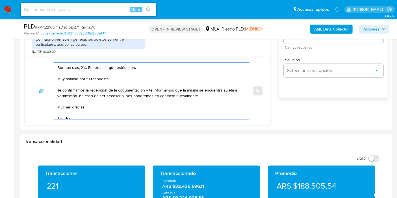
scroll to position [377, 0]
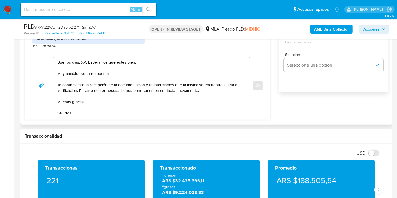
click at [84, 59] on textarea "Buenos días, XX. Esperamos que estés bien. Muy amable por tu respuesta. Te conf…" at bounding box center [149, 85] width 185 height 57
click at [103, 76] on textarea "Buenos [PERSON_NAME]. Esperamos que estés bien. Muy amable por tu respuesta. Te…" at bounding box center [149, 85] width 185 height 57
click at [98, 71] on textarea "Buenos [PERSON_NAME]. Esperamos que estés bien. Muy amable por tu respuesta. Te…" at bounding box center [149, 85] width 185 height 57
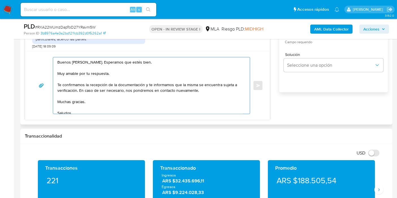
drag, startPoint x: 219, startPoint y: 91, endPoint x: 60, endPoint y: 73, distance: 160.2
click at [60, 73] on textarea "Buenos [PERSON_NAME]. Esperamos que estés bien. Muy amable por tu respuesta. Te…" at bounding box center [149, 85] width 185 height 57
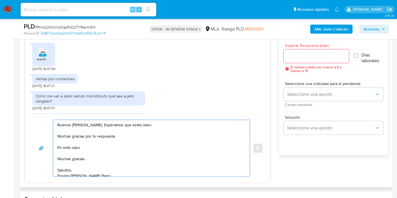
scroll to position [248, 0]
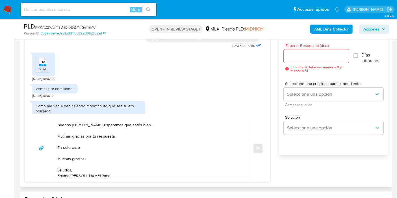
click at [43, 65] on rect at bounding box center [42, 65] width 7 height 3
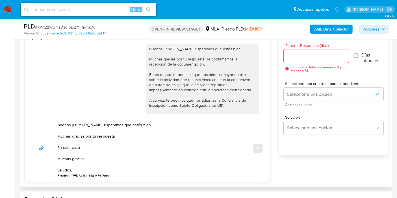
scroll to position [185, 0]
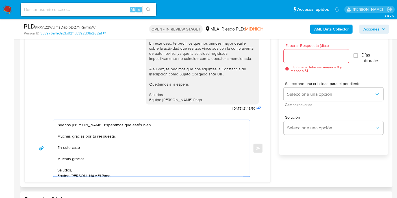
click at [132, 137] on textarea "Buenos [PERSON_NAME]. Esperamos que estés bien. Muchas gracias por tu respuesta…" at bounding box center [149, 148] width 185 height 57
click at [111, 146] on textarea "Buenos [PERSON_NAME]. Esperamos que estés bien. Muchas gracias por tu respuesta…" at bounding box center [149, 148] width 185 height 57
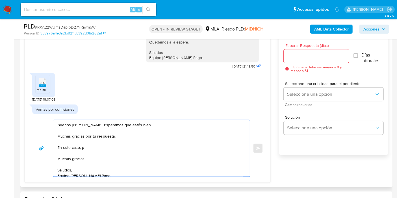
scroll to position [686, 0]
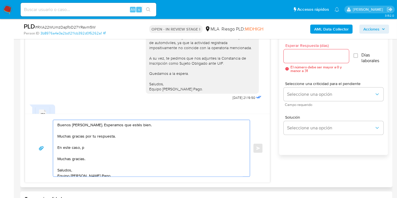
click at [125, 148] on textarea "Buenos [PERSON_NAME]. Esperamos que estés bien. Muchas gracias por tu respuesta…" at bounding box center [149, 148] width 185 height 57
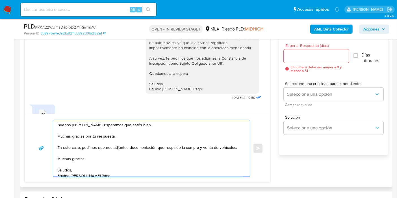
click at [170, 151] on textarea "Buenos [PERSON_NAME]. Esperamos que estés bien. Muchas gracias por tu respuesta…" at bounding box center [149, 148] width 185 height 57
click at [208, 144] on textarea "Buenos [PERSON_NAME]. Esperamos que estés bien. Muchas gracias por tu respuesta…" at bounding box center [149, 148] width 185 height 57
click at [238, 147] on textarea "Buenos [PERSON_NAME]. Esperamos que estés bien. Muchas gracias por tu respuesta…" at bounding box center [149, 148] width 185 height 57
drag, startPoint x: 183, startPoint y: 144, endPoint x: 236, endPoint y: 147, distance: 52.7
click at [236, 147] on textarea "Buenos [PERSON_NAME]. Esperamos que estés bien. Muchas gracias por tu respuesta…" at bounding box center [149, 148] width 185 height 57
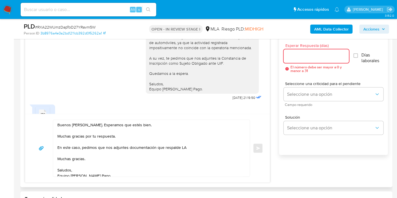
click at [235, 146] on textarea "Buenos [PERSON_NAME]. Esperamos que estés bien. Muchas gracias por tu respuesta…" at bounding box center [149, 148] width 185 height 57
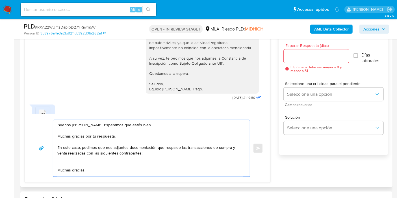
paste textarea "CLUB [PERSON_NAME] Y PESCA EL HALCON"
paste textarea "30681997993"
click at [185, 159] on textarea "Buenos [PERSON_NAME]. Esperamos que estés bien. Muchas gracias por tu respuesta…" at bounding box center [149, 148] width 185 height 57
click at [174, 171] on textarea "Buenos [PERSON_NAME]. Esperamos que estés bien. Muchas gracias por tu respuesta…" at bounding box center [149, 148] width 185 height 57
click at [169, 163] on textarea "Buenos [PERSON_NAME]. Esperamos que estés bien. Muchas gracias por tu respuesta…" at bounding box center [149, 148] width 185 height 57
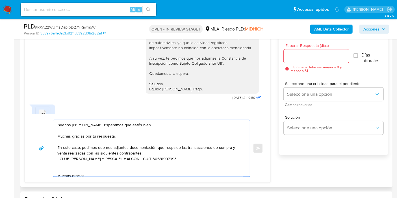
paste textarea "Psa Finance [GEOGRAPHIC_DATA] Cia Financiera S"
click at [128, 165] on textarea "Buenos [PERSON_NAME]. Esperamos que estés bien. Muchas gracias por tu respuesta…" at bounding box center [149, 148] width 185 height 57
click at [180, 166] on textarea "Buenos [PERSON_NAME]. Esperamos que estés bien. Muchas gracias por tu respuesta…" at bounding box center [149, 148] width 185 height 57
paste textarea "30707847367"
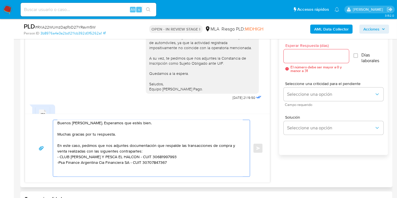
click at [194, 163] on textarea "Buenos [PERSON_NAME]. Esperamos que estés bien. Muchas gracias por tu respuesta…" at bounding box center [149, 148] width 185 height 57
paste textarea "Resumen de Comprobantes Electrónicos emitidos de los períodos [DATE] y [DATE]"
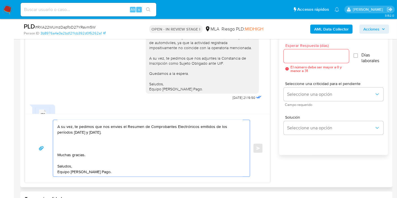
scroll to position [34, 0]
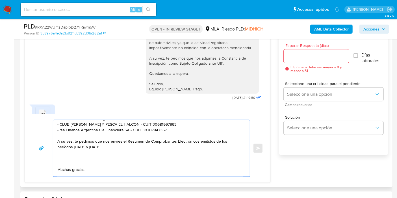
click at [115, 138] on textarea "Buenos [PERSON_NAME]. Esperamos que estés bien. Muchas gracias por tu respuesta…" at bounding box center [149, 148] width 185 height 57
click at [0, 0] on lt-span "envíes" at bounding box center [0, 0] width 0 height 0
click at [75, 145] on textarea "Buenos [PERSON_NAME]. Esperamos que estés bien. Muchas gracias por tu respuesta…" at bounding box center [149, 148] width 185 height 57
click at [115, 151] on textarea "Buenos [PERSON_NAME]. Esperamos que estés bien. Muchas gracias por tu respuesta…" at bounding box center [149, 148] width 185 height 57
click at [90, 157] on textarea "Buenos [PERSON_NAME]. Esperamos que estés bien. Muchas gracias por tu respuesta…" at bounding box center [149, 148] width 185 height 57
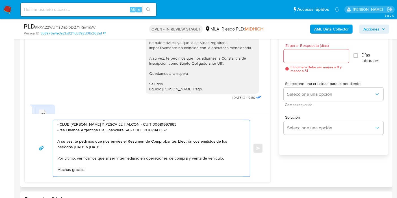
paste textarea ", corresponde que estés inscripto como sujeto obligado ante la UIF."
click at [224, 157] on textarea "Buenos [PERSON_NAME]. Esperamos que estés bien. Muchas gracias por tu respuesta…" at bounding box center [149, 148] width 185 height 57
click at [199, 163] on textarea "Buenos [PERSON_NAME]. Esperamos que estés bien. Muchas gracias por tu respuesta…" at bounding box center [149, 148] width 185 height 57
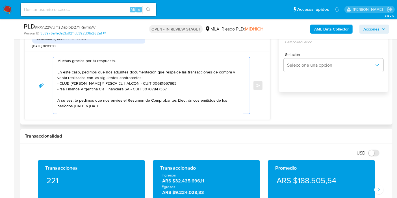
scroll to position [0, 0]
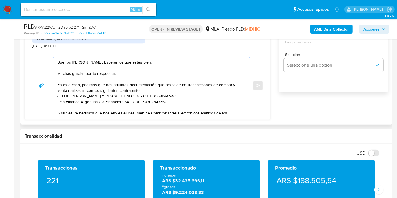
click at [87, 92] on textarea "Buenos [PERSON_NAME]. Esperamos que estés bien. Muchas gracias por tu respuesta…" at bounding box center [149, 85] width 185 height 57
click at [116, 83] on textarea "Buenos [PERSON_NAME]. Esperamos que estés bien. Muchas gracias por tu respuesta…" at bounding box center [149, 85] width 185 height 57
click at [100, 83] on textarea "Buenos [PERSON_NAME]. Esperamos que estés bien. Muchas gracias por tu respuesta…" at bounding box center [149, 85] width 185 height 57
click at [83, 83] on textarea "Buenos [PERSON_NAME]. Esperamos que estés bien. Muchas gracias por tu respuesta…" at bounding box center [149, 85] width 185 height 57
click at [82, 83] on textarea "Buenos [PERSON_NAME]. Esperamos que estés bien. Muchas gracias por tu respuesta…" at bounding box center [149, 85] width 185 height 57
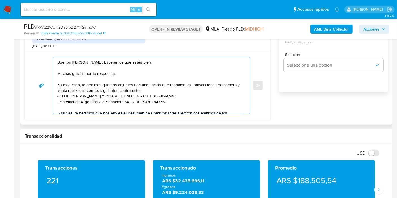
click at [173, 90] on textarea "Buenos [PERSON_NAME]. Esperamos que estés bien. Muchas gracias por tu respuesta…" at bounding box center [149, 85] width 185 height 57
click at [117, 94] on textarea "Buenos [PERSON_NAME]. Esperamos que estés bien. Muchas gracias por tu respuesta…" at bounding box center [149, 85] width 185 height 57
click at [148, 88] on textarea "Buenos días, Matías. Esperamos que estés bien. Muchas gracias por tu respuesta.…" at bounding box center [149, 85] width 185 height 57
click at [81, 87] on textarea "Buenos días, Matías. Esperamos que estés bien. Muchas gracias por tu respuesta.…" at bounding box center [149, 85] width 185 height 57
click at [67, 89] on textarea "Buenos días, Matías. Esperamos que estés bien. Muchas gracias por tu respuesta.…" at bounding box center [149, 85] width 185 height 57
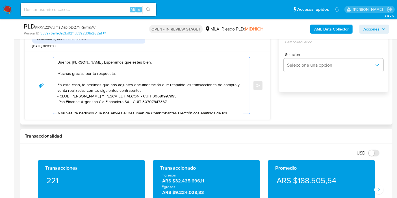
drag, startPoint x: 130, startPoint y: 87, endPoint x: 191, endPoint y: 88, distance: 61.4
click at [130, 87] on textarea "Buenos días, Matías. Esperamos que estés bien. Muchas gracias por tu respuesta.…" at bounding box center [149, 85] width 185 height 57
click at [195, 87] on textarea "Buenos días, Matías. Esperamos que estés bien. Muchas gracias por tu respuesta.…" at bounding box center [149, 85] width 185 height 57
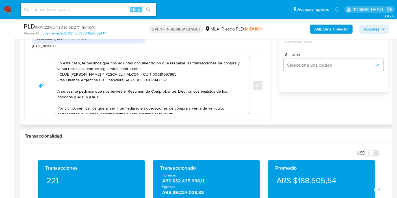
scroll to position [31, 0]
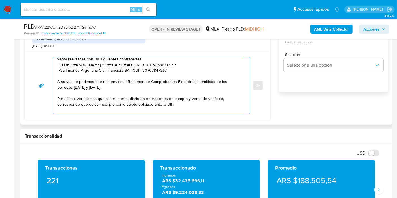
click at [81, 89] on textarea "Buenos días, Matías. Esperamos que estés bien. Muchas gracias por tu respuesta.…" at bounding box center [149, 85] width 185 height 57
click at [119, 83] on textarea "Buenos días, Matías. Esperamos que estés bien. Muchas gracias por tu respuesta.…" at bounding box center [149, 85] width 185 height 57
click at [177, 80] on textarea "Buenos días, Matías. Esperamos que estés bien. Muchas gracias por tu respuesta.…" at bounding box center [149, 85] width 185 height 57
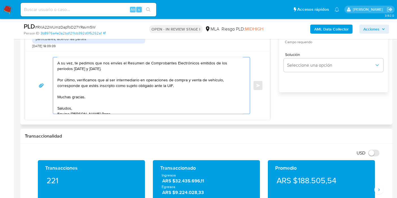
scroll to position [63, 0]
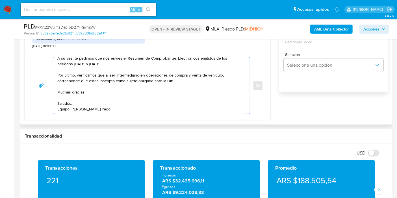
click at [221, 65] on textarea "Buenos días, Matías. Esperamos que estés bien. Muchas gracias por tu respuesta.…" at bounding box center [149, 85] width 185 height 57
click at [89, 112] on textarea "Buenos días, Matías. Esperamos que estés bien. Muchas gracias por tu respuesta.…" at bounding box center [149, 85] width 185 height 57
click at [68, 109] on textarea "Buenos días, Matías. Esperamos que estés bien. Muchas gracias por tu respuesta.…" at bounding box center [149, 85] width 185 height 57
click at [82, 90] on textarea "Buenos días, Matías. Esperamos que estés bien. Muchas gracias por tu respuesta.…" at bounding box center [149, 85] width 185 height 57
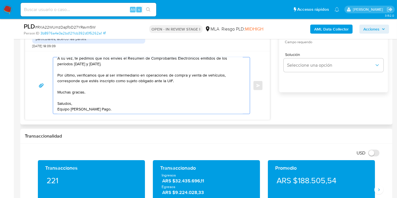
click at [82, 90] on textarea "Buenos días, Matías. Esperamos que estés bien. Muchas gracias por tu respuesta.…" at bounding box center [149, 85] width 185 height 57
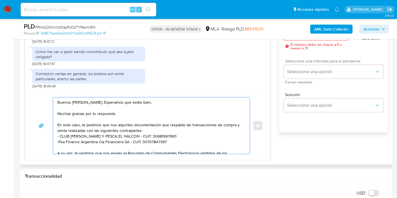
scroll to position [314, 0]
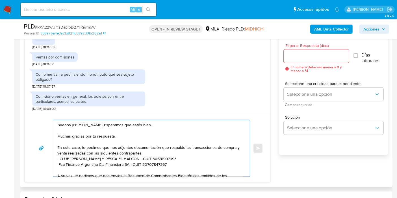
type textarea "Buenos días, Matías. Esperamos que estés bien. Muchas gracias por tu respuesta.…"
click at [325, 65] on span "El número debe ser mayor a 0 y menor a 31" at bounding box center [320, 68] width 59 height 7
click at [327, 59] on input "Esperar Respuesta (días)" at bounding box center [316, 56] width 65 height 7
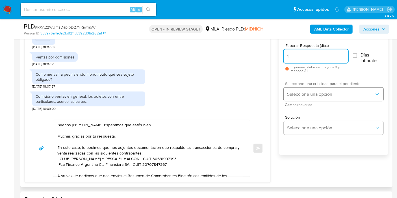
type input "1"
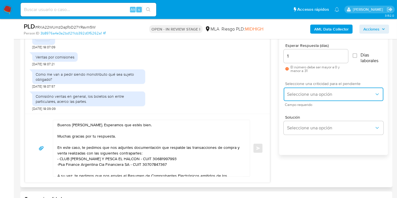
click at [312, 92] on span "Seleccione una opción" at bounding box center [330, 95] width 87 height 6
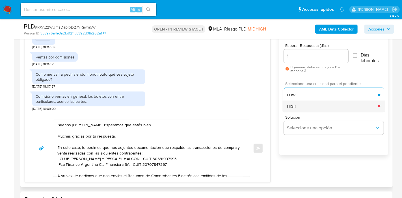
click at [315, 106] on div "HIGH" at bounding box center [332, 106] width 91 height 11
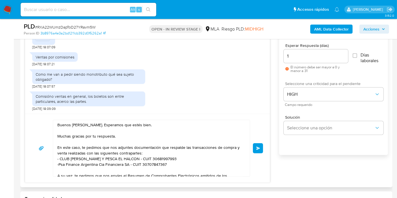
click at [257, 148] on span "Enviar" at bounding box center [258, 148] width 4 height 3
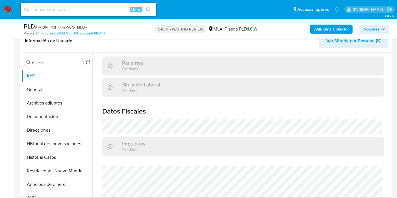
scroll to position [297, 0]
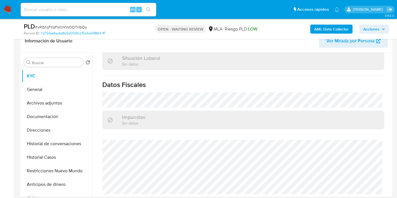
select select "10"
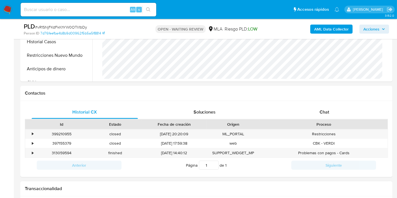
scroll to position [251, 0]
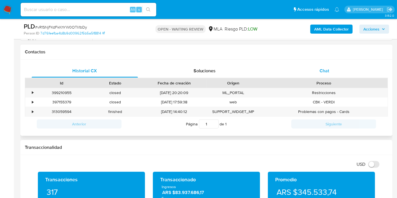
click at [349, 76] on div "Chat" at bounding box center [324, 71] width 106 height 14
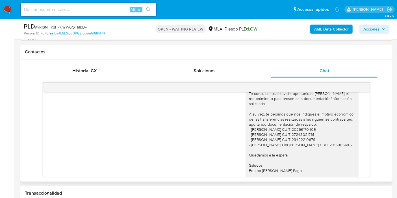
scroll to position [418, 0]
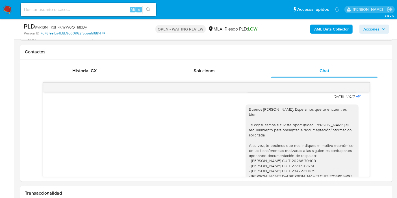
click at [68, 31] on link "7d76feefba4b8b9d00962f5b5a5f8814" at bounding box center [72, 33] width 64 height 5
click at [66, 21] on div "PLD # vR1SNjFKdFkKhYW0OTIi1bDy Person ID 7d76feefba4b8b9d00962f5b5a5f8814 OPEN …" at bounding box center [206, 29] width 372 height 20
click at [66, 26] on span "# vR1SNjFKdFkKhYW0OTIi1bDy" at bounding box center [61, 27] width 52 height 6
copy span "vR1SNjFKdFkKhYW0OTIi1bDy"
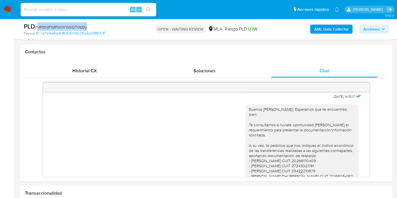
click at [9, 5] on img at bounding box center [8, 10] width 10 height 10
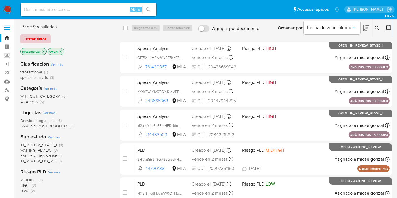
click at [39, 41] on span "Borrar filtros" at bounding box center [35, 39] width 22 height 8
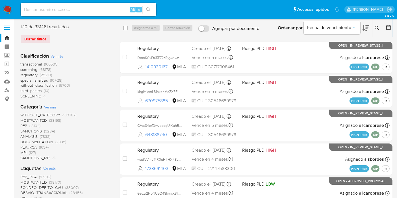
click at [375, 27] on icon at bounding box center [377, 28] width 5 height 5
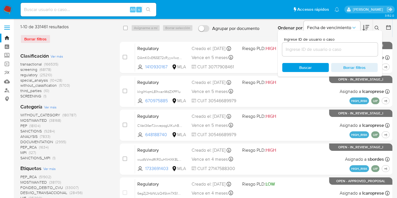
drag, startPoint x: 338, startPoint y: 54, endPoint x: 335, endPoint y: 52, distance: 3.4
click at [335, 53] on div at bounding box center [330, 50] width 96 height 14
click at [335, 52] on input at bounding box center [330, 49] width 96 height 7
paste input "vR1SNjFKdFkKhYW0OTIi1bDy"
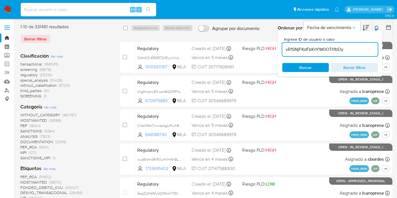
type input "vR1SNjFKdFkKhYW0OTIi1bDy"
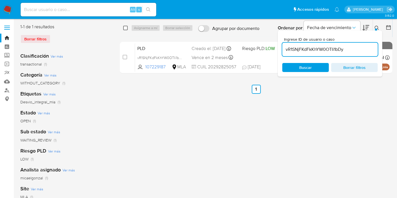
click at [127, 26] on input "checkbox" at bounding box center [125, 28] width 5 height 5
checkbox input "true"
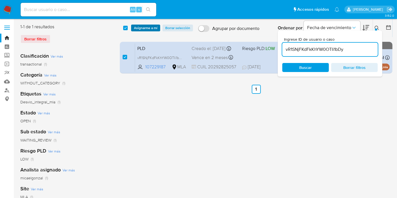
click at [141, 30] on span "Asignarme a mí" at bounding box center [145, 28] width 23 height 6
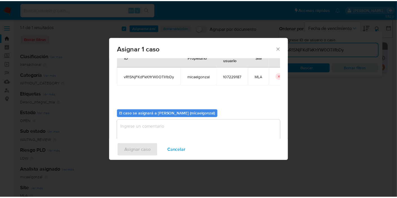
scroll to position [29, 0]
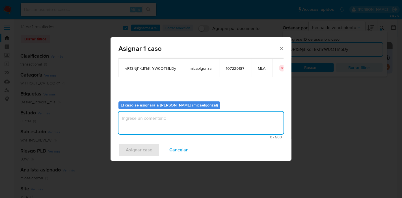
click at [188, 117] on textarea "assign-modal" at bounding box center [200, 123] width 165 height 23
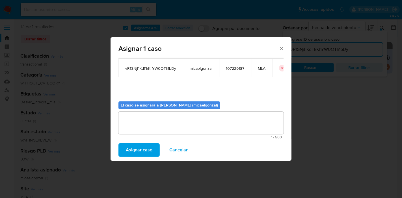
click at [141, 154] on span "Asignar caso" at bounding box center [139, 150] width 27 height 12
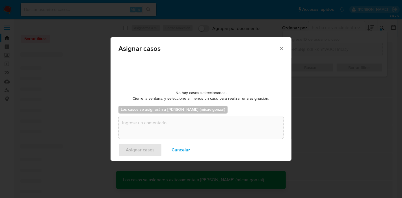
checkbox input "false"
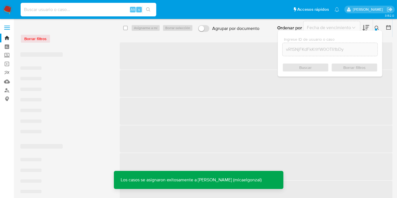
click at [117, 13] on input at bounding box center [89, 9] width 136 height 7
paste input "vR1SNjFKdFkKhYW0OTIi1bDy"
type input "vR1SNjFKdFkKhYW0OTIi1bDy"
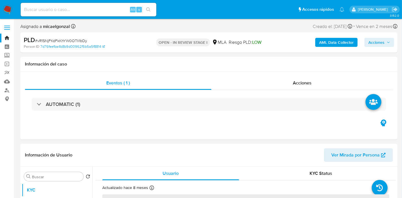
select select "10"
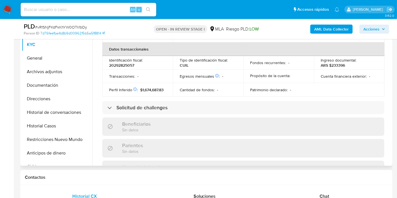
scroll to position [157, 0]
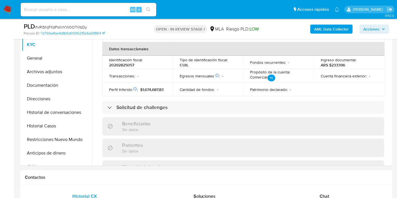
drag, startPoint x: 312, startPoint y: 185, endPoint x: 315, endPoint y: 187, distance: 3.6
click at [318, 190] on div "Chat" at bounding box center [324, 197] width 106 height 14
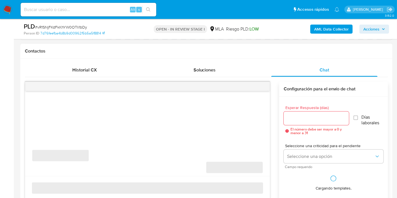
scroll to position [283, 0]
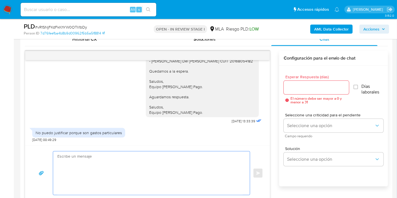
click at [151, 159] on textarea at bounding box center [149, 174] width 185 height 44
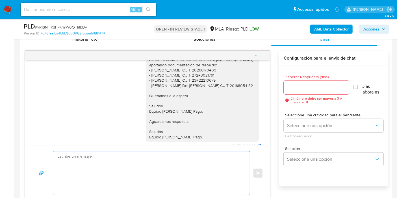
scroll to position [512, 0]
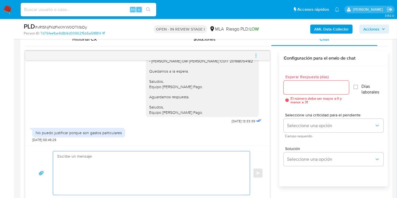
click at [149, 172] on textarea at bounding box center [149, 174] width 185 height 44
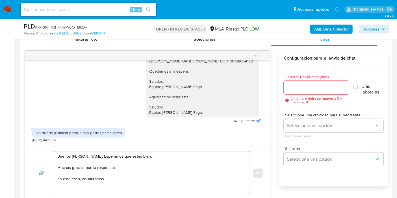
drag, startPoint x: 152, startPoint y: 175, endPoint x: 92, endPoint y: 184, distance: 59.9
click at [151, 175] on textarea "Buenos días, Marcelo. Esperamos que estés bien. Muchas gracias por tu respuesta…" at bounding box center [149, 174] width 185 height 44
click at [92, 184] on textarea "Buenos días, Marcelo. Esperamos que estés bien. Muchas gracias por tu respuesta…" at bounding box center [149, 174] width 185 height 44
click at [114, 176] on textarea "Buenos días, Marcelo. Esperamos que estés bien. Muchas gracias por tu respuesta…" at bounding box center [149, 174] width 185 height 44
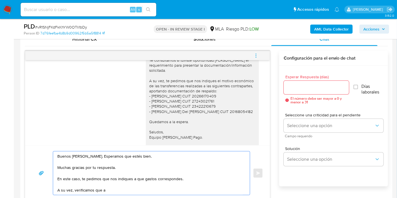
scroll to position [449, 0]
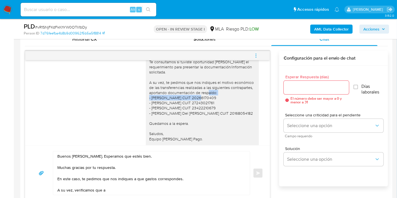
drag, startPoint x: 143, startPoint y: 108, endPoint x: 205, endPoint y: 108, distance: 61.9
click at [205, 108] on div "Buenos [PERSON_NAME]. Esperamos que te encuentres bien. Te consultamos si tuvis…" at bounding box center [202, 106] width 113 height 128
copy div "- Carlos Mosca CUIT 20266170409"
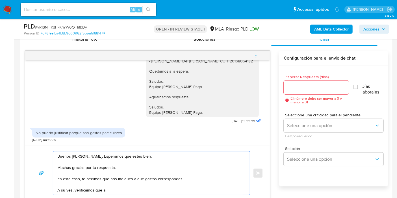
click at [148, 189] on textarea "Buenos días, Marcelo. Esperamos que estés bien. Muchas gracias por tu respuesta…" at bounding box center [149, 174] width 185 height 44
paste textarea "- Carlos Mosca CUIT 20266170409"
click at [105, 190] on textarea "Buenos días, Marcelo. Esperamos que estés bien. Muchas gracias por tu respuesta…" at bounding box center [149, 174] width 185 height 44
click at [108, 189] on textarea "Buenos días, Marcelo. Esperamos que estés bien. Muchas gracias por tu respuesta…" at bounding box center [149, 174] width 185 height 44
drag, startPoint x: 193, startPoint y: 185, endPoint x: 190, endPoint y: 186, distance: 3.8
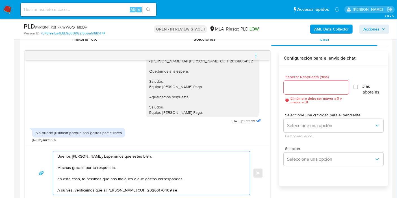
click at [190, 186] on textarea "Buenos días, Marcelo. Esperamos que estés bien. Muchas gracias por tu respuesta…" at bounding box center [149, 174] width 185 height 44
click at [189, 189] on textarea "Buenos días, Marcelo. Esperamos que estés bien. Muchas gracias por tu respuesta…" at bounding box center [149, 174] width 185 height 44
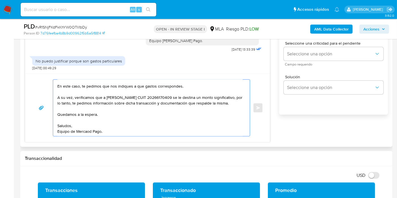
scroll to position [0, 0]
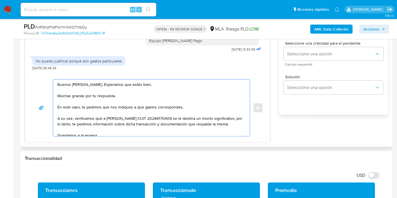
click at [140, 106] on textarea "Buenos días, Marcelo. Esperamos que estés bien. Muchas gracias por tu respuesta…" at bounding box center [149, 108] width 185 height 57
click at [0, 0] on lt-strong "é" at bounding box center [0, 0] width 0 height 0
click at [125, 108] on textarea "Buenos días, Marcelo. Esperamos que estés bien. Muchas gracias por tu respuesta…" at bounding box center [149, 108] width 185 height 57
click at [128, 96] on textarea "Buenos días, Marcelo. Esperamos que estés bien. Muchas gracias por tu respuesta…" at bounding box center [149, 108] width 185 height 57
click at [152, 92] on textarea "Buenos días, Marcelo. Esperamos que estés bien. Muchas gracias por tu respuesta…" at bounding box center [149, 108] width 185 height 57
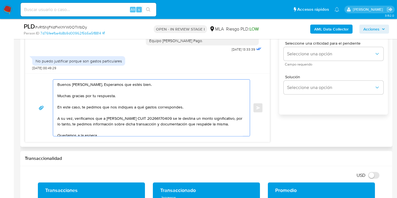
click at [95, 99] on textarea "Buenos días, Marcelo. Esperamos que estés bien. Muchas gracias por tu respuesta…" at bounding box center [149, 108] width 185 height 57
click at [118, 101] on textarea "Buenos días, Marcelo. Esperamos que estés bien. Muchas gracias por tu respuesta…" at bounding box center [149, 108] width 185 height 57
click at [100, 113] on textarea "Buenos días, Marcelo. Esperamos que estés bien. Muchas gracias por tu respuesta…" at bounding box center [149, 108] width 185 height 57
click at [131, 109] on textarea "Buenos días, Marcelo. Esperamos que estés bien. Muchas gracias por tu respuesta…" at bounding box center [149, 108] width 185 height 57
click at [163, 100] on textarea "Buenos días, Marcelo. Esperamos que estés bien. Muchas gracias por tu respuesta…" at bounding box center [149, 108] width 185 height 57
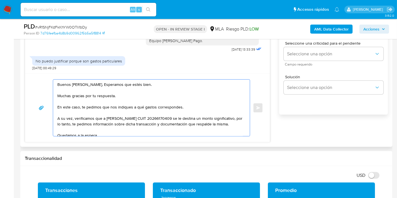
click at [159, 106] on textarea "Buenos días, Marcelo. Esperamos que estés bien. Muchas gracias por tu respuesta…" at bounding box center [149, 108] width 185 height 57
drag, startPoint x: 173, startPoint y: 112, endPoint x: 174, endPoint y: 106, distance: 5.8
click at [173, 112] on textarea "Buenos días, Marcelo. Esperamos que estés bien. Muchas gracias por tu respuesta…" at bounding box center [149, 108] width 185 height 57
click at [178, 105] on textarea "Buenos días, Marcelo. Esperamos que estés bien. Muchas gracias por tu respuesta…" at bounding box center [149, 108] width 185 height 57
click at [179, 105] on textarea "Buenos días, Marcelo. Esperamos que estés bien. Muchas gracias por tu respuesta…" at bounding box center [149, 108] width 185 height 57
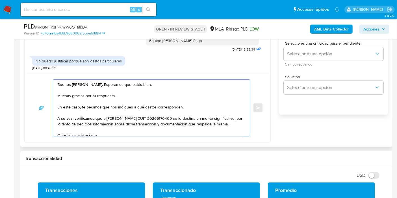
click at [125, 106] on textarea "Buenos días, Marcelo. Esperamos que estés bien. Muchas gracias por tu respuesta…" at bounding box center [149, 108] width 185 height 57
click at [105, 127] on textarea "Buenos días, Marcelo. Esperamos que estés bien. Muchas gracias por tu respuesta…" at bounding box center [149, 108] width 185 height 57
click at [112, 120] on textarea "Buenos días, Marcelo. Esperamos que estés bien. Muchas gracias por tu respuesta…" at bounding box center [149, 108] width 185 height 57
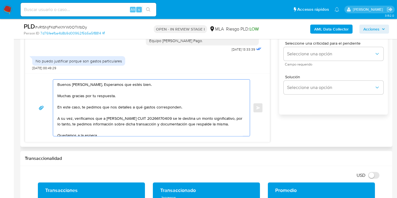
click at [158, 122] on textarea "Buenos días, Marcelo. Esperamos que estés bien. Muchas gracias por tu respuesta…" at bounding box center [149, 108] width 185 height 57
click at [176, 126] on textarea "Buenos días, Marcelo. Esperamos que estés bien. Muchas gracias por tu respuesta…" at bounding box center [149, 108] width 185 height 57
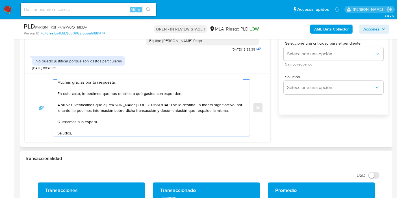
scroll to position [21, 0]
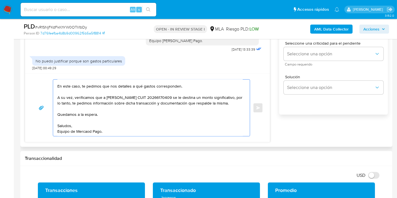
click at [90, 129] on textarea "Buenos días, Marcelo. Esperamos que estés bien. Muchas gracias por tu respuesta…" at bounding box center [149, 108] width 185 height 57
click at [0, 0] on lt-span "Merca do" at bounding box center [0, 0] width 0 height 0
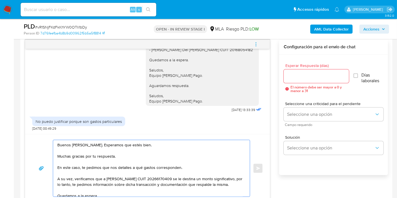
scroll to position [260, 0]
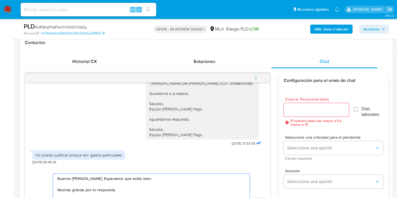
type textarea "Buenos días, Marcelo. Esperamos que estés bien. Muchas gracias por tu respuesta…"
click at [299, 108] on input "Esperar Respuesta (días)" at bounding box center [316, 109] width 65 height 7
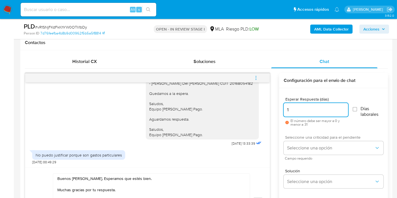
type input "1"
click at [299, 139] on span "Seleccione una criticidad para el pendiente" at bounding box center [335, 137] width 100 height 4
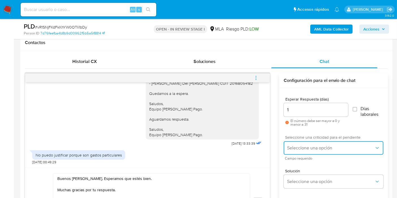
click at [299, 141] on button "Seleccione una opción" at bounding box center [334, 148] width 100 height 14
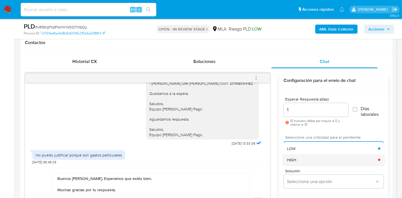
click at [297, 163] on div "HIGH" at bounding box center [332, 159] width 91 height 11
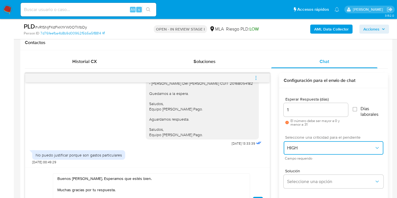
scroll to position [323, 0]
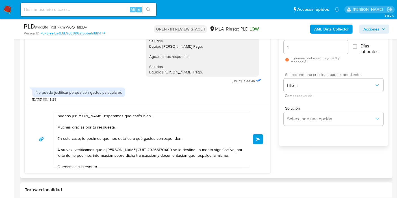
click at [254, 143] on button "Enviar" at bounding box center [258, 139] width 10 height 10
click at [261, 137] on button "Enviar" at bounding box center [258, 139] width 10 height 10
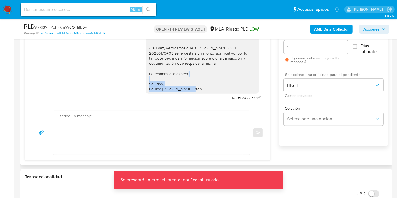
scroll to position [579, 0]
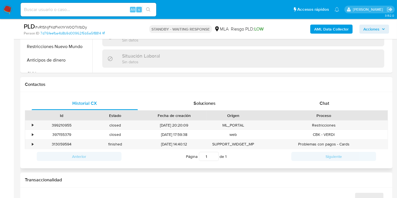
scroll to position [220, 0]
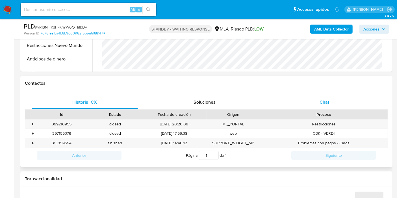
drag, startPoint x: 327, startPoint y: 113, endPoint x: 345, endPoint y: 103, distance: 20.9
click at [328, 113] on div "Proceso" at bounding box center [324, 115] width 120 height 6
click at [345, 103] on div "Chat" at bounding box center [324, 103] width 106 height 14
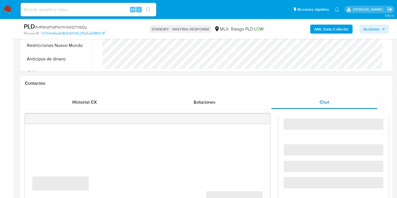
select select "10"
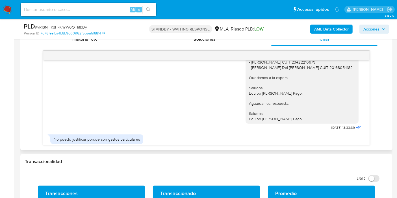
scroll to position [485, 0]
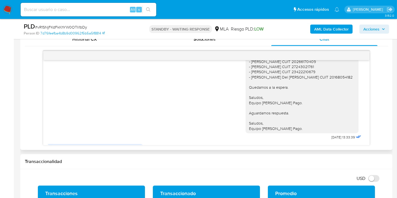
drag, startPoint x: 8, startPoint y: 11, endPoint x: 20, endPoint y: 3, distance: 14.5
click at [8, 11] on img at bounding box center [8, 10] width 10 height 10
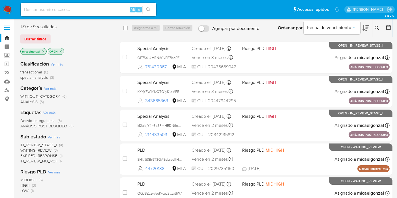
click at [44, 150] on span "WAITING_REVIEW" at bounding box center [35, 151] width 31 height 6
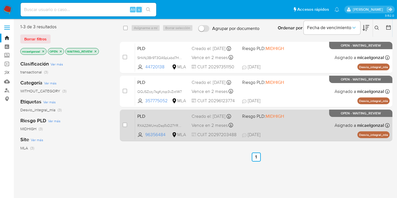
click at [305, 118] on div "PLD RXA22WUmzDapToD27YRavm5W 96356484 MLA Riesgo PLD: MIDHIGH Creado el: [DATE]…" at bounding box center [262, 125] width 255 height 29
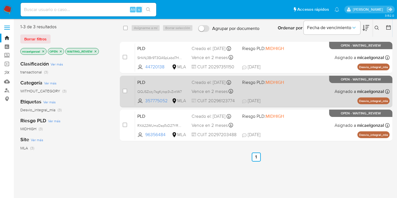
click at [290, 97] on div "PLD QQJSZczy7sgKytqz3vZxtlW7 357775052 MLA Riesgo PLD: MIDHIGH Creado el: [DATE…" at bounding box center [262, 91] width 255 height 29
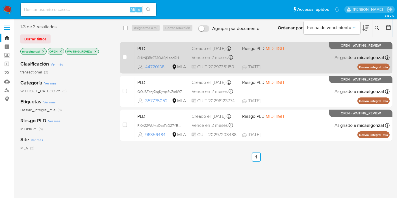
click at [259, 59] on div "PLD SHkNj3Br9T3QASpLsbd7H0ia 44720138 MLA Riesgo PLD: MIDHIGH Creado el: [DATE]…" at bounding box center [262, 57] width 255 height 29
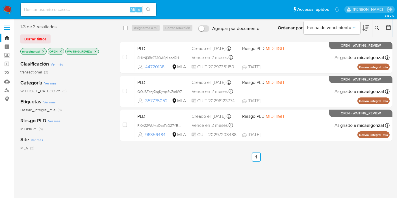
click at [8, 10] on img at bounding box center [8, 10] width 10 height 10
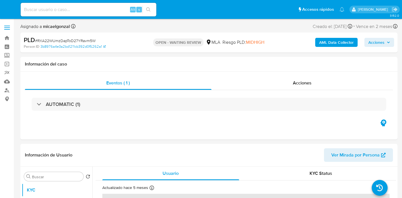
select select "10"
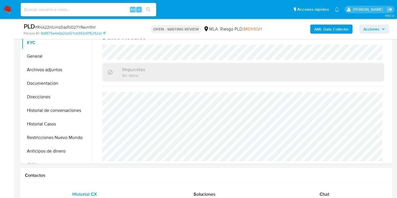
scroll to position [188, 0]
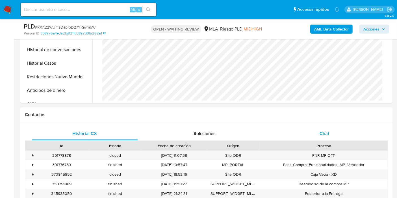
click at [338, 139] on div "Chat" at bounding box center [324, 134] width 106 height 14
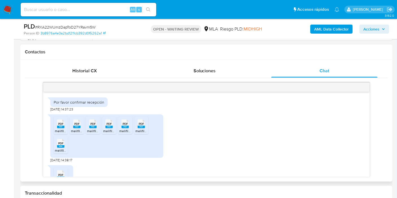
scroll to position [425, 0]
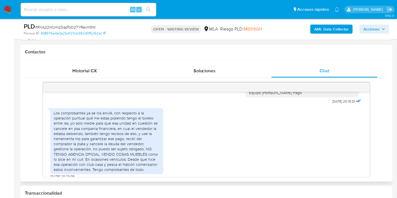
click at [119, 120] on div "Los comprobantes ya se los envié, con respecto a la operación puntual qué me es…" at bounding box center [107, 142] width 106 height 62
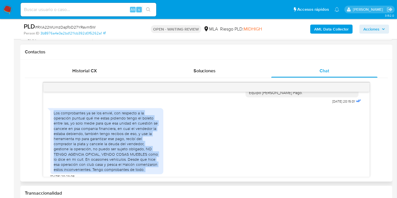
click at [119, 120] on div "Los comprobantes ya se los envié, con respecto a la operación puntual qué me es…" at bounding box center [107, 142] width 106 height 62
click at [74, 124] on div "Los comprobantes ya se los envié, con respecto a la operación puntual qué me es…" at bounding box center [107, 142] width 106 height 62
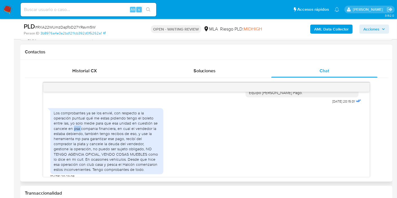
click at [74, 124] on div "Los comprobantes ya se los envié, con respecto a la operación puntual qué me es…" at bounding box center [107, 142] width 106 height 62
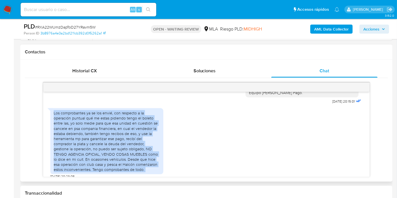
click at [74, 124] on div "Los comprobantes ya se los envié, con respecto a la operación puntual qué me es…" at bounding box center [107, 142] width 106 height 62
click at [96, 120] on div "Los comprobantes ya se los envié, con respecto a la operación puntual qué me es…" at bounding box center [107, 142] width 106 height 62
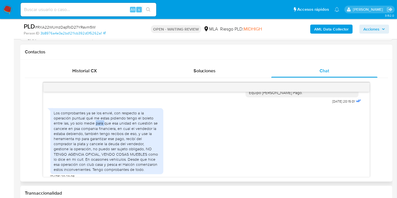
click at [96, 120] on div "Los comprobantes ya se los envié, con respecto a la operación puntual qué me es…" at bounding box center [107, 142] width 106 height 62
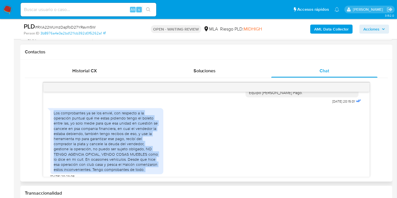
click at [96, 120] on div "Los comprobantes ya se los envié, con respecto a la operación puntual qué me es…" at bounding box center [107, 142] width 106 height 62
click at [102, 143] on div "Los comprobantes ya se los envié, con respecto a la operación puntual qué me es…" at bounding box center [107, 142] width 106 height 62
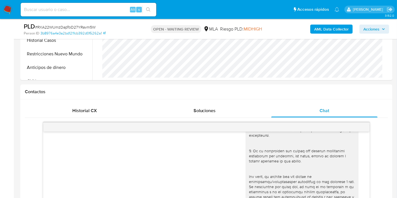
scroll to position [188, 0]
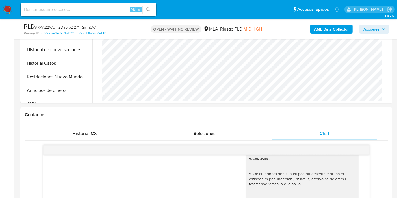
click at [8, 10] on img at bounding box center [8, 10] width 10 height 10
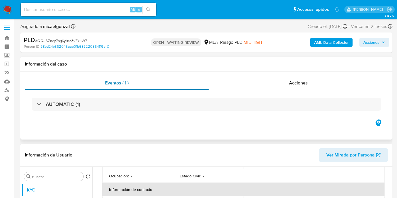
select select "10"
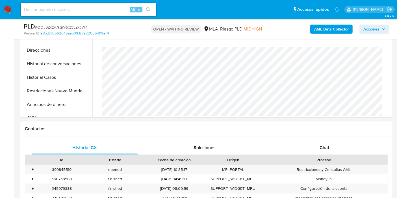
scroll to position [220, 0]
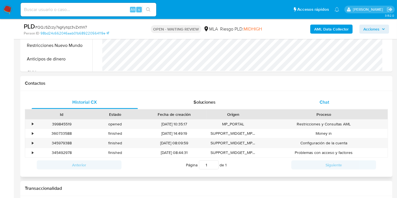
click at [324, 98] on div "Chat" at bounding box center [324, 103] width 106 height 14
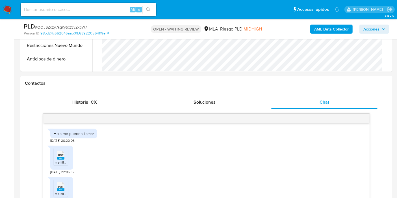
scroll to position [187, 0]
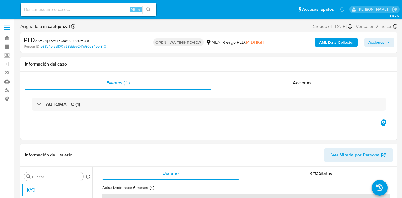
select select "10"
